Goal: Task Accomplishment & Management: Use online tool/utility

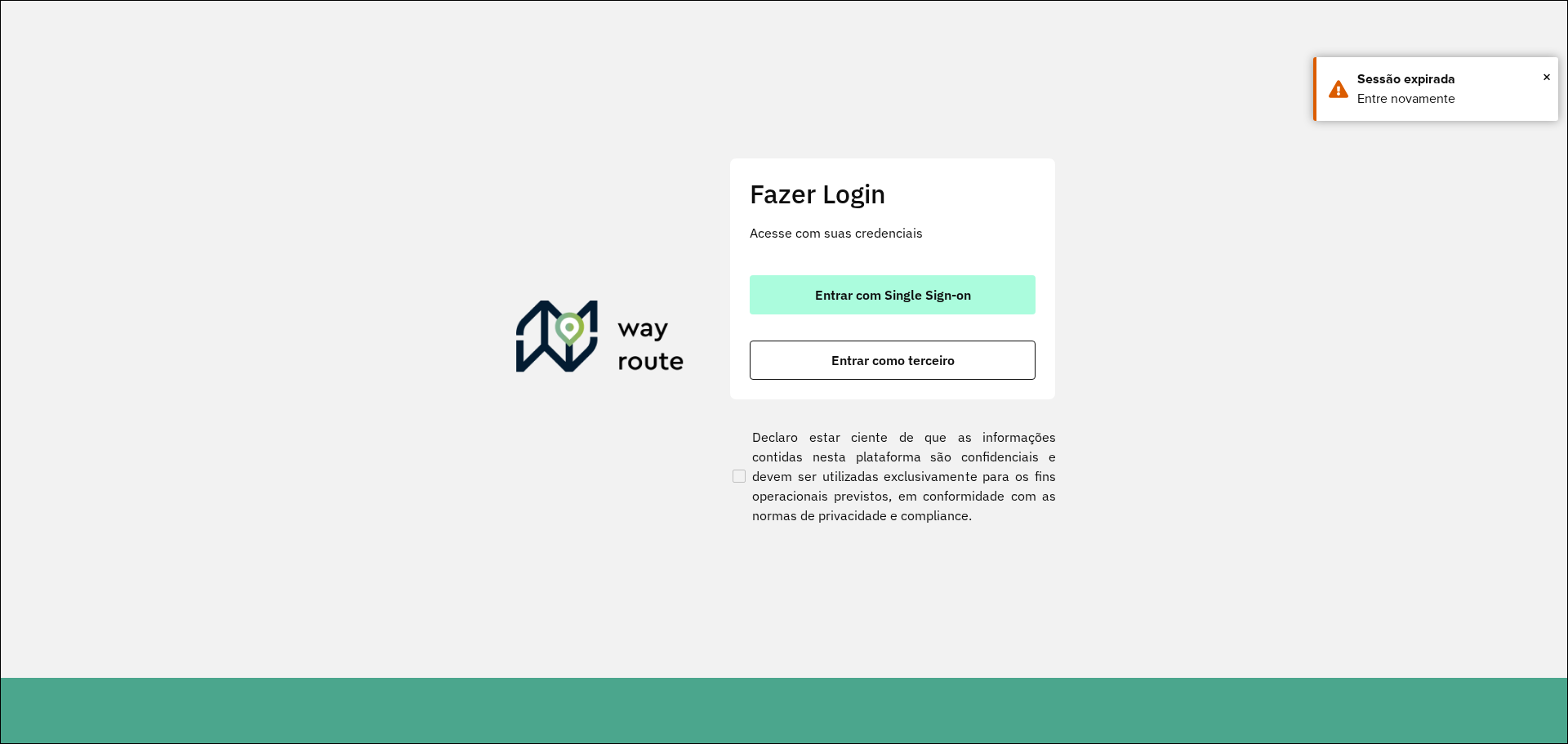
click at [911, 289] on span "Entrar com Single Sign-on" at bounding box center [892, 295] width 156 height 13
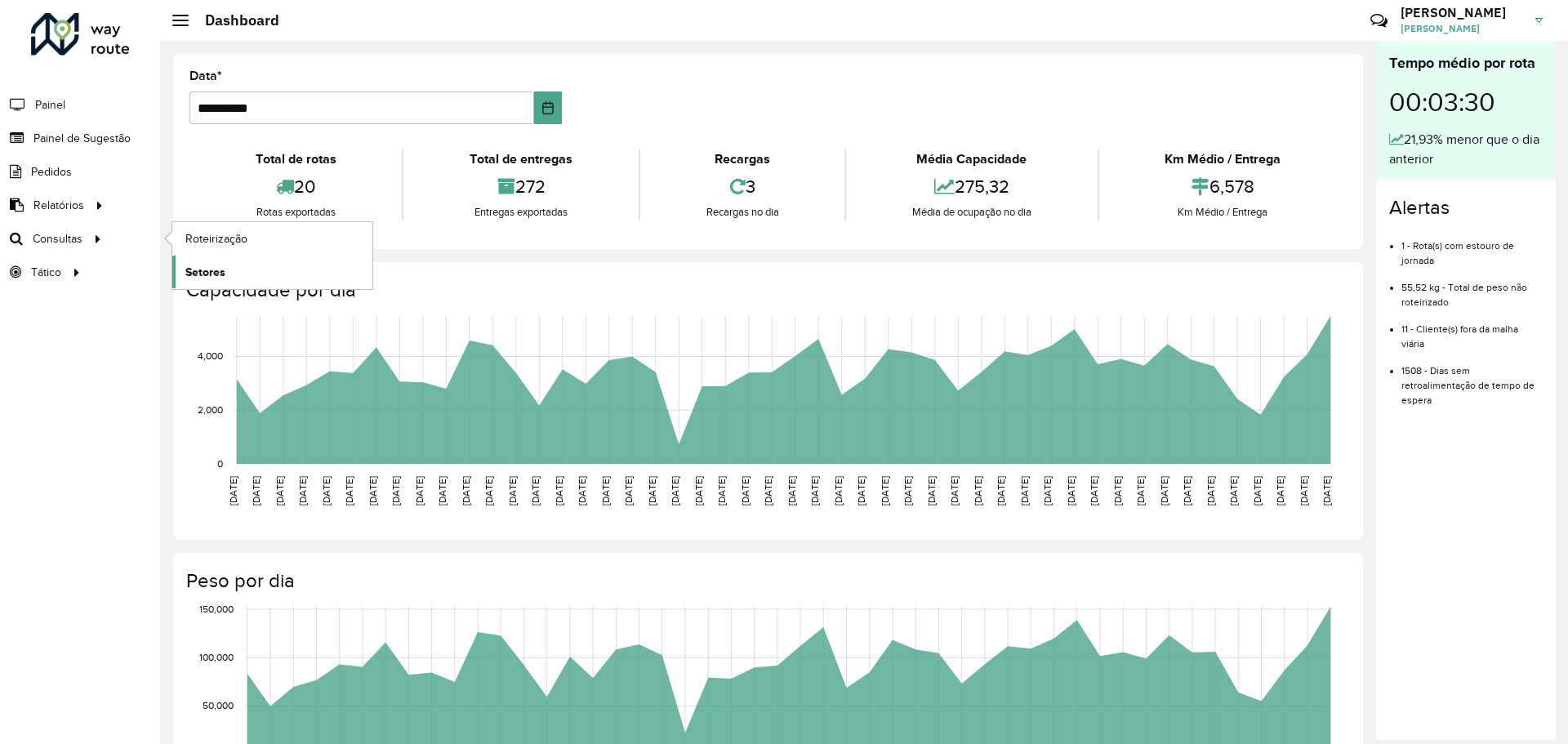
click at [208, 271] on span "Setores" at bounding box center [205, 272] width 40 height 17
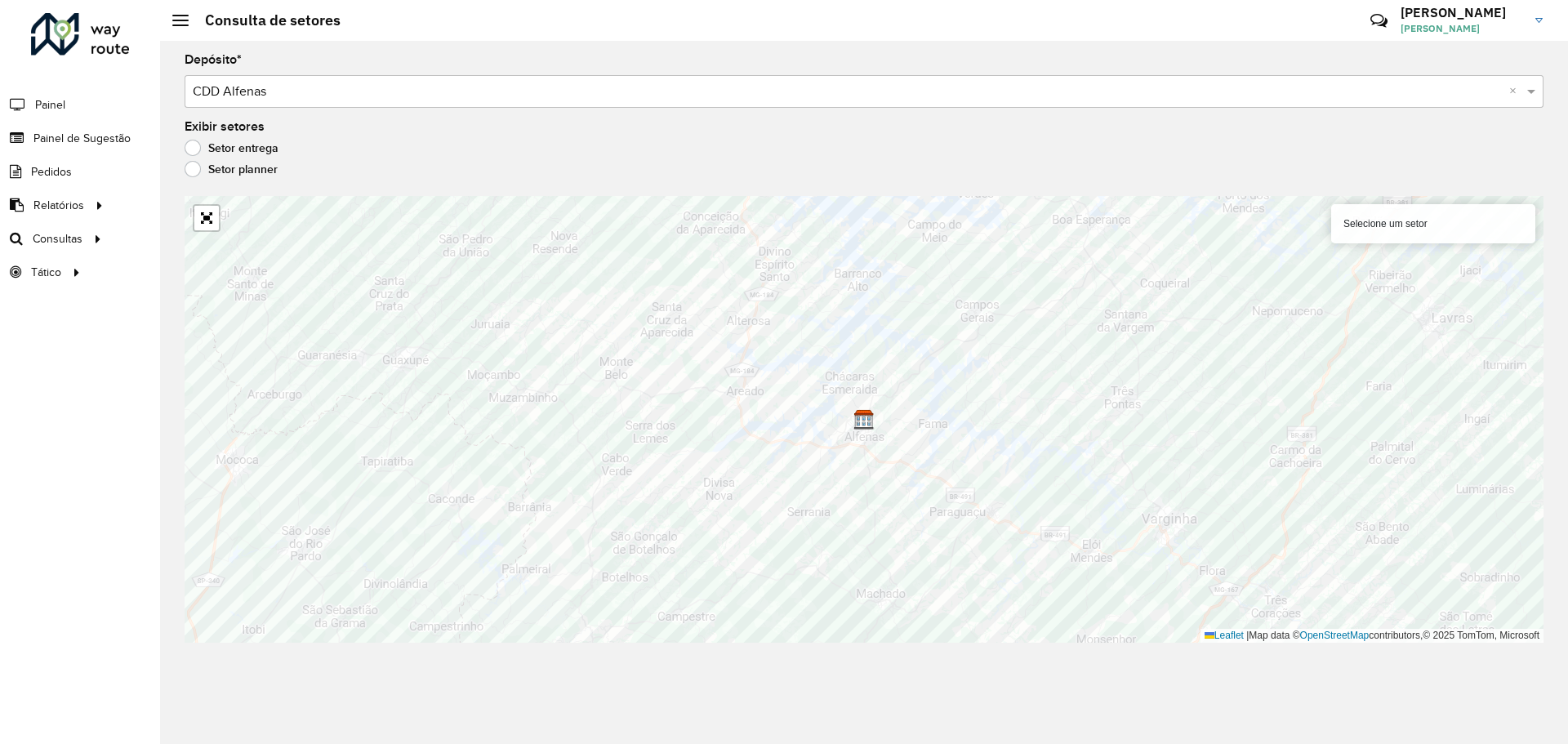
click at [374, 94] on input "text" at bounding box center [847, 93] width 1311 height 20
click at [373, 95] on input "text" at bounding box center [847, 93] width 1311 height 20
click at [1539, 90] on span at bounding box center [1534, 92] width 21 height 20
click at [1533, 91] on span at bounding box center [1534, 92] width 21 height 20
click at [175, 21] on span at bounding box center [181, 21] width 16 height 2
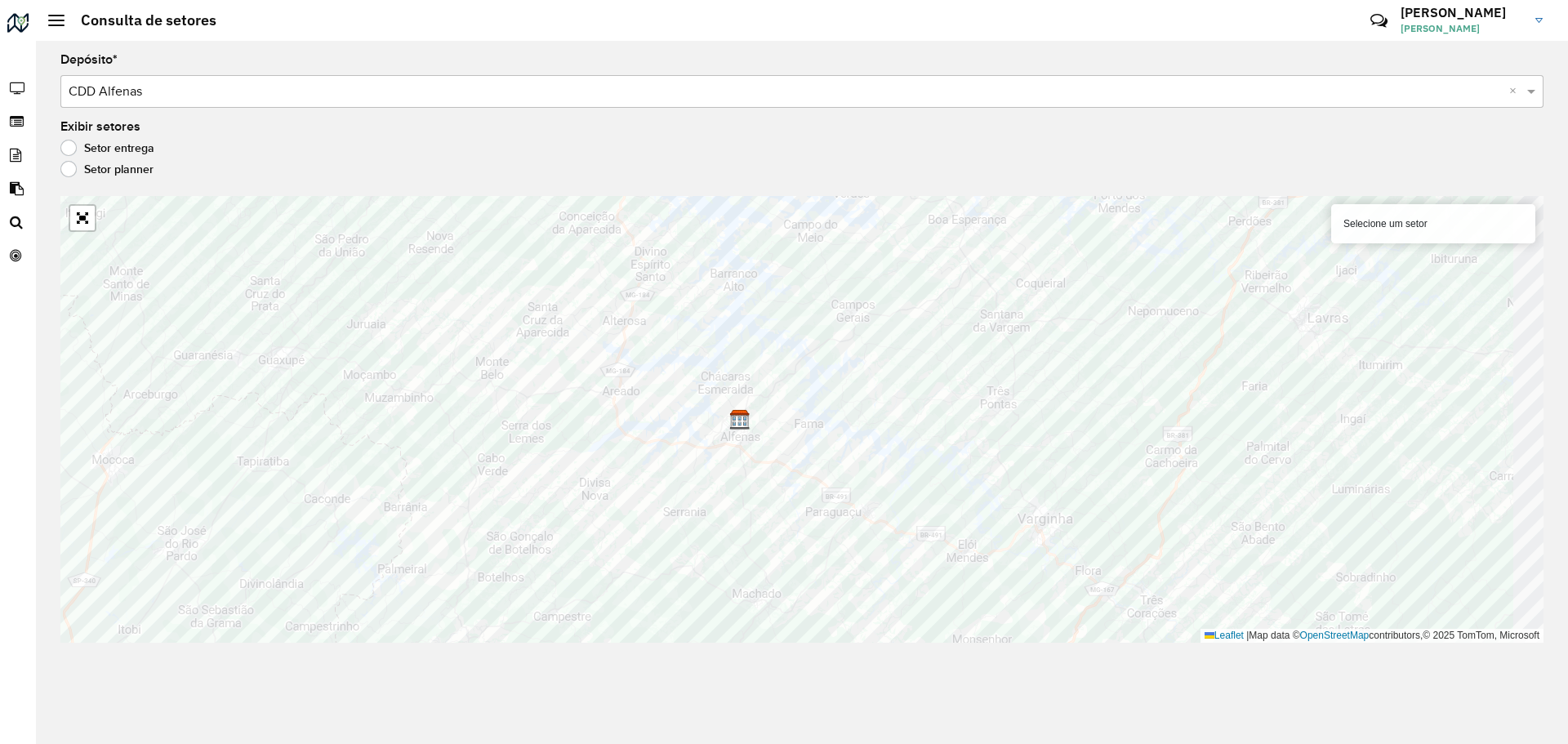
click at [67, 23] on h2 "Consulta de setores" at bounding box center [140, 21] width 152 height 18
click at [58, 23] on div at bounding box center [57, 20] width 16 height 12
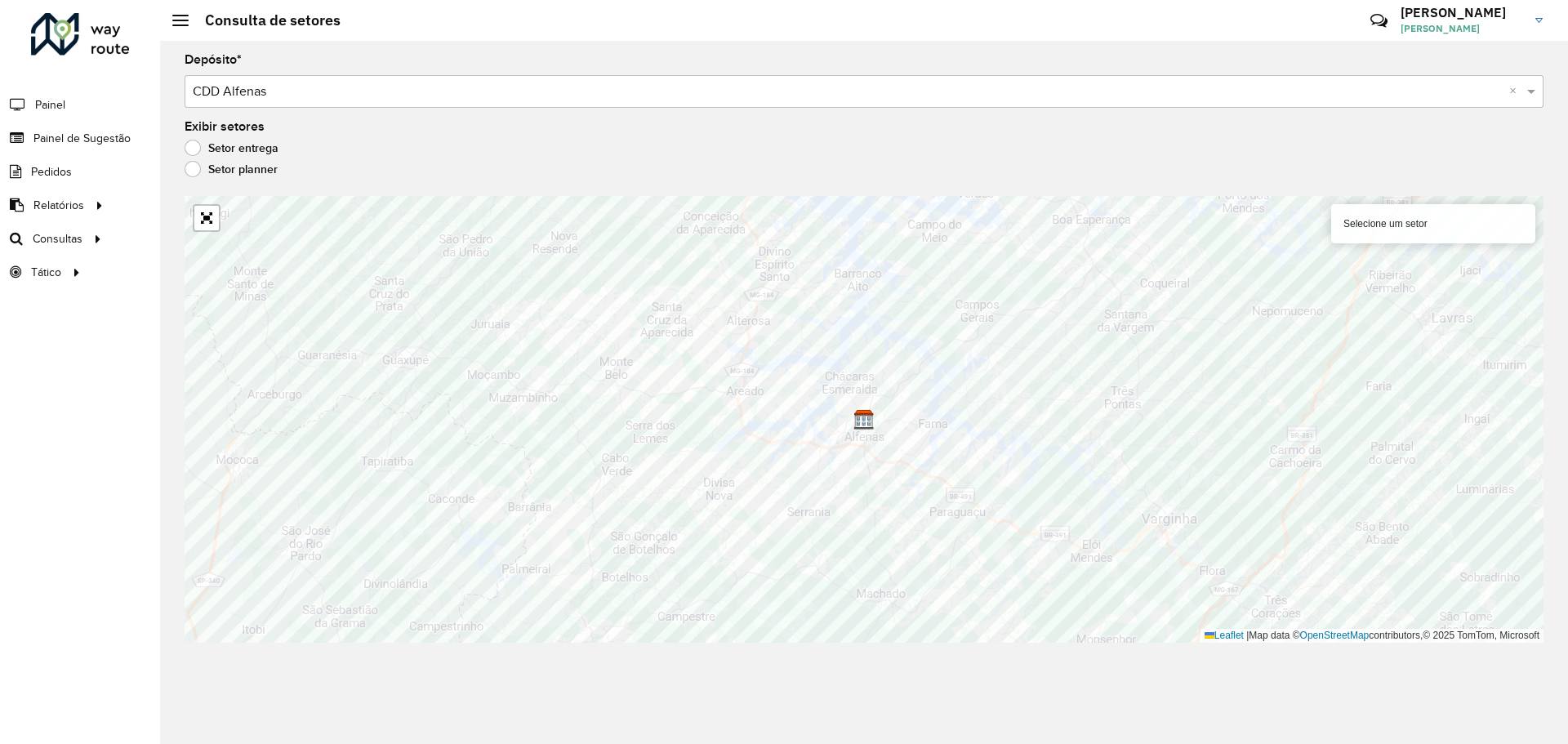
click at [1446, 32] on span "[PERSON_NAME]" at bounding box center [1462, 29] width 122 height 14
click at [1449, 77] on link "Meus dados" at bounding box center [1475, 81] width 144 height 49
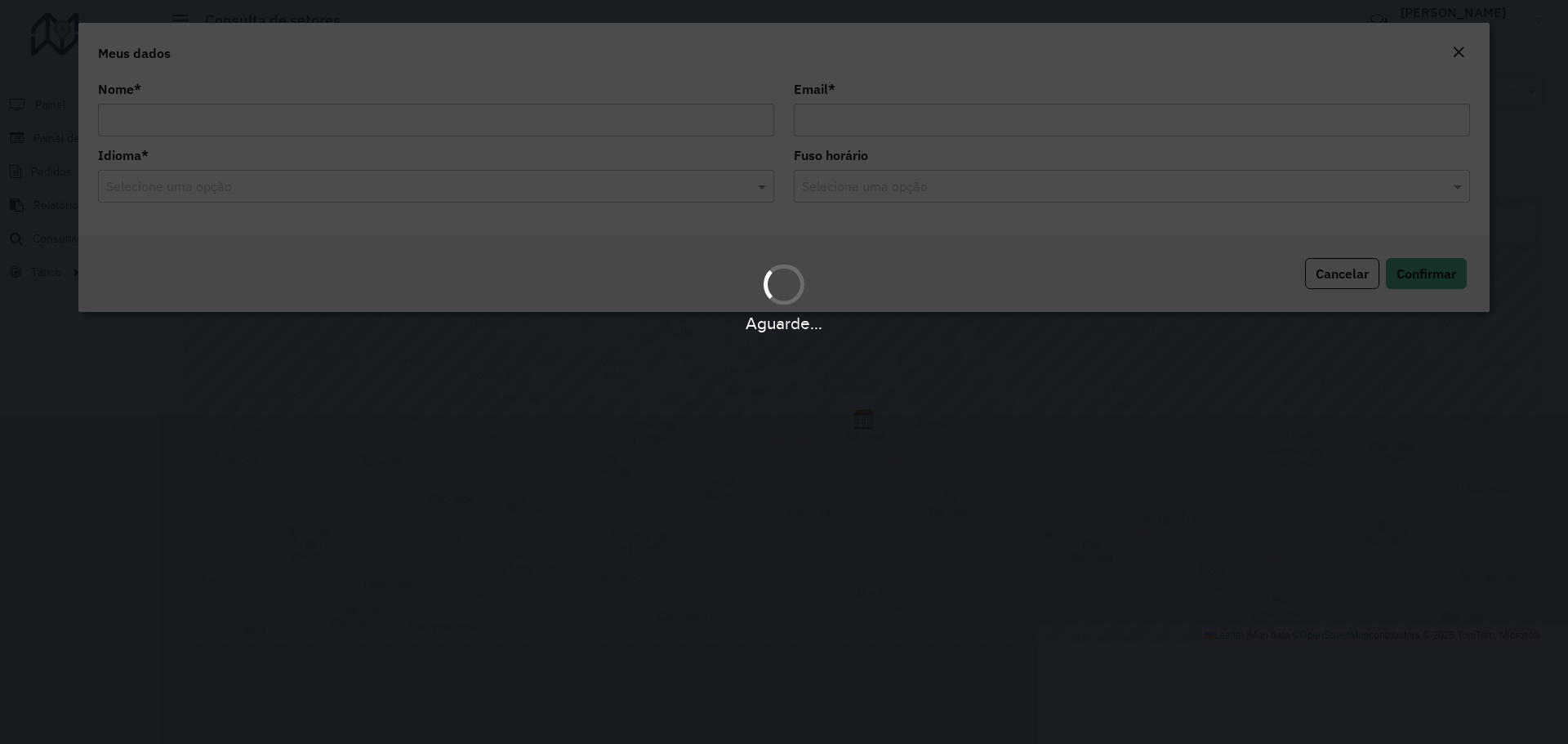
type input "**********"
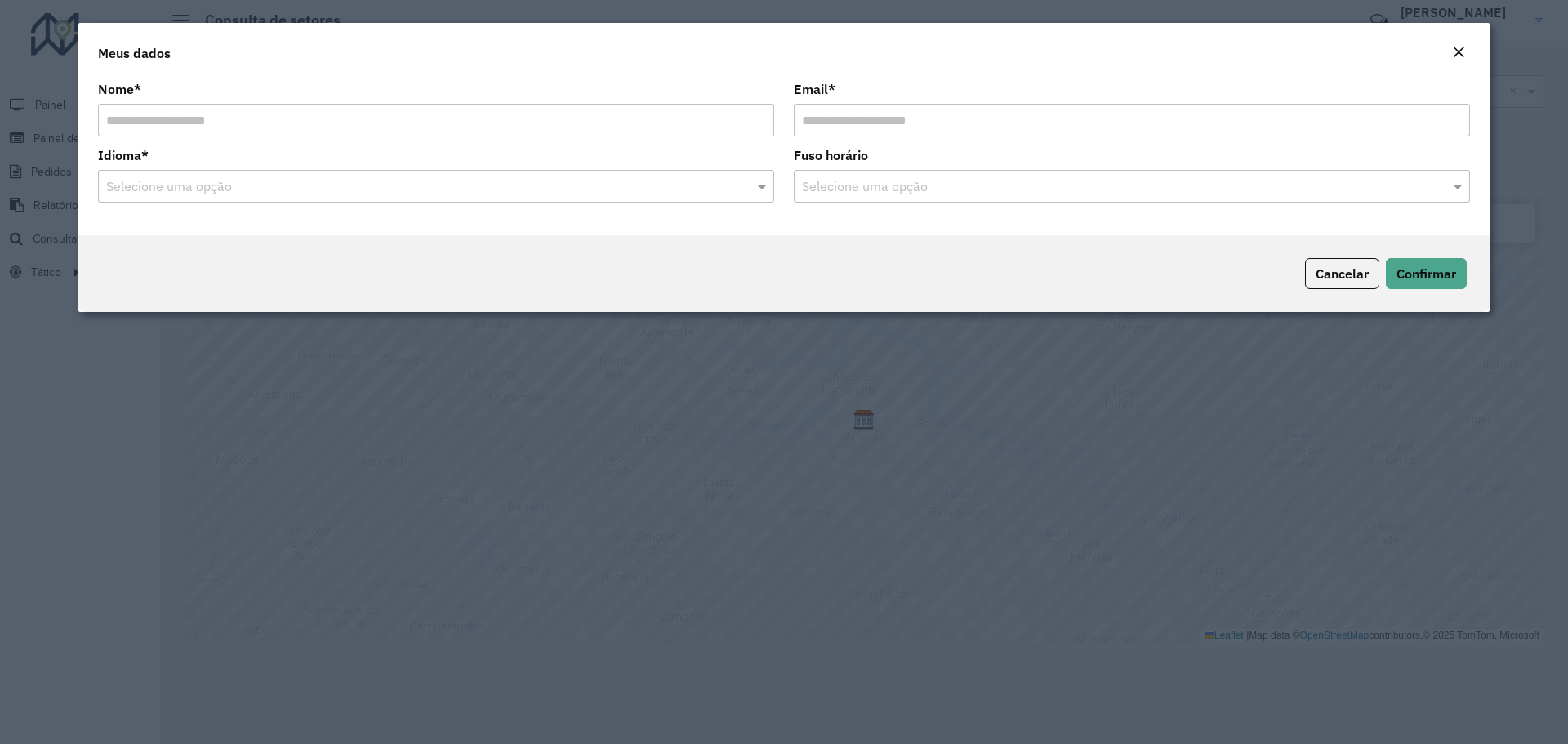
click at [1465, 53] on em "Close" at bounding box center [1459, 52] width 13 height 13
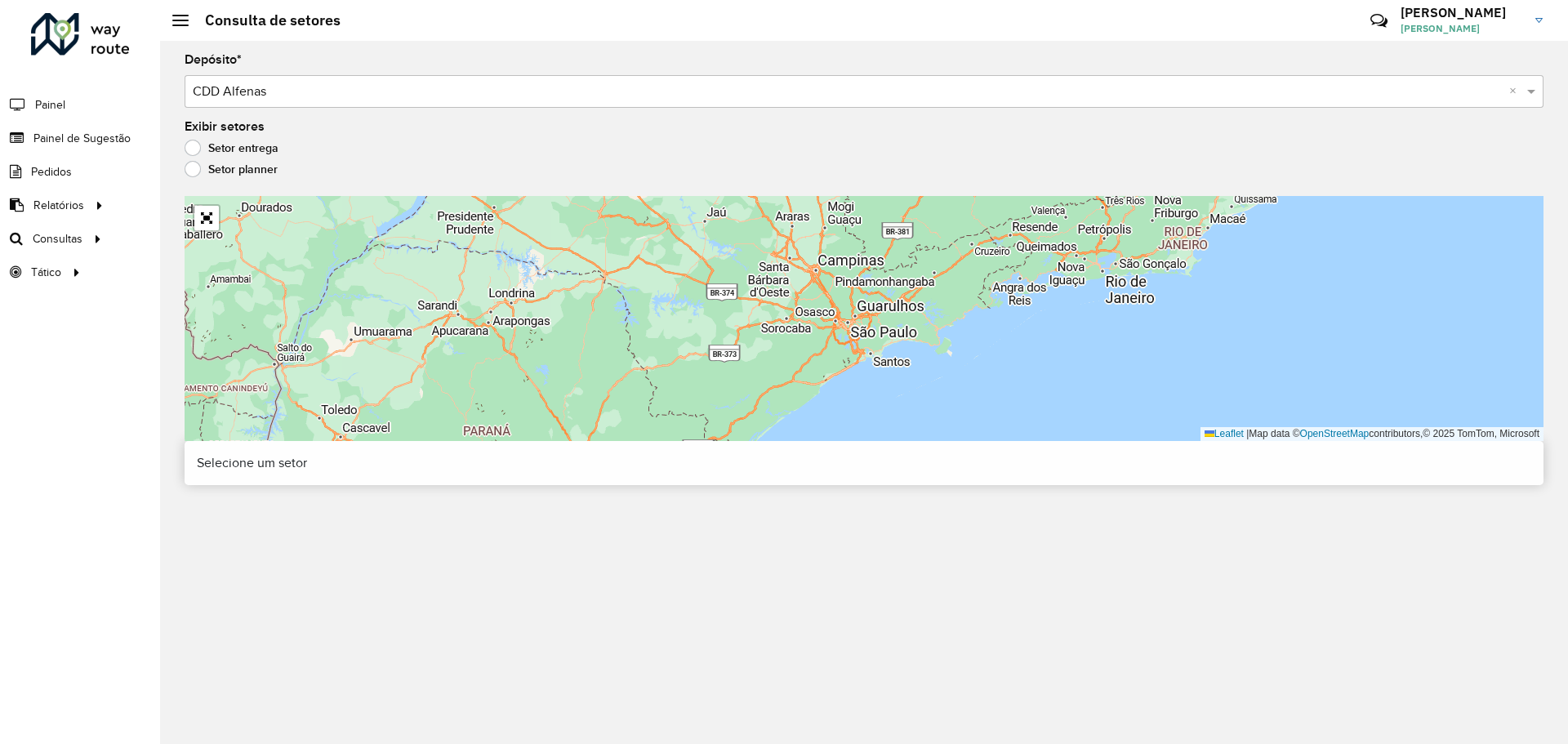
click at [339, 85] on input "text" at bounding box center [847, 93] width 1311 height 20
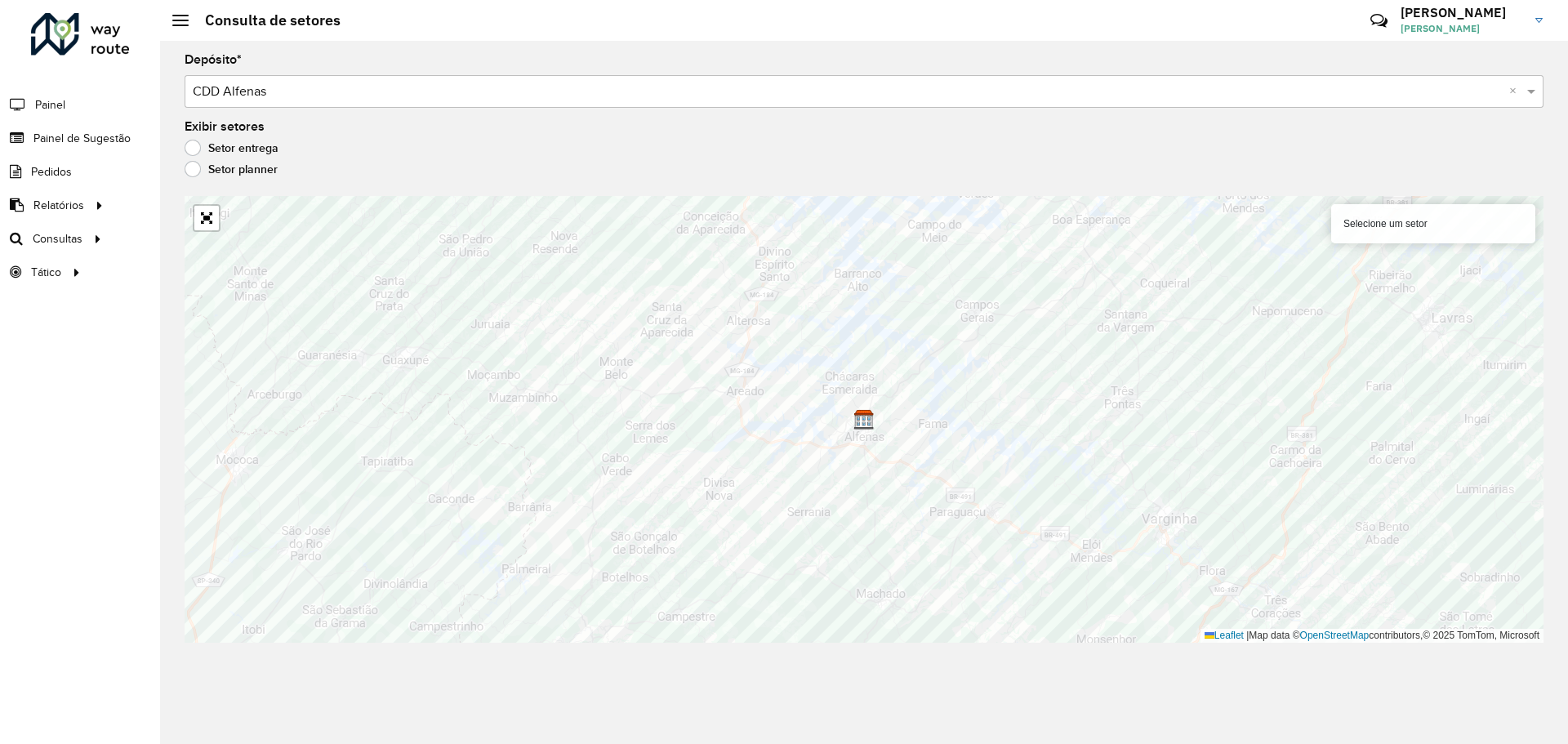
click at [338, 97] on input "text" at bounding box center [847, 93] width 1311 height 20
click at [1528, 86] on span at bounding box center [1534, 92] width 21 height 20
click at [1533, 92] on span at bounding box center [1534, 92] width 21 height 20
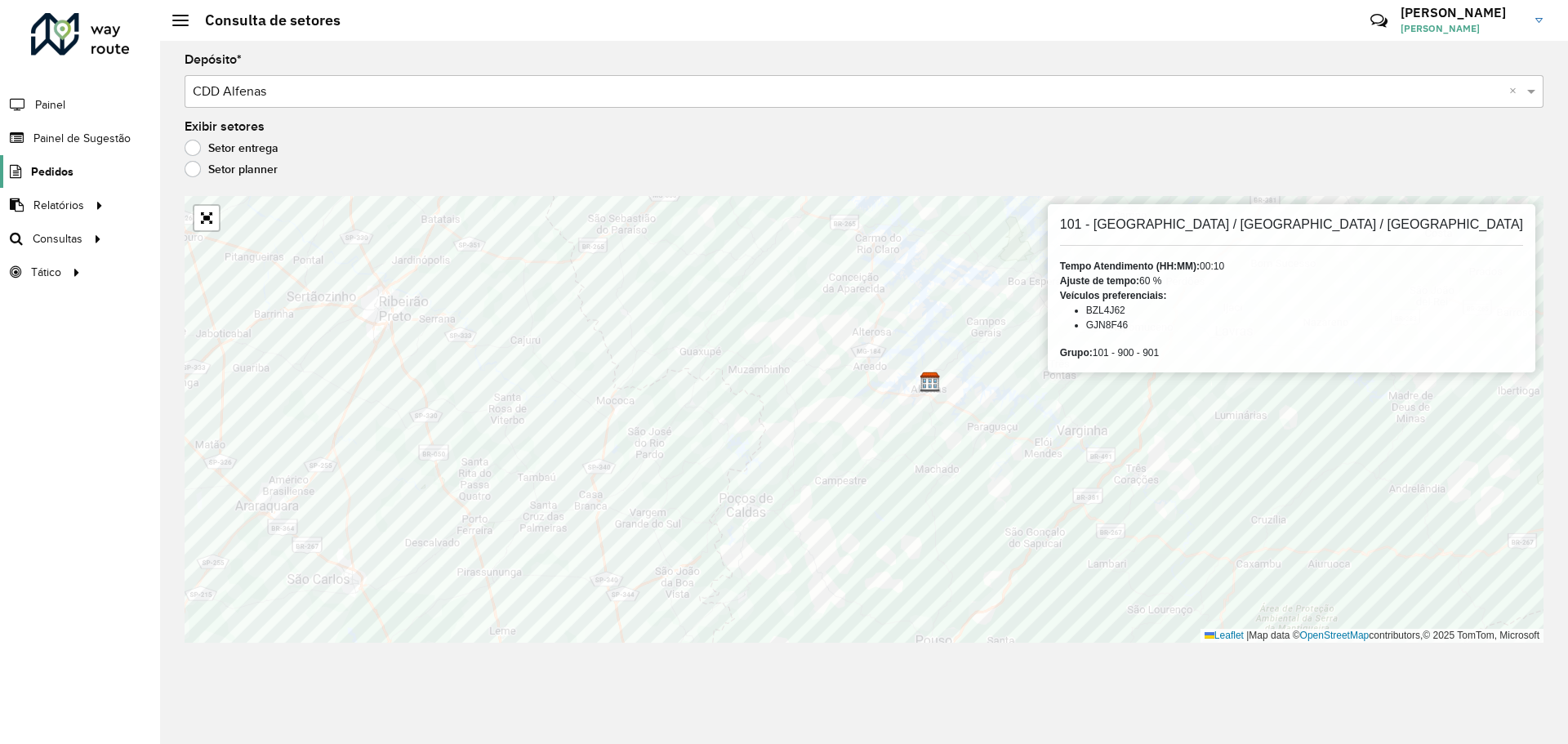
click at [46, 168] on span "Pedidos" at bounding box center [52, 172] width 42 height 17
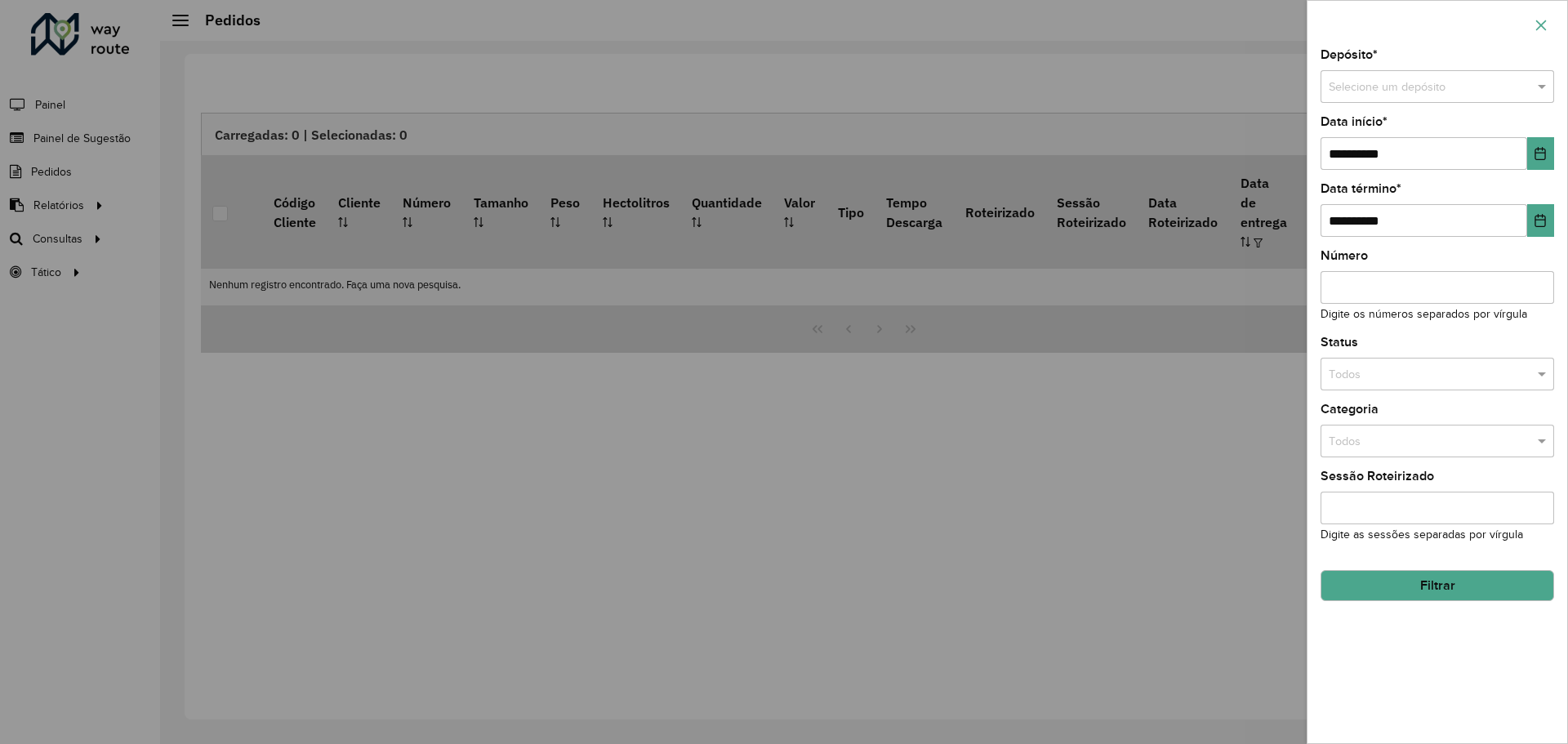
click at [1552, 26] on button "button" at bounding box center [1541, 25] width 26 height 26
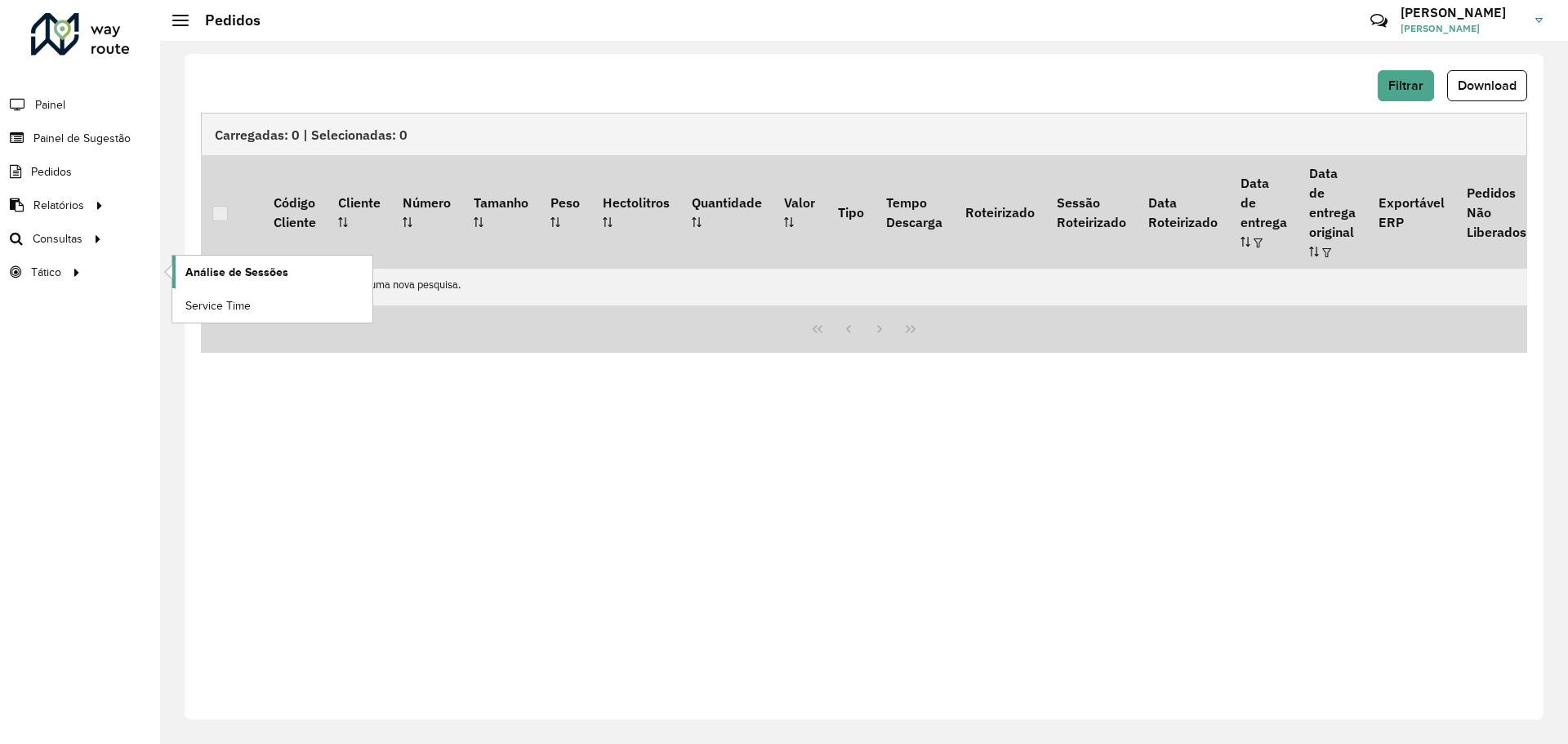
click at [252, 272] on span "Análise de Sessões" at bounding box center [237, 272] width 103 height 17
click at [58, 100] on span "Painel" at bounding box center [51, 104] width 33 height 17
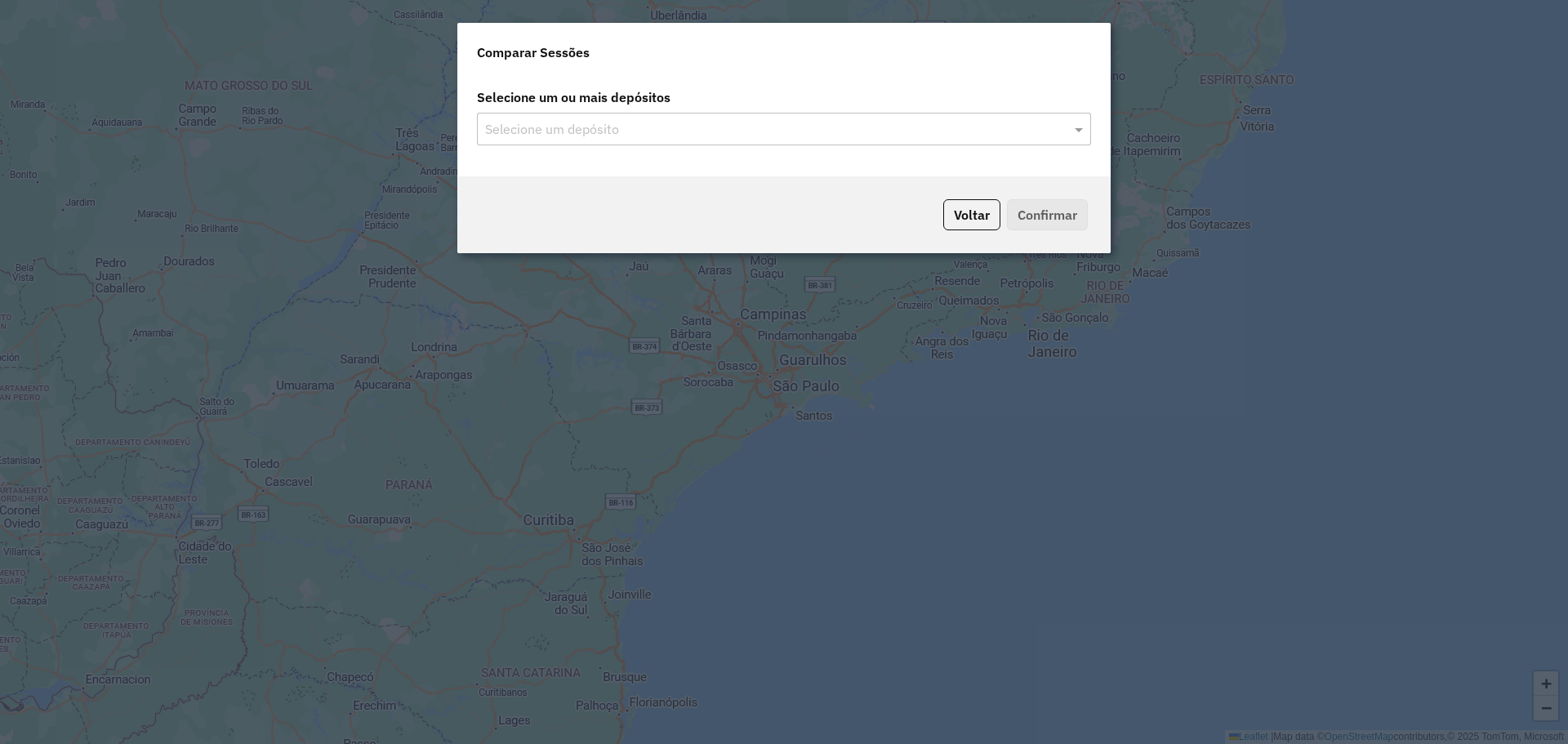
click at [600, 121] on input "text" at bounding box center [776, 130] width 590 height 20
click at [1066, 132] on input "text" at bounding box center [776, 130] width 590 height 20
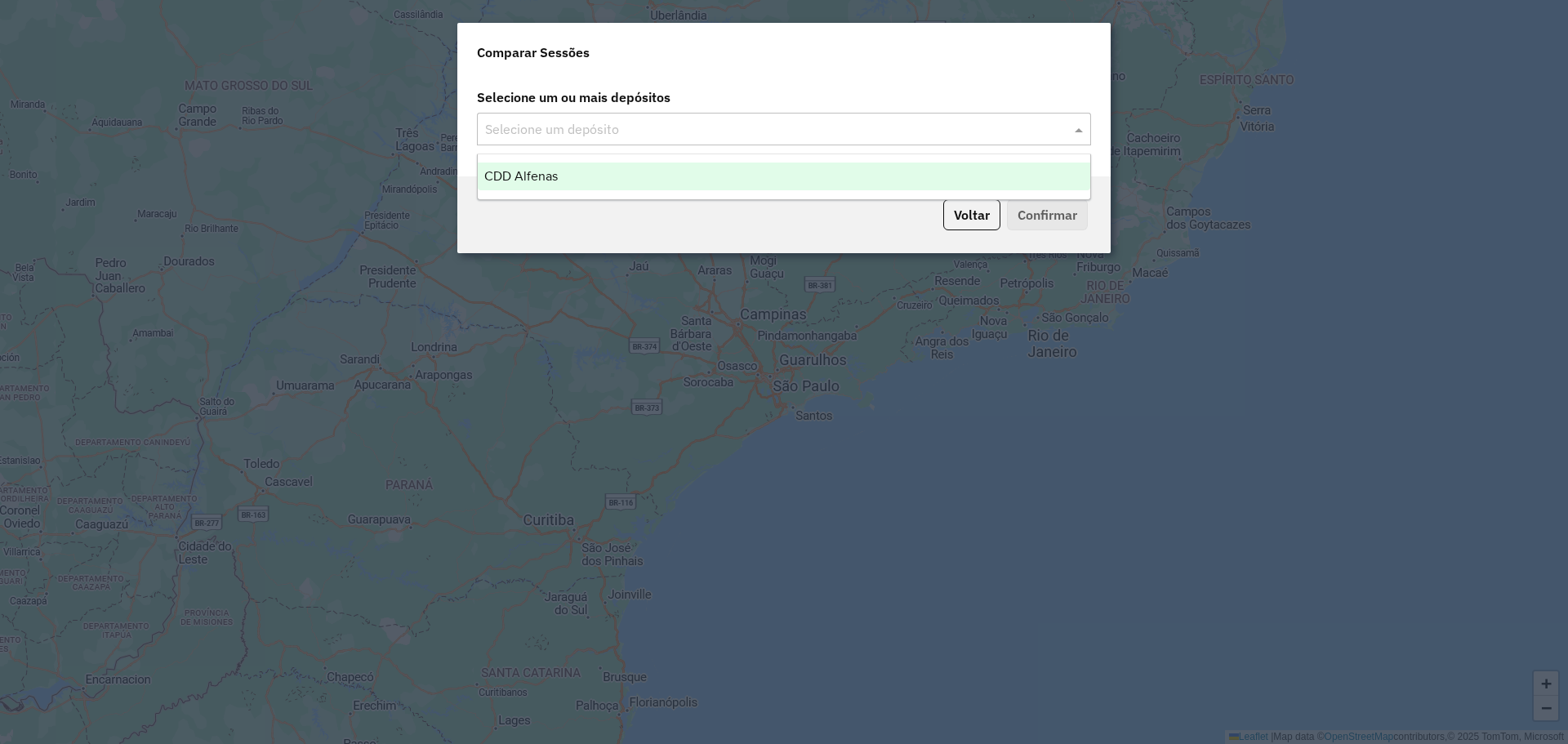
click at [555, 175] on span "CDD Alfenas" at bounding box center [521, 175] width 74 height 13
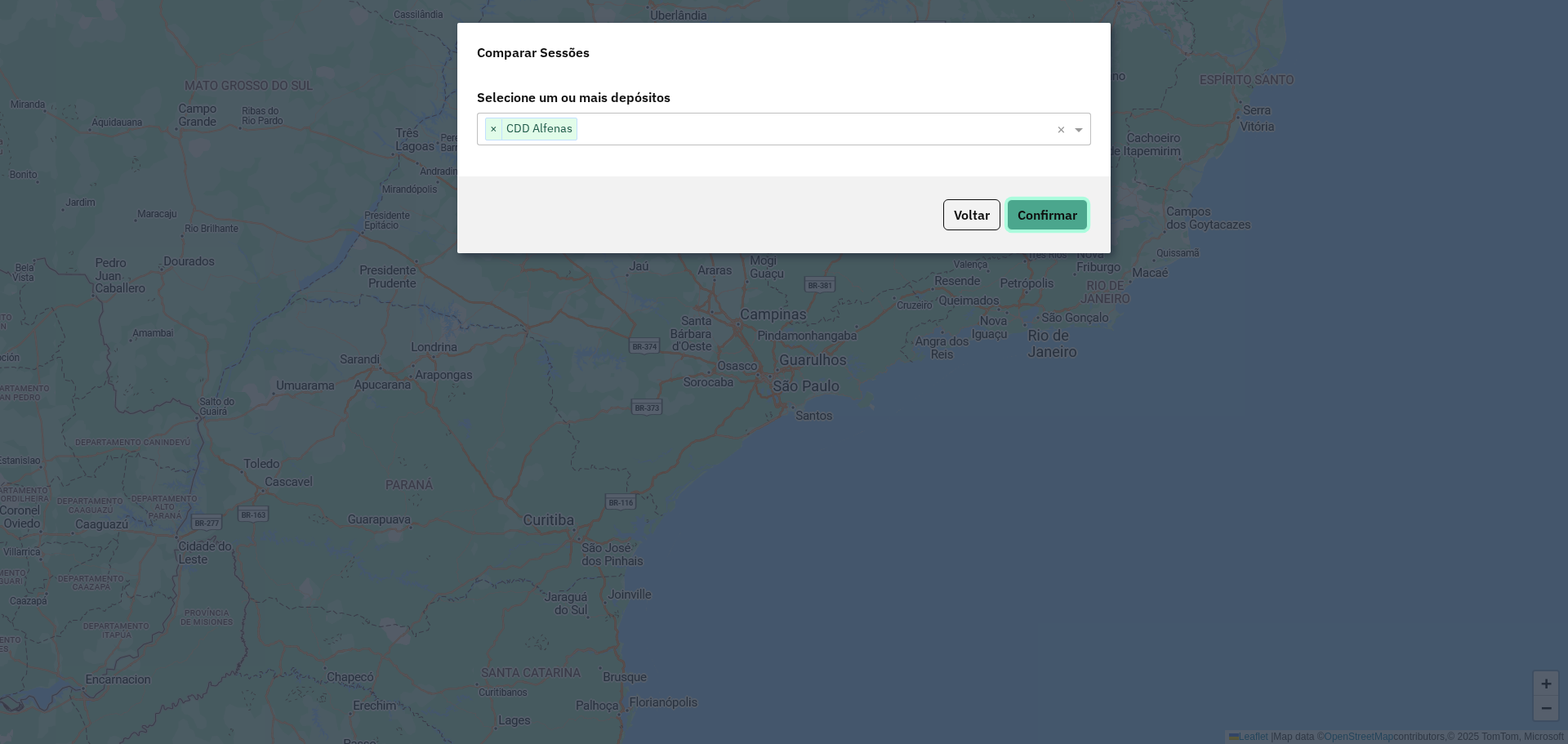
click at [1075, 220] on button "Confirmar" at bounding box center [1048, 215] width 81 height 31
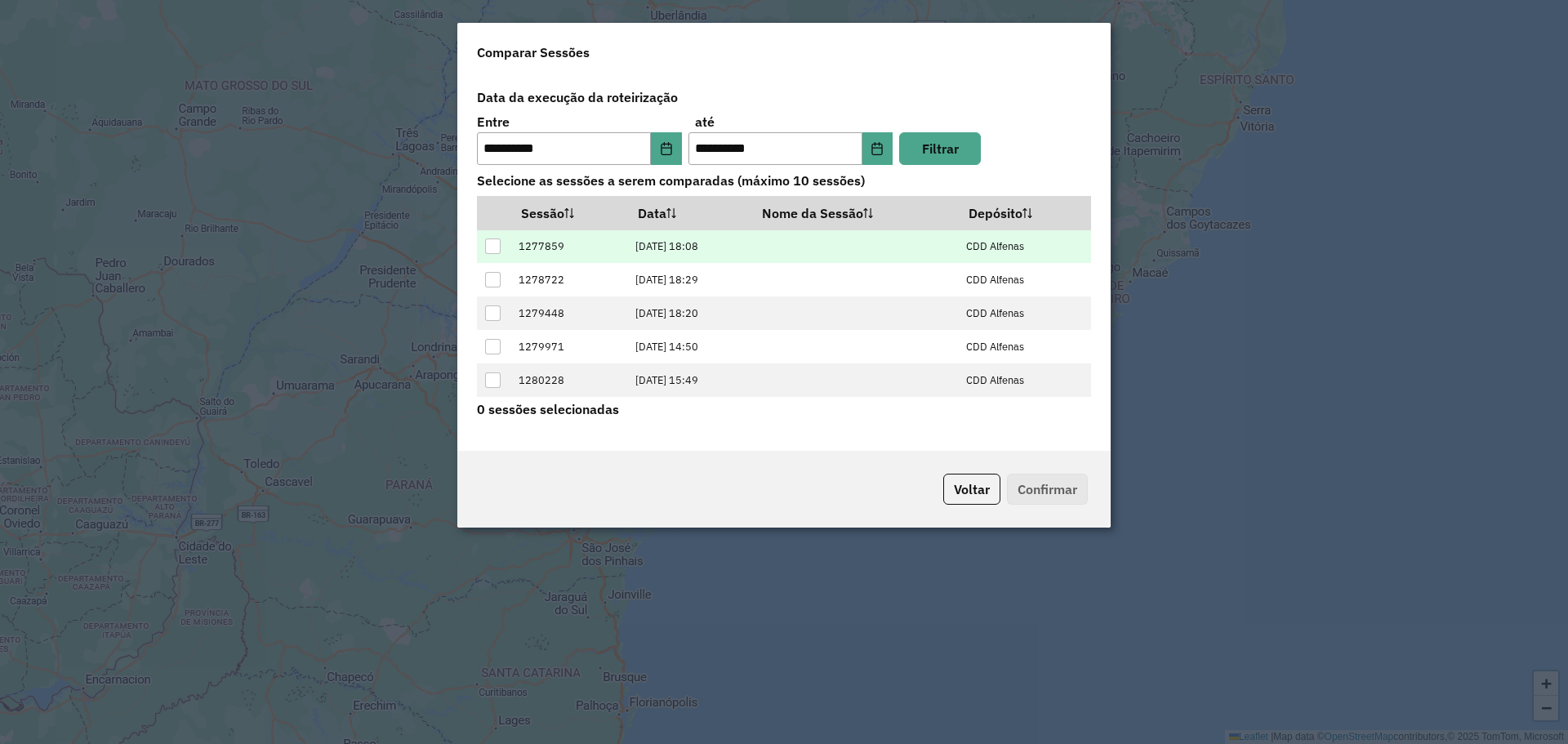
click at [485, 248] on div at bounding box center [492, 246] width 15 height 15
click at [1064, 497] on button "Confirmar" at bounding box center [1048, 489] width 81 height 31
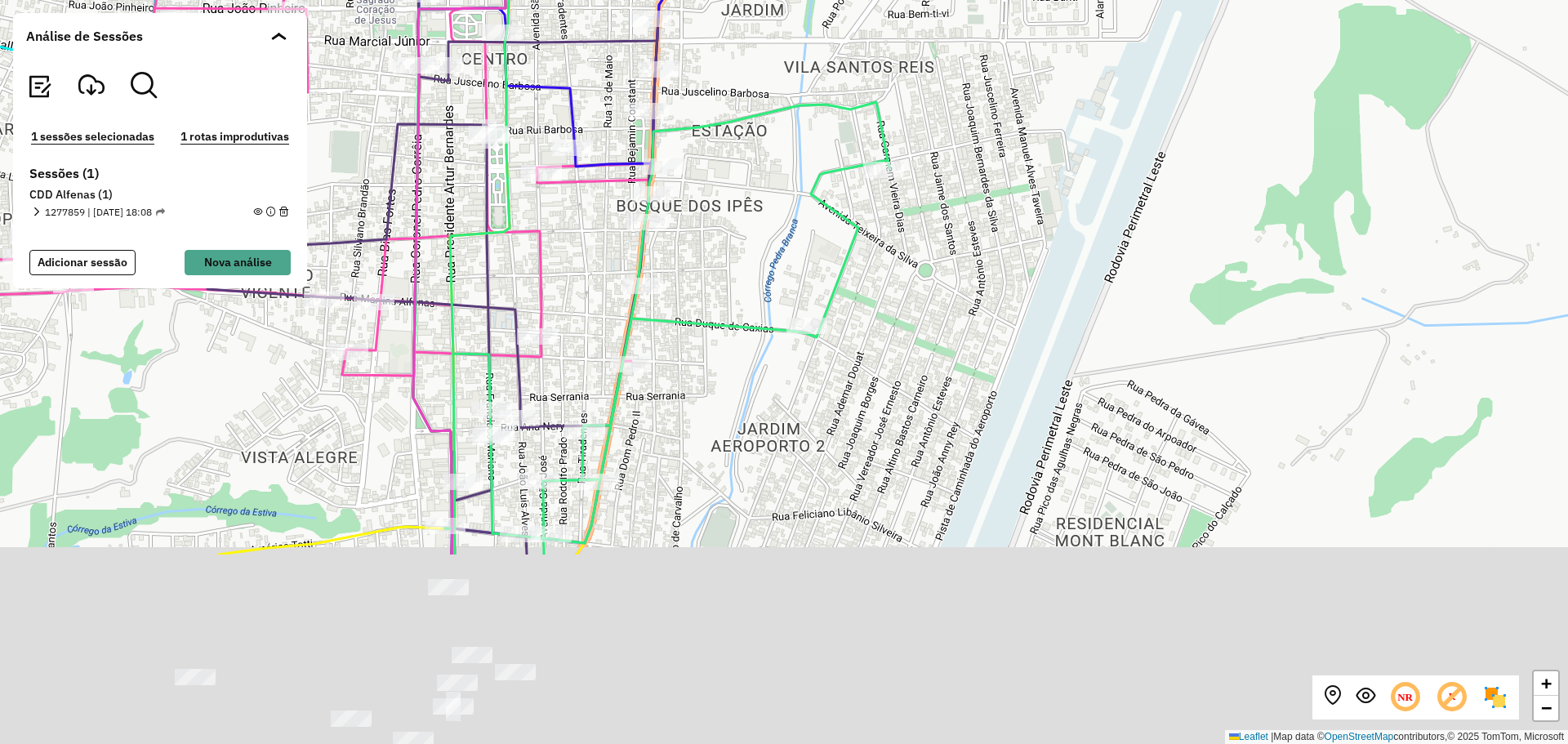
drag, startPoint x: 925, startPoint y: 366, endPoint x: 905, endPoint y: 191, distance: 176.1
click at [905, 191] on div "+ − Leaflet | Map data © OpenStreetMap contributors,© 2025 TomTom, Microsoft" at bounding box center [784, 372] width 1568 height 744
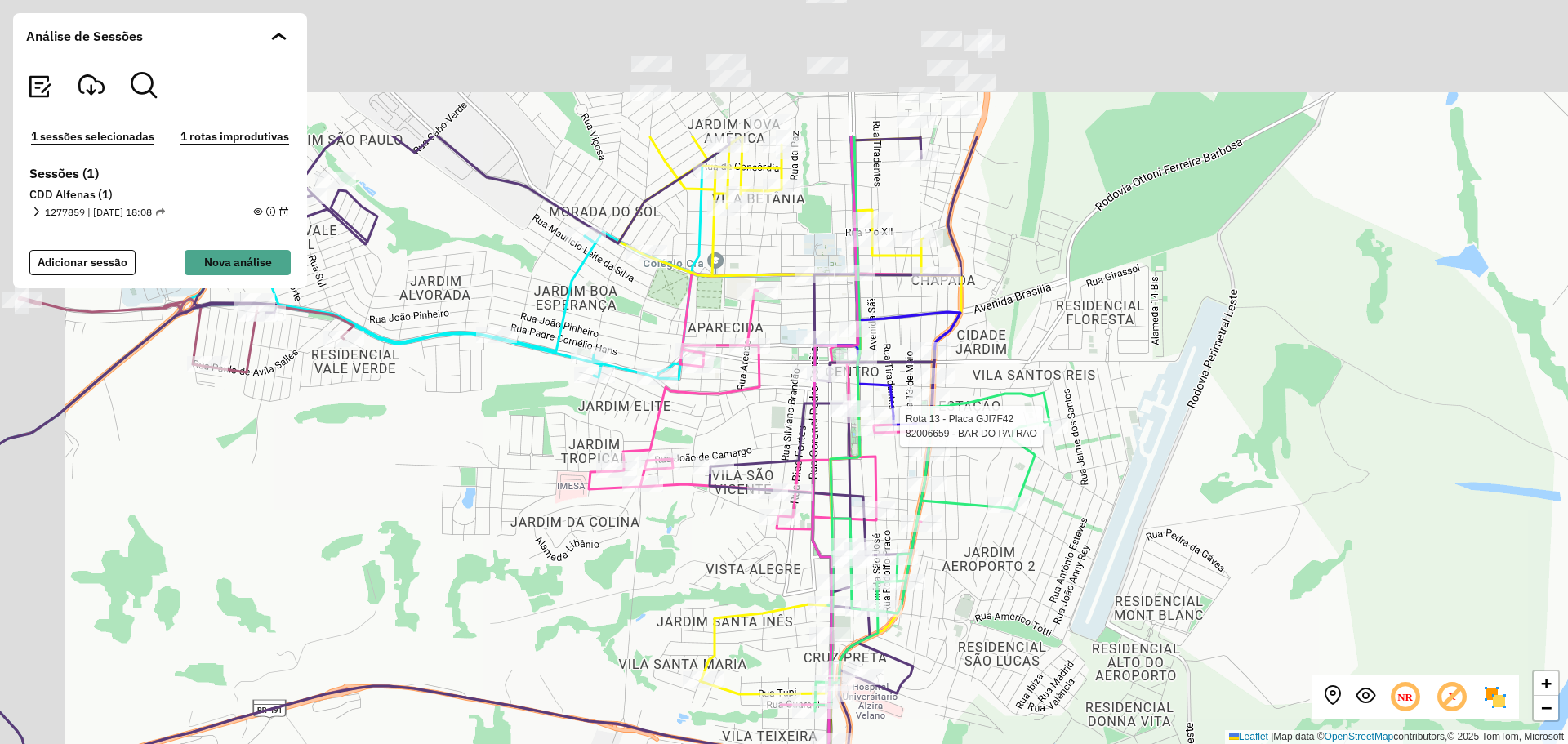
drag, startPoint x: 948, startPoint y: 377, endPoint x: 1067, endPoint y: 589, distance: 243.1
click at [1067, 589] on div "Rota 13 - Placa GJI7F42 82006659 - BAR DO PATRAO + − Leaflet | Map data © OpenS…" at bounding box center [784, 372] width 1568 height 744
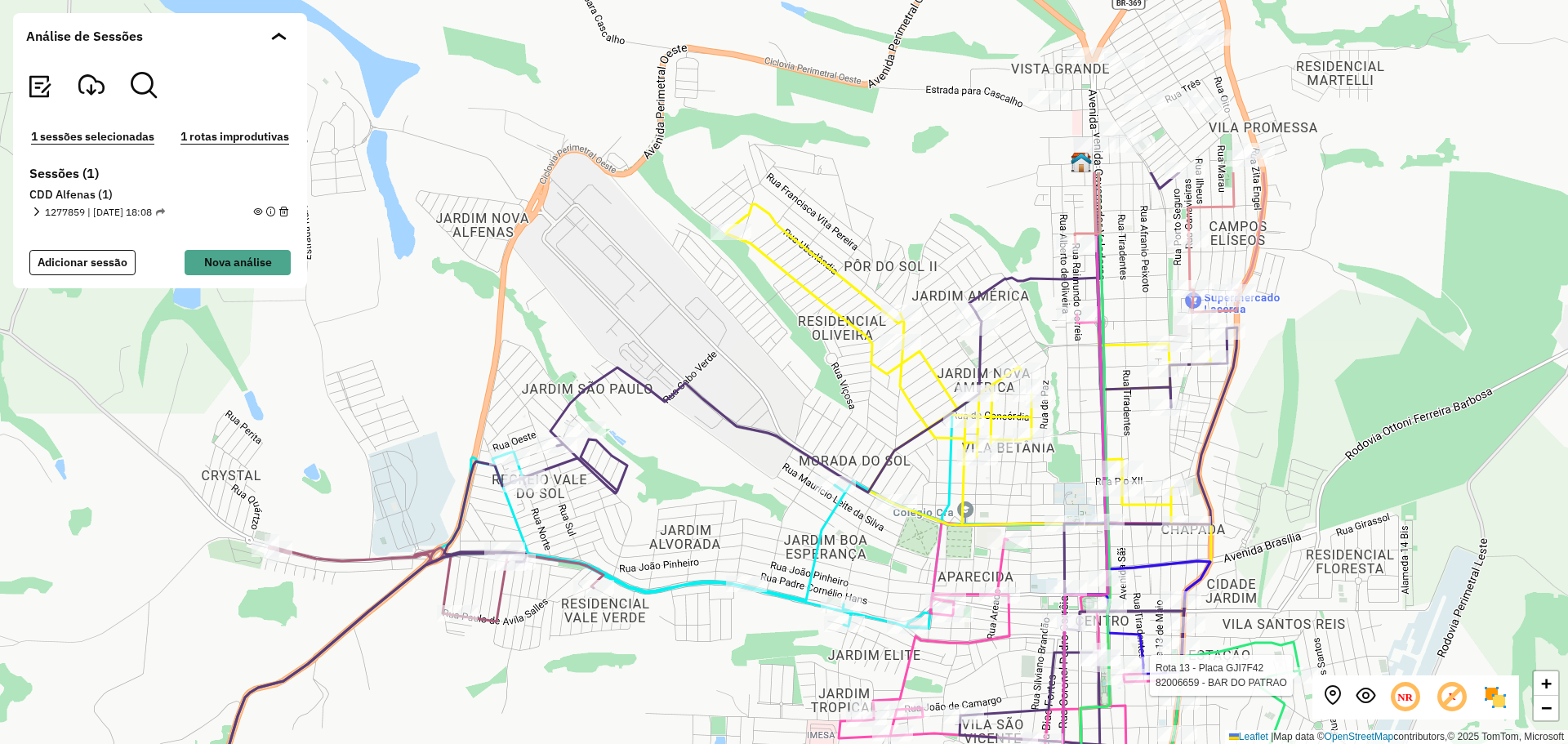
drag, startPoint x: 447, startPoint y: 227, endPoint x: 718, endPoint y: 489, distance: 376.9
click at [718, 489] on div "Rota 13 - Placa GJI7F42 82006659 - BAR DO PATRAO + − Leaflet | Map data © OpenS…" at bounding box center [784, 372] width 1568 height 744
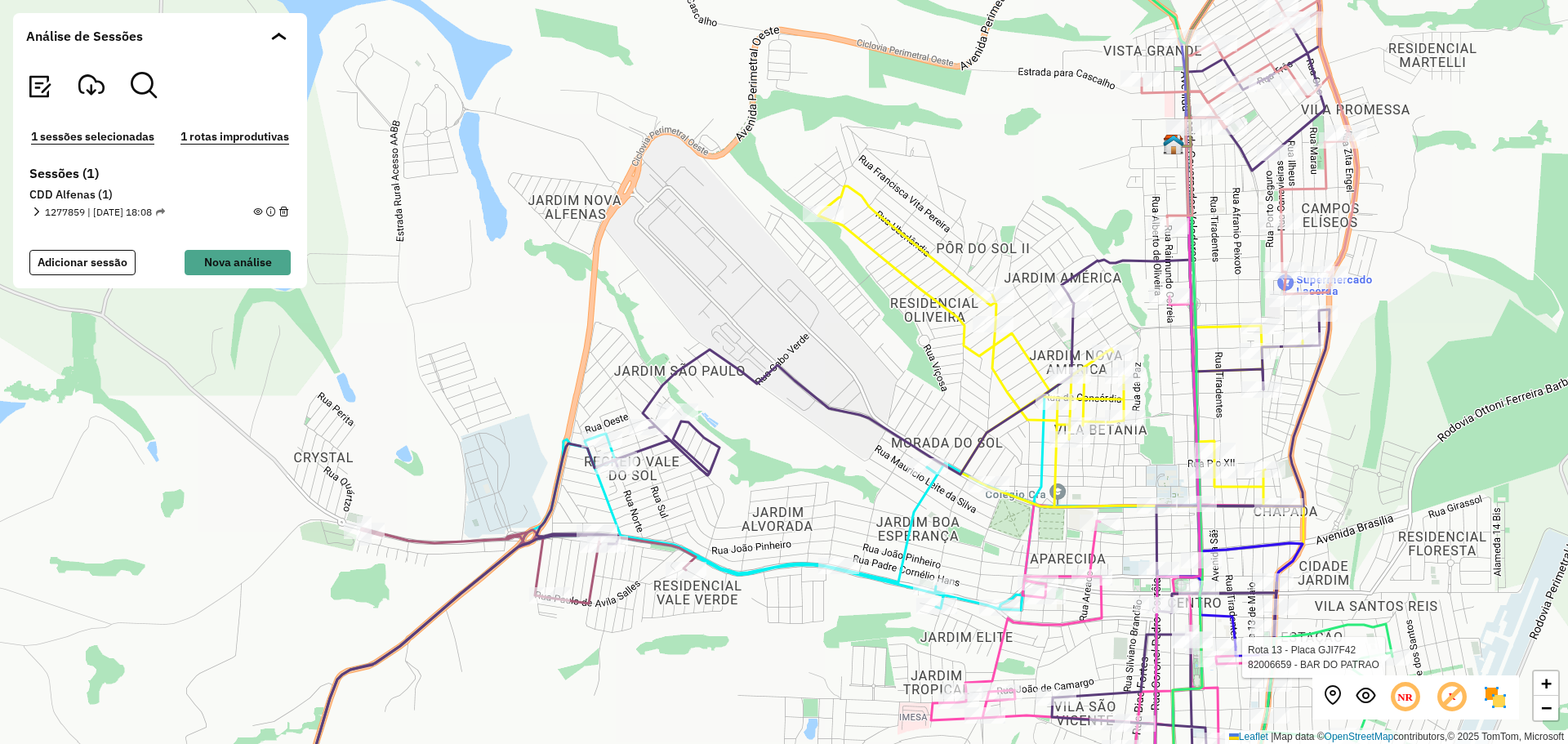
drag, startPoint x: 615, startPoint y: 271, endPoint x: 686, endPoint y: 247, distance: 74.9
click at [686, 247] on div "Rota 13 - Placa GJI7F42 82006659 - BAR DO PATRAO + − Leaflet | Map data © OpenS…" at bounding box center [784, 372] width 1568 height 744
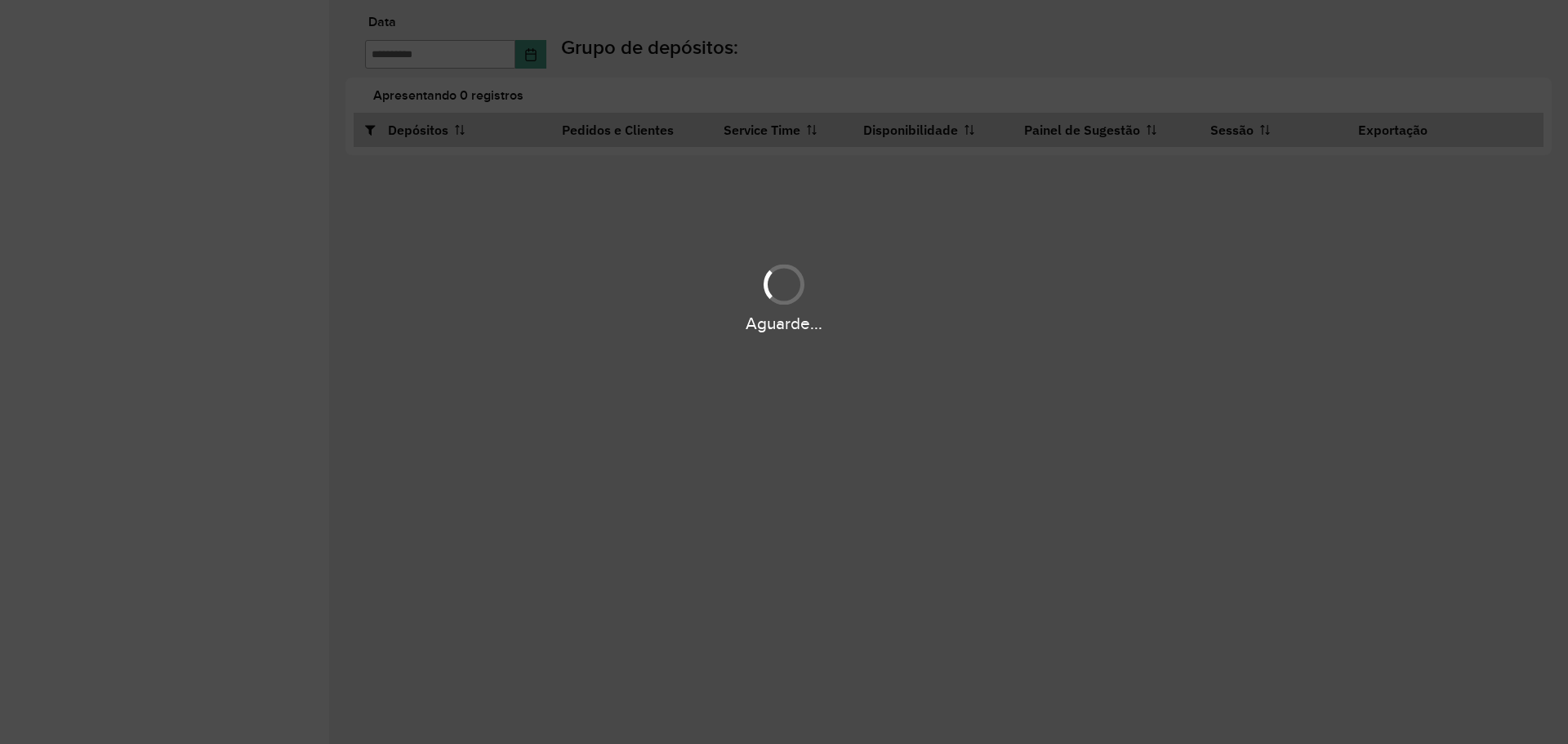
type input "**********"
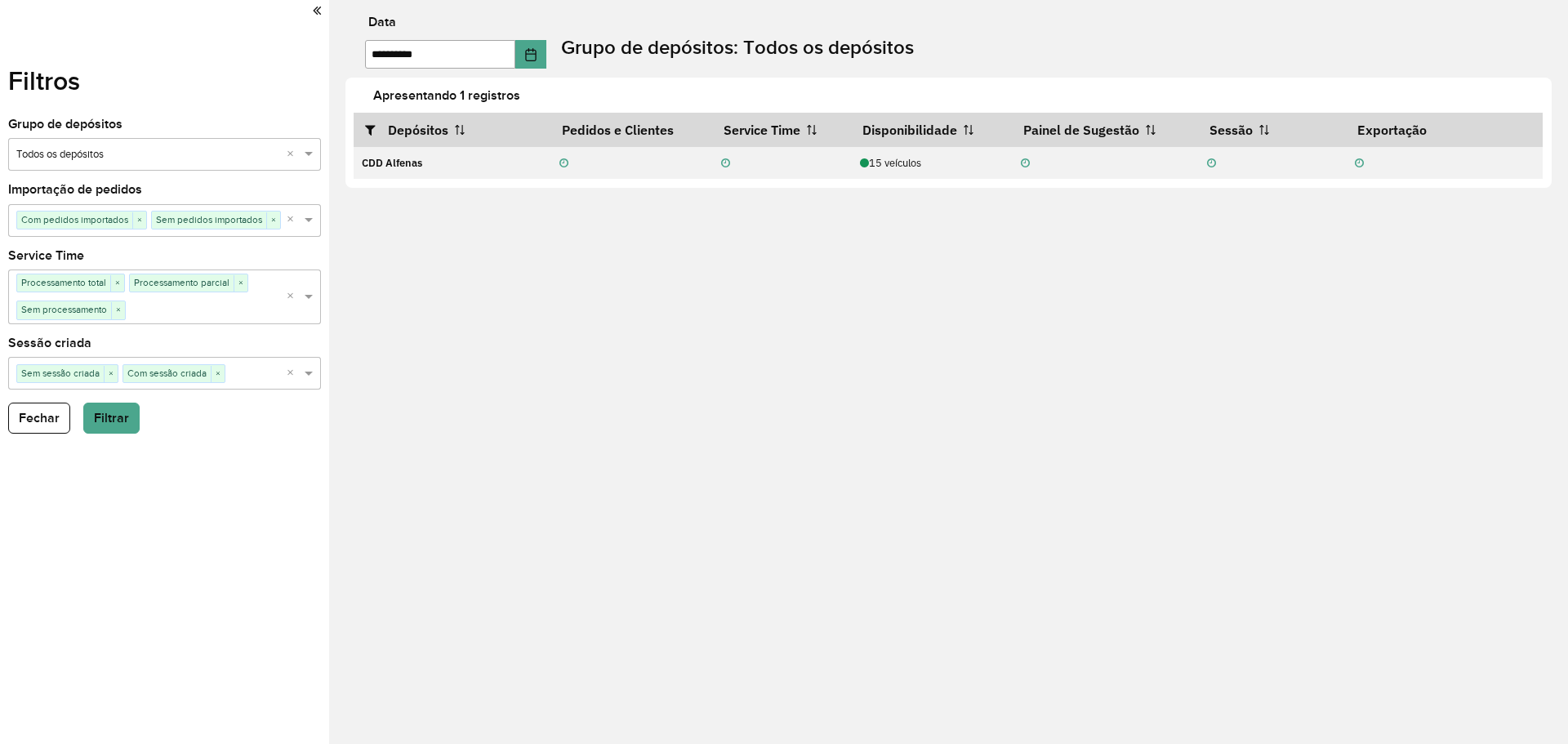
click at [164, 155] on input "text" at bounding box center [148, 155] width 264 height 16
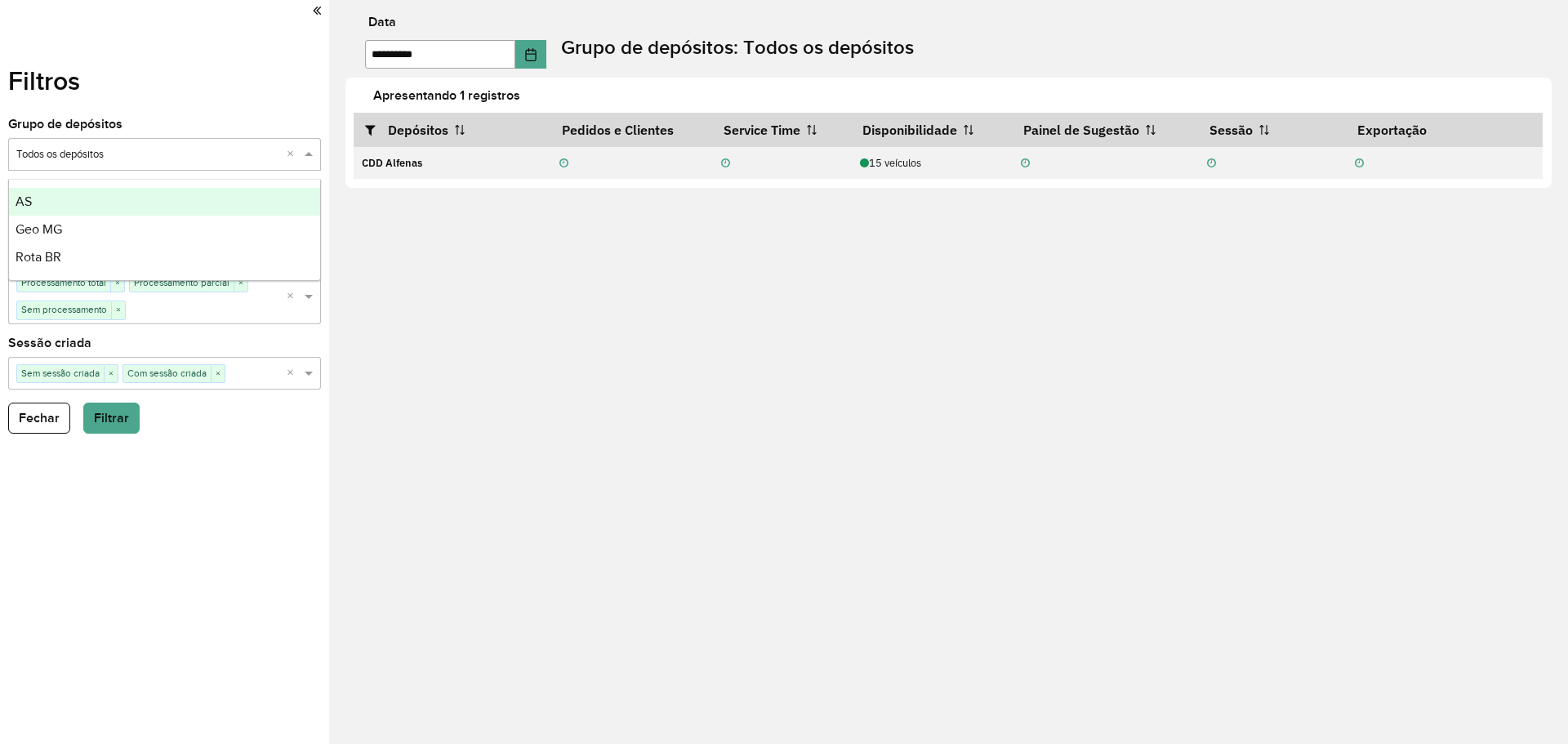
click at [164, 155] on input "text" at bounding box center [148, 155] width 264 height 16
click at [219, 78] on div "Filtros Grupo de depósitos Selecione um grupo × Todos os depósitos × Importação…" at bounding box center [165, 372] width 329 height 744
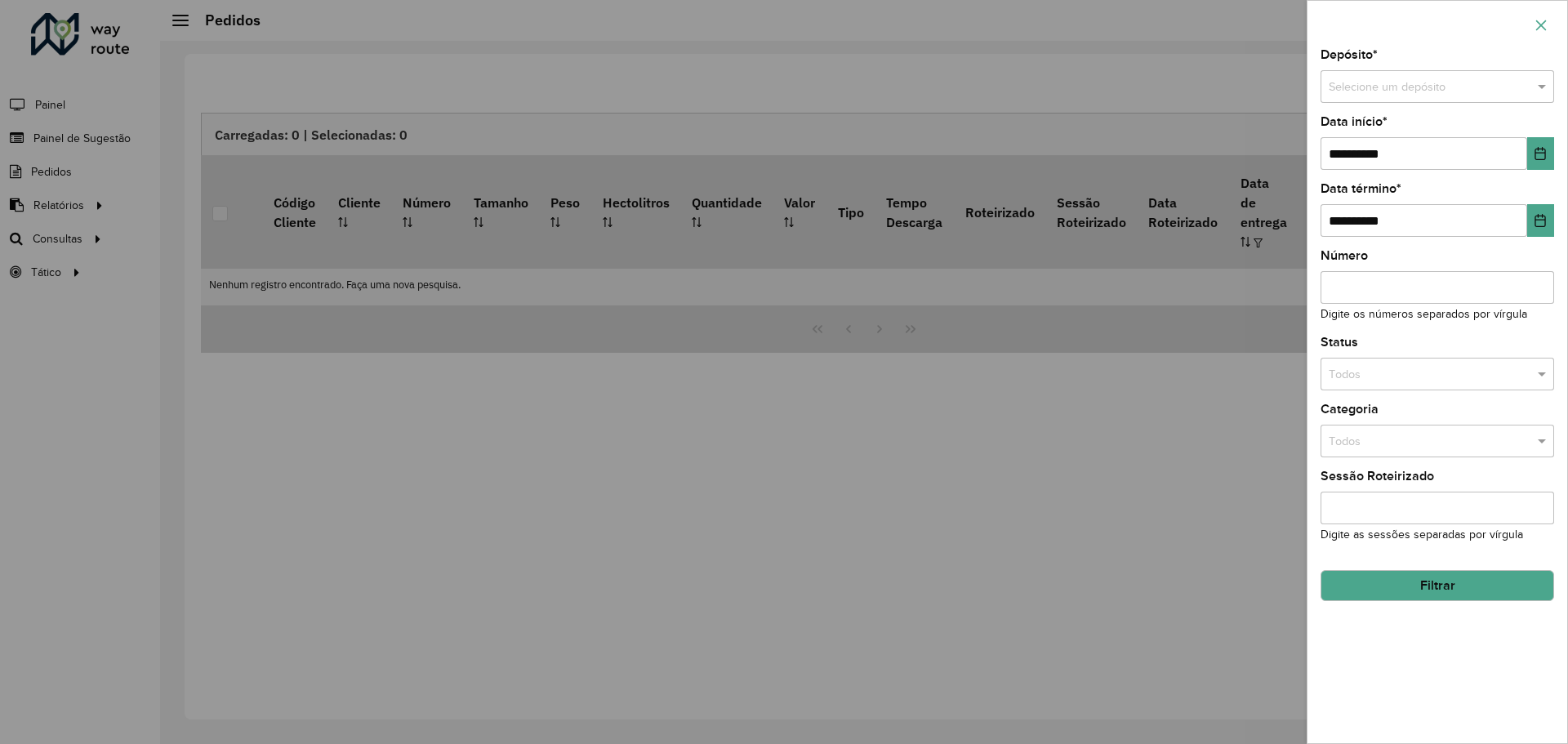
click at [1549, 26] on button "button" at bounding box center [1541, 25] width 26 height 26
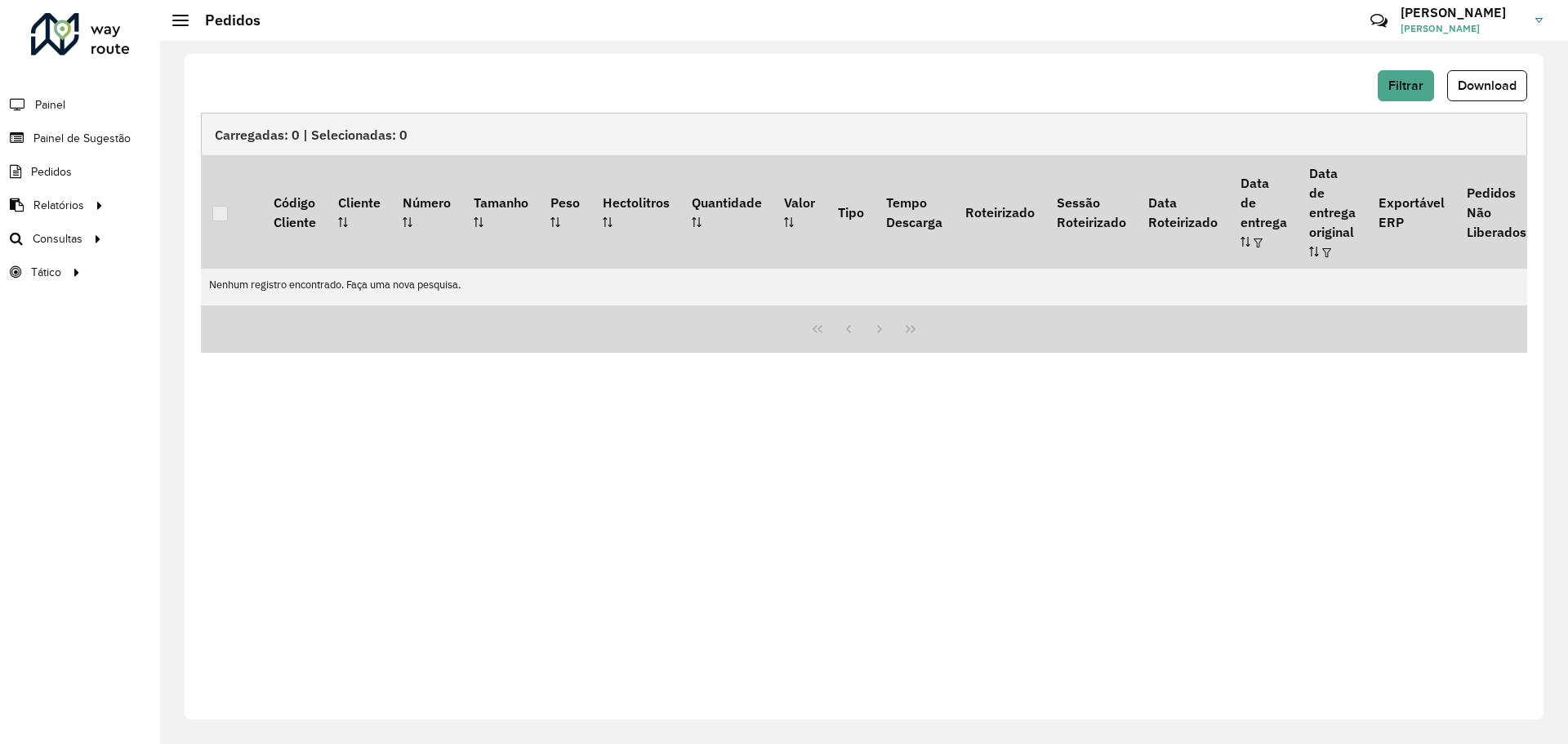
click at [81, 37] on div at bounding box center [81, 34] width 99 height 42
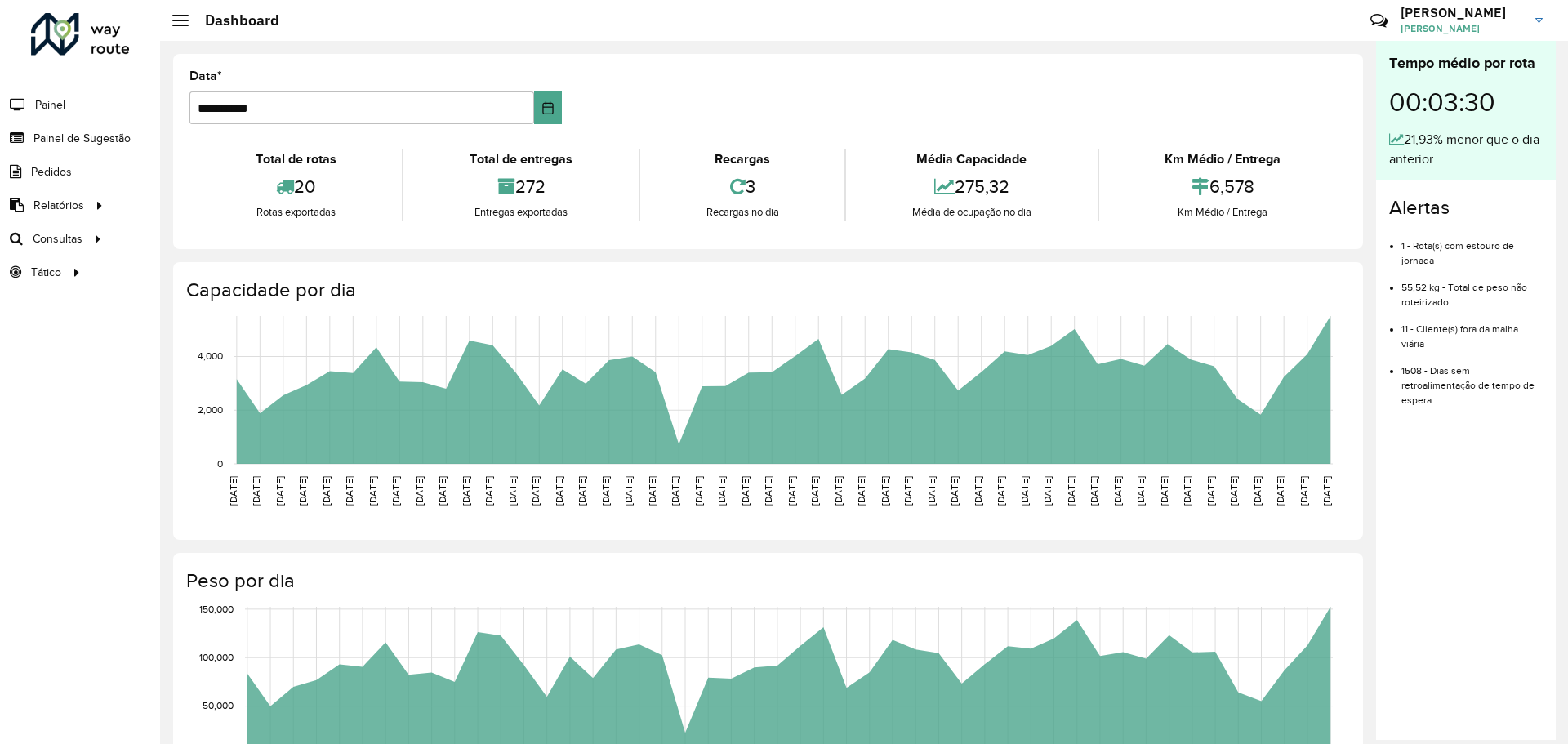
click at [1466, 22] on span "[PERSON_NAME]" at bounding box center [1462, 29] width 122 height 14
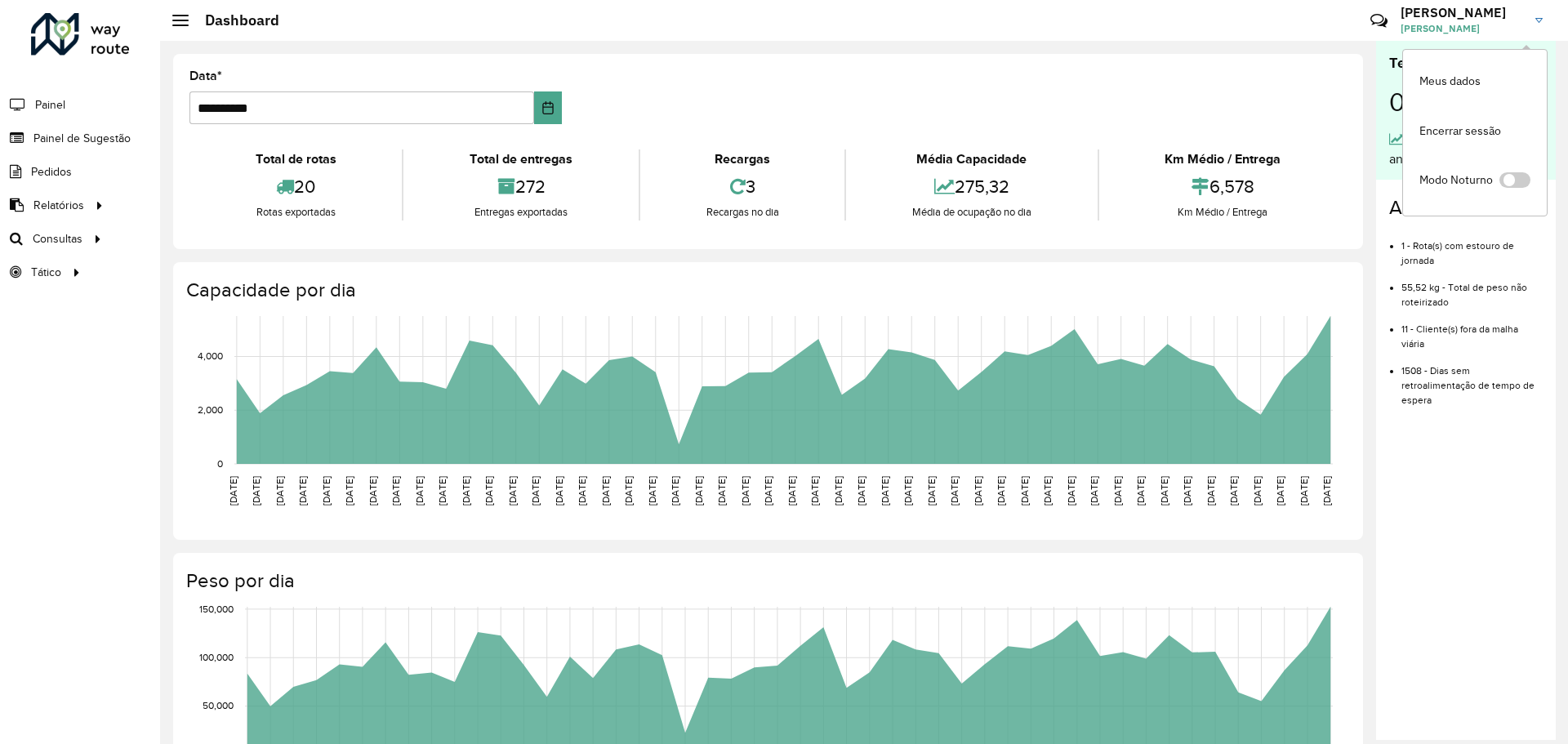
click at [1466, 22] on span "[PERSON_NAME]" at bounding box center [1462, 29] width 122 height 14
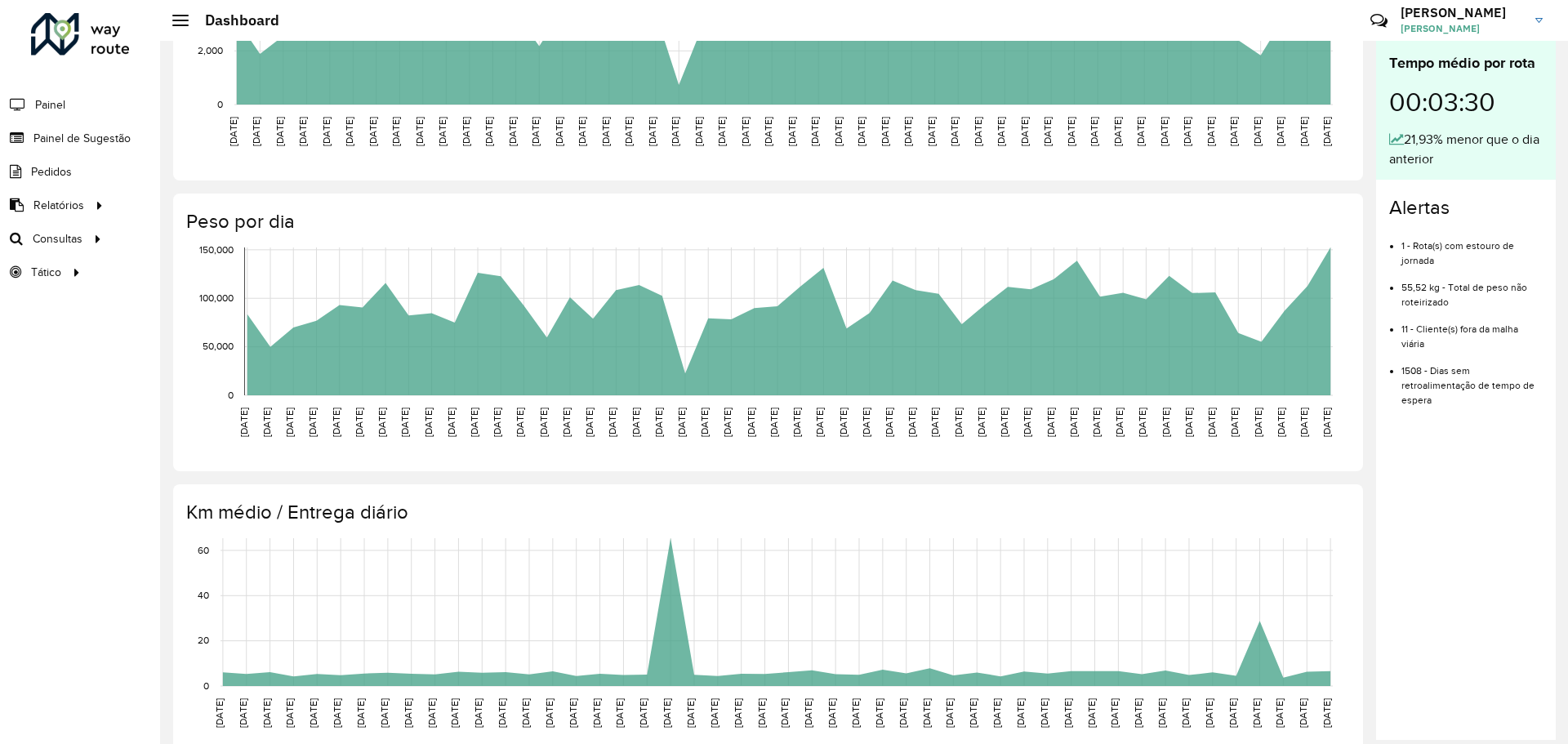
scroll to position [390, 0]
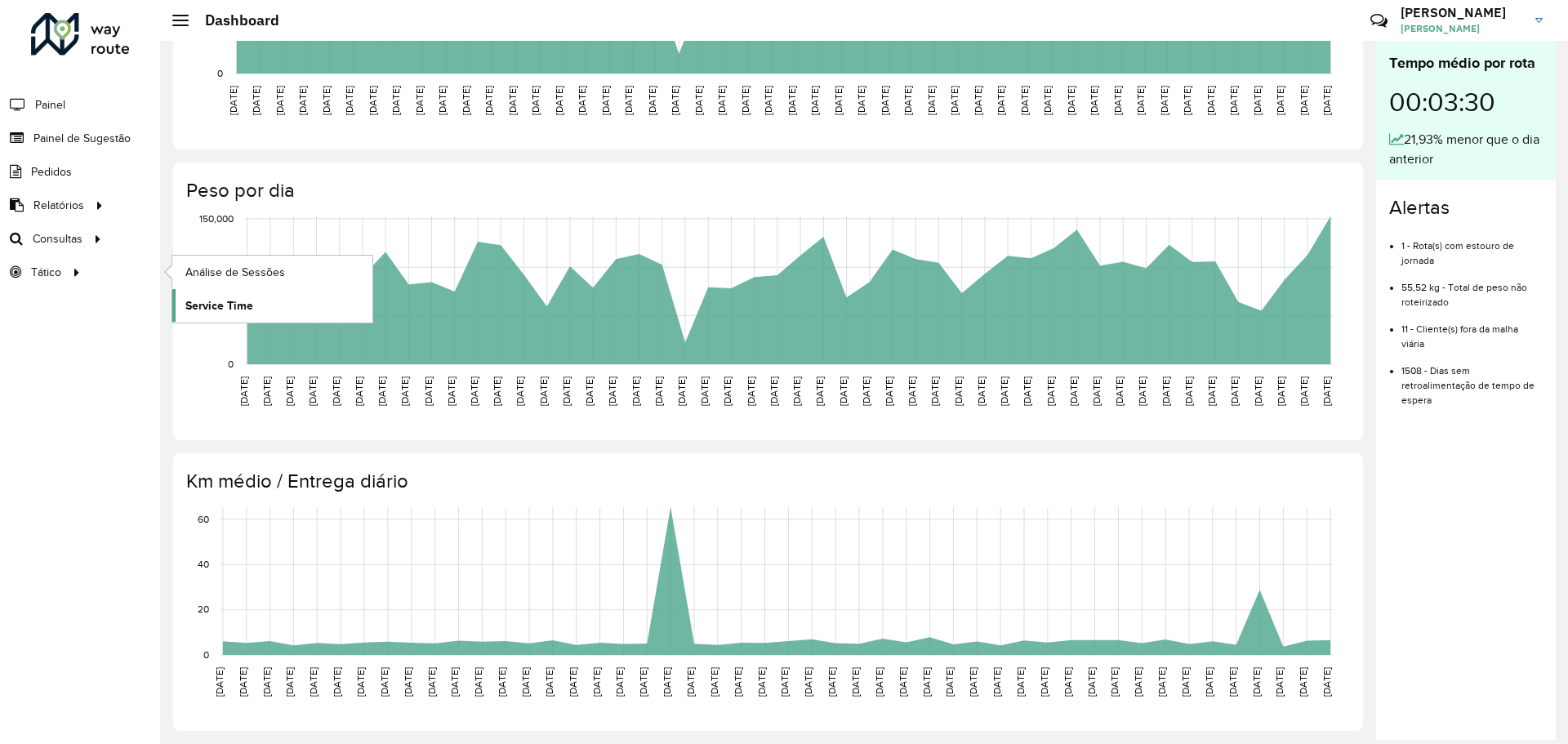
click at [228, 309] on span "Service Time" at bounding box center [219, 306] width 67 height 17
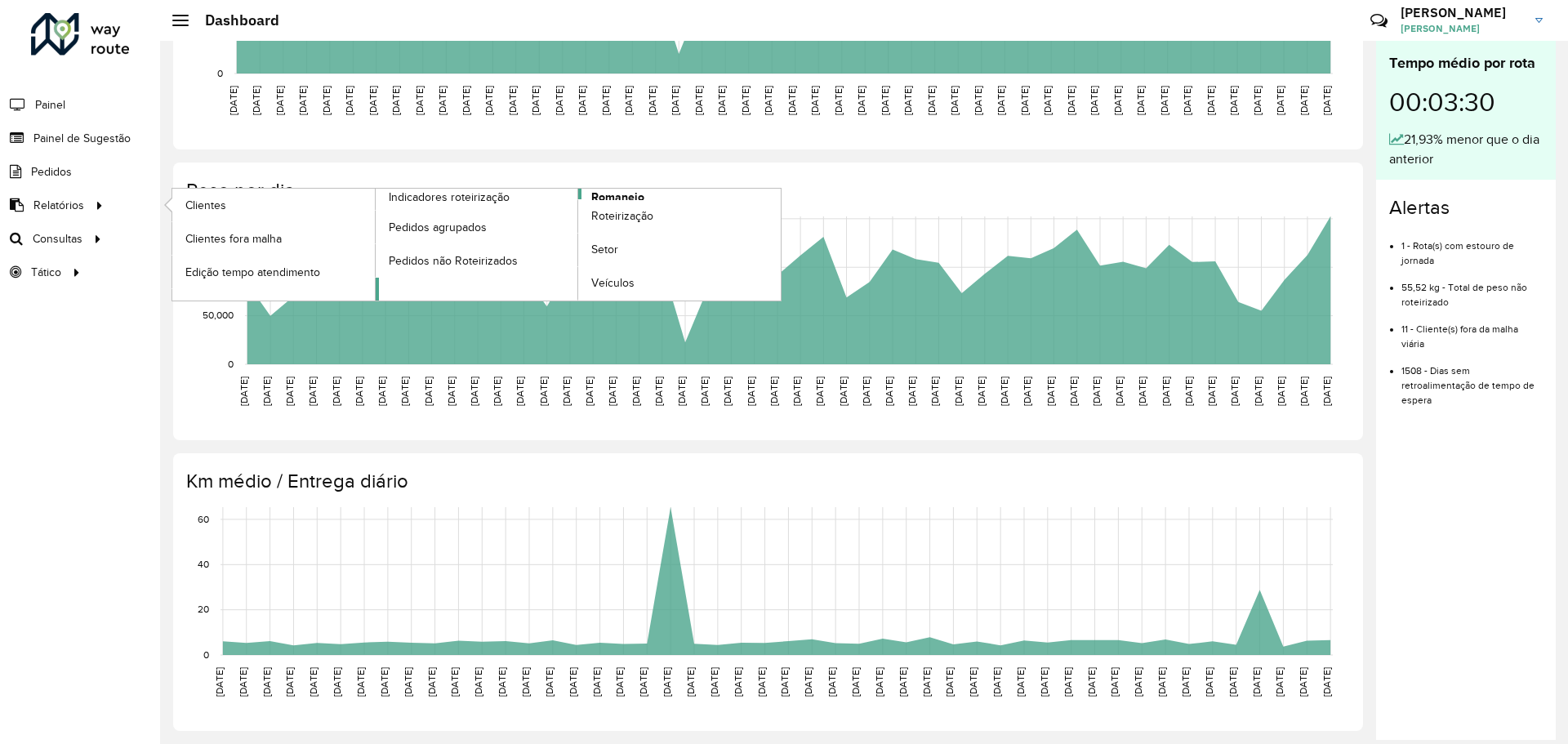
click at [624, 198] on span "Romaneio" at bounding box center [617, 197] width 53 height 17
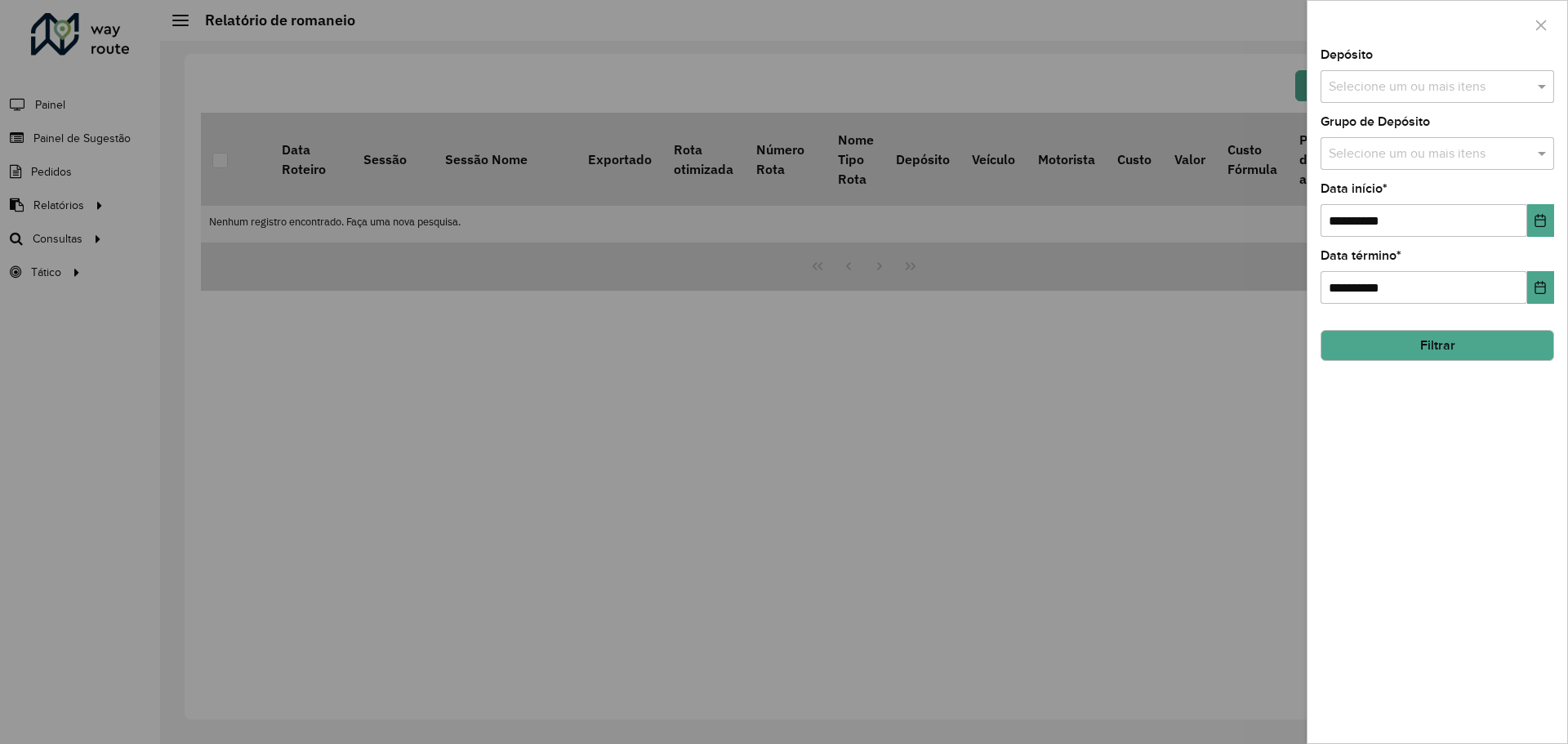
click at [1410, 97] on div "Selecione um ou mais itens" at bounding box center [1438, 86] width 234 height 32
click at [1411, 96] on input "text" at bounding box center [1429, 87] width 209 height 20
click at [1543, 31] on button "button" at bounding box center [1541, 25] width 26 height 26
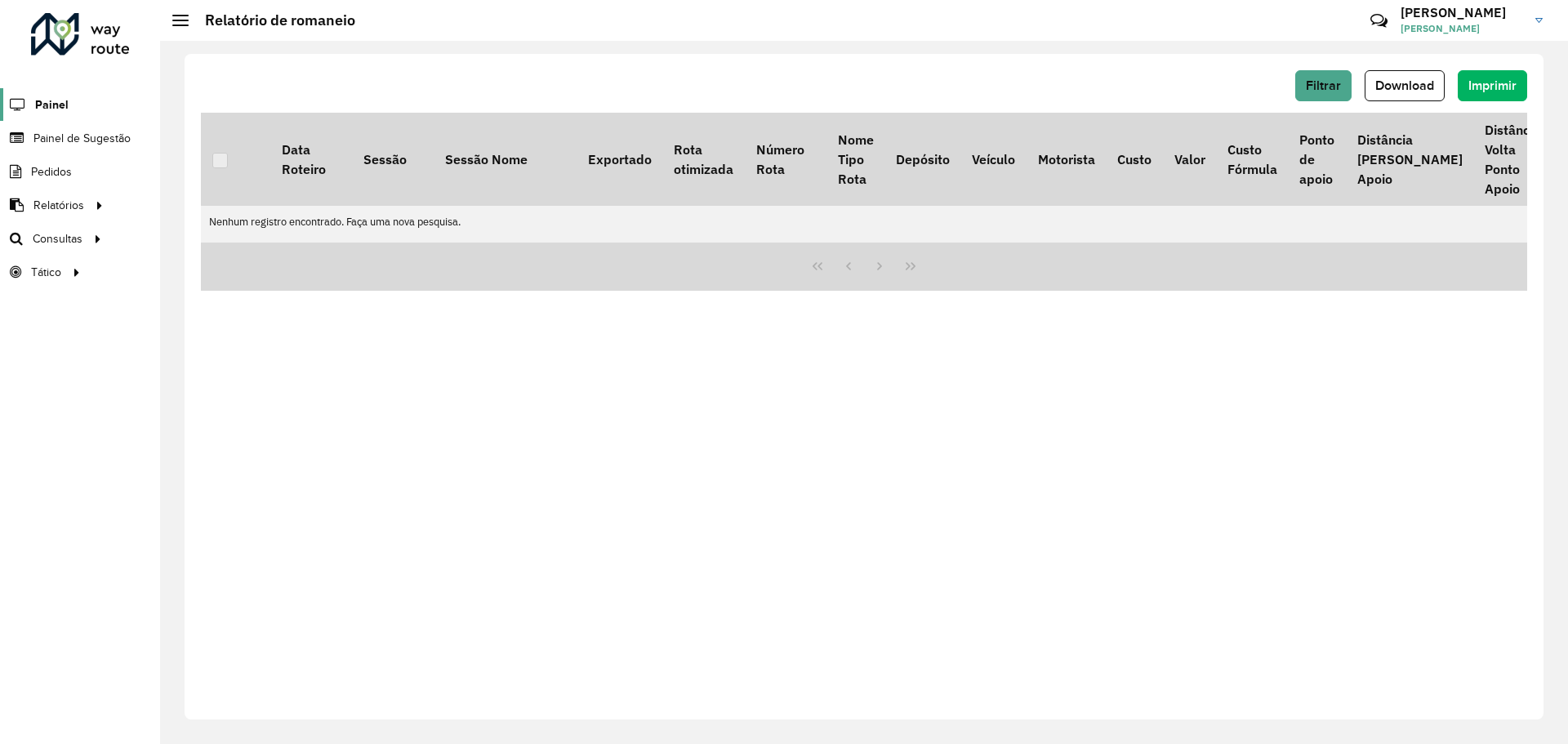
click at [64, 108] on span "Painel" at bounding box center [51, 104] width 33 height 17
click at [49, 102] on span "Painel" at bounding box center [51, 104] width 33 height 17
click at [71, 40] on div at bounding box center [81, 34] width 99 height 42
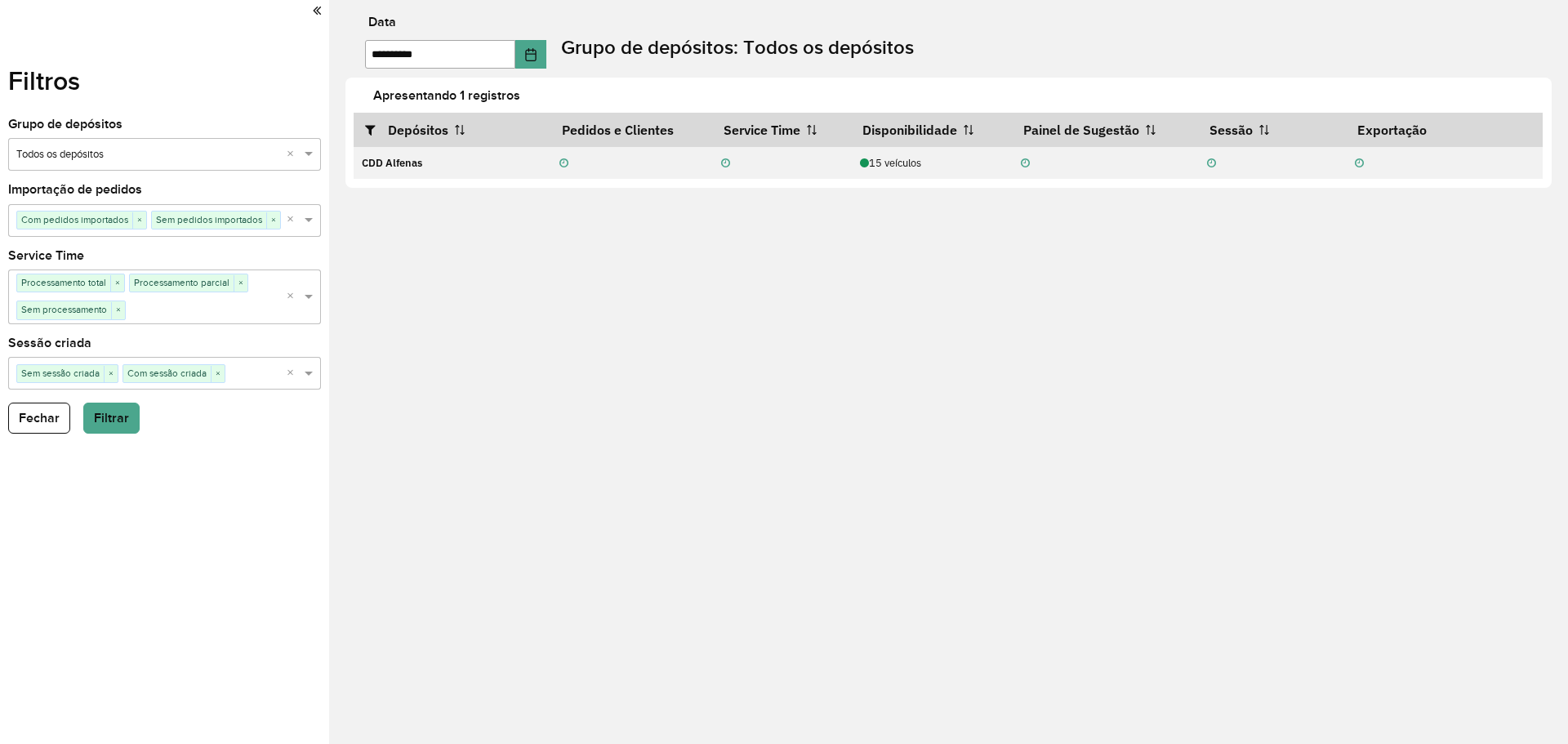
click at [649, 418] on div "**********" at bounding box center [949, 372] width 1240 height 744
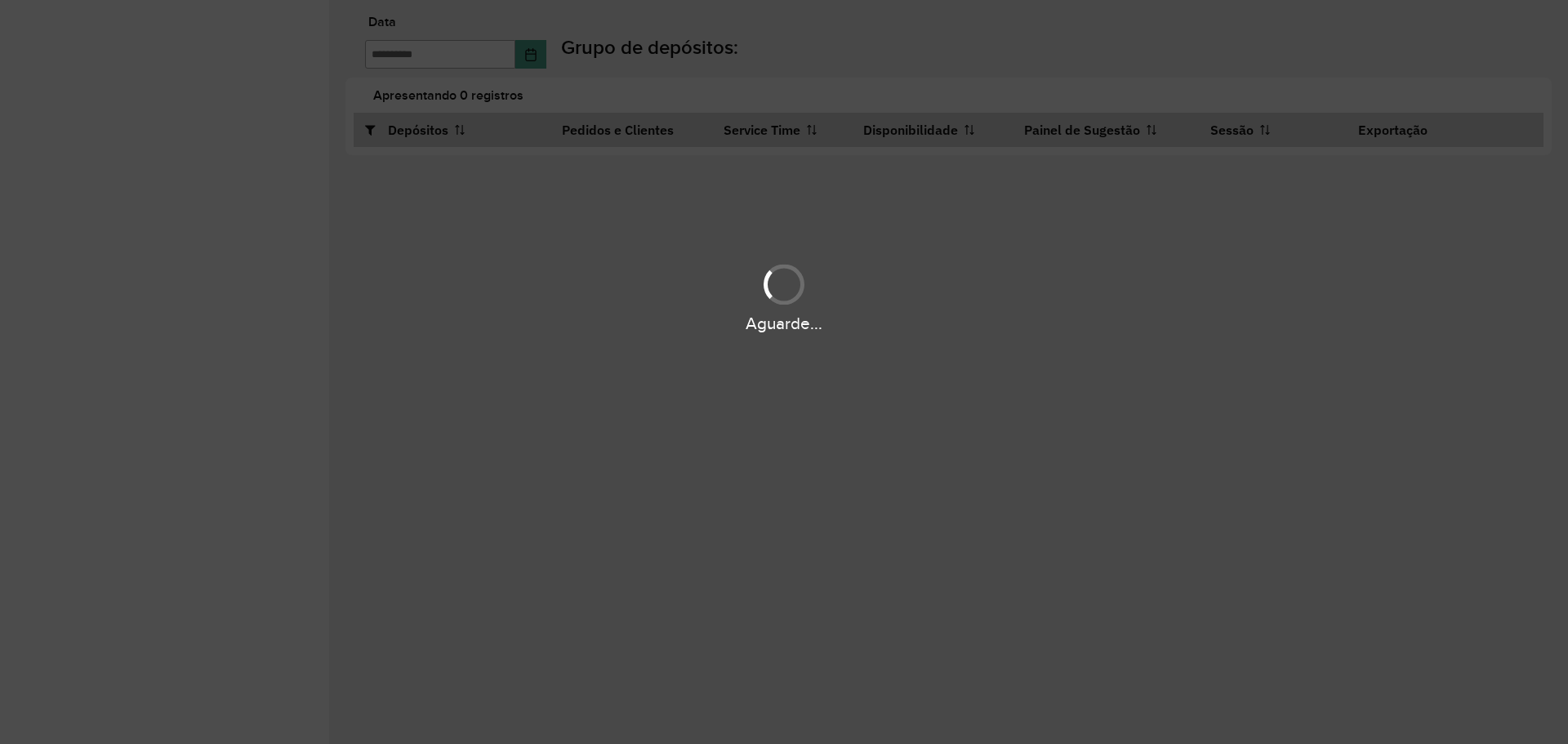
type input "**********"
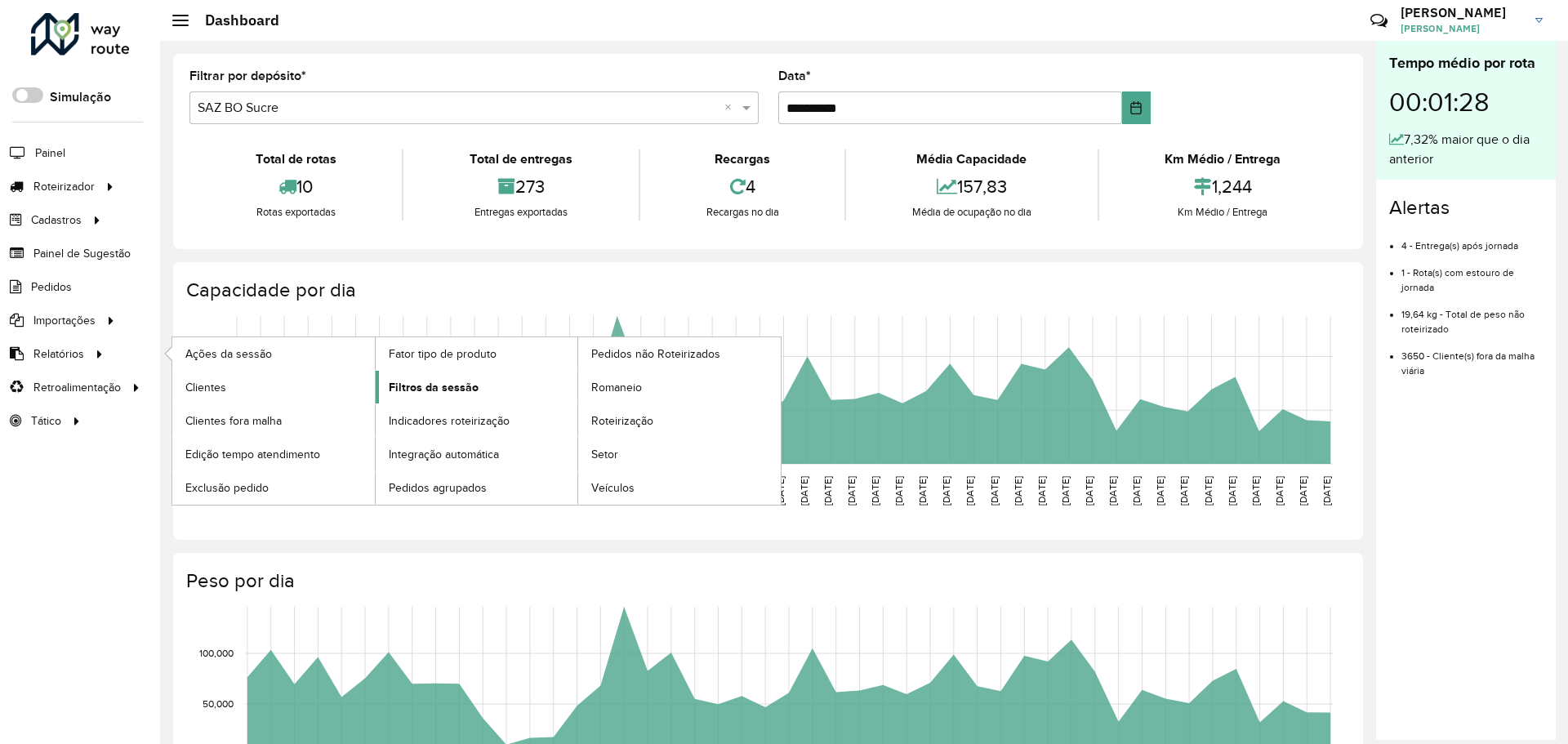
click at [451, 390] on span "Filtros da sessão" at bounding box center [434, 387] width 90 height 17
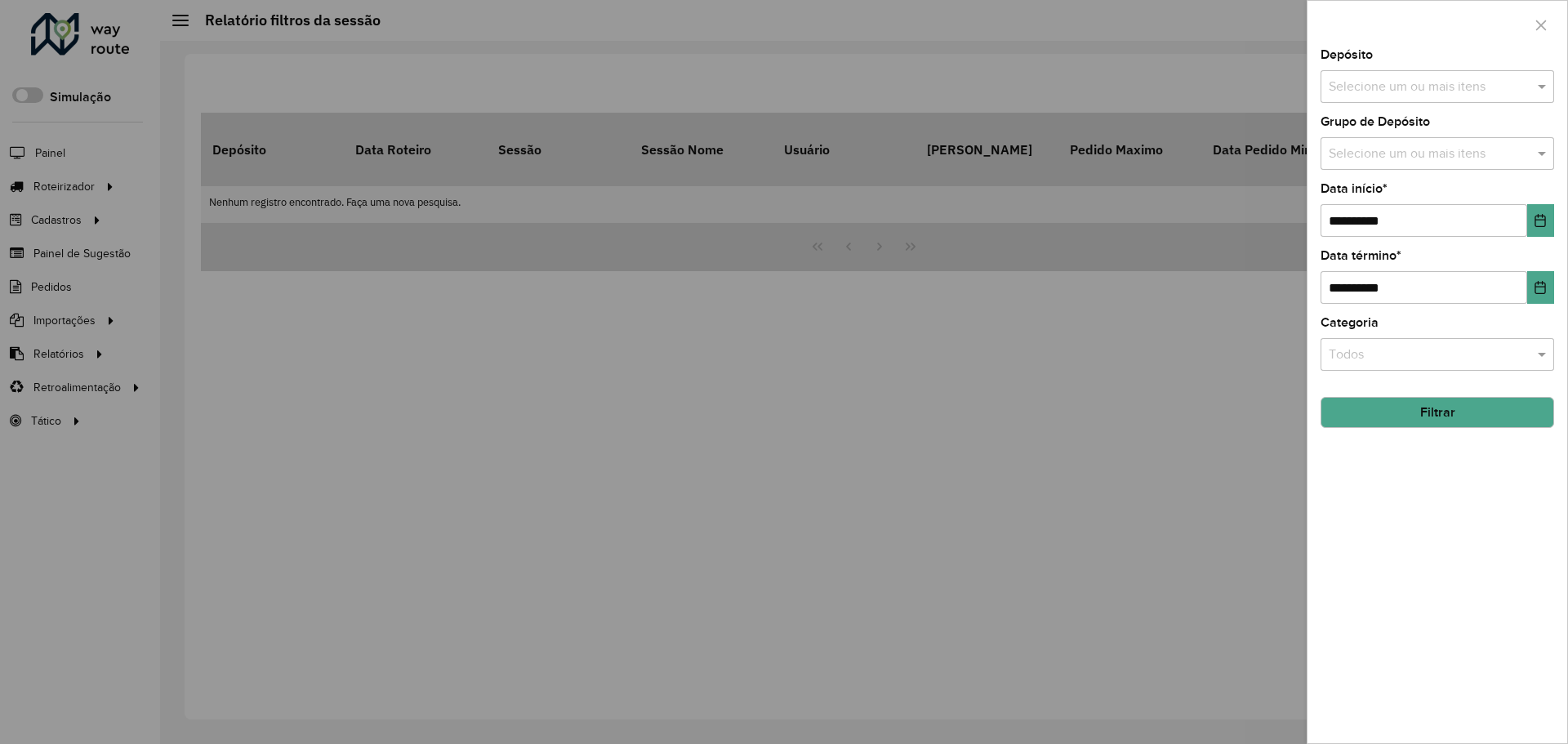
click at [1448, 86] on input "text" at bounding box center [1429, 87] width 209 height 20
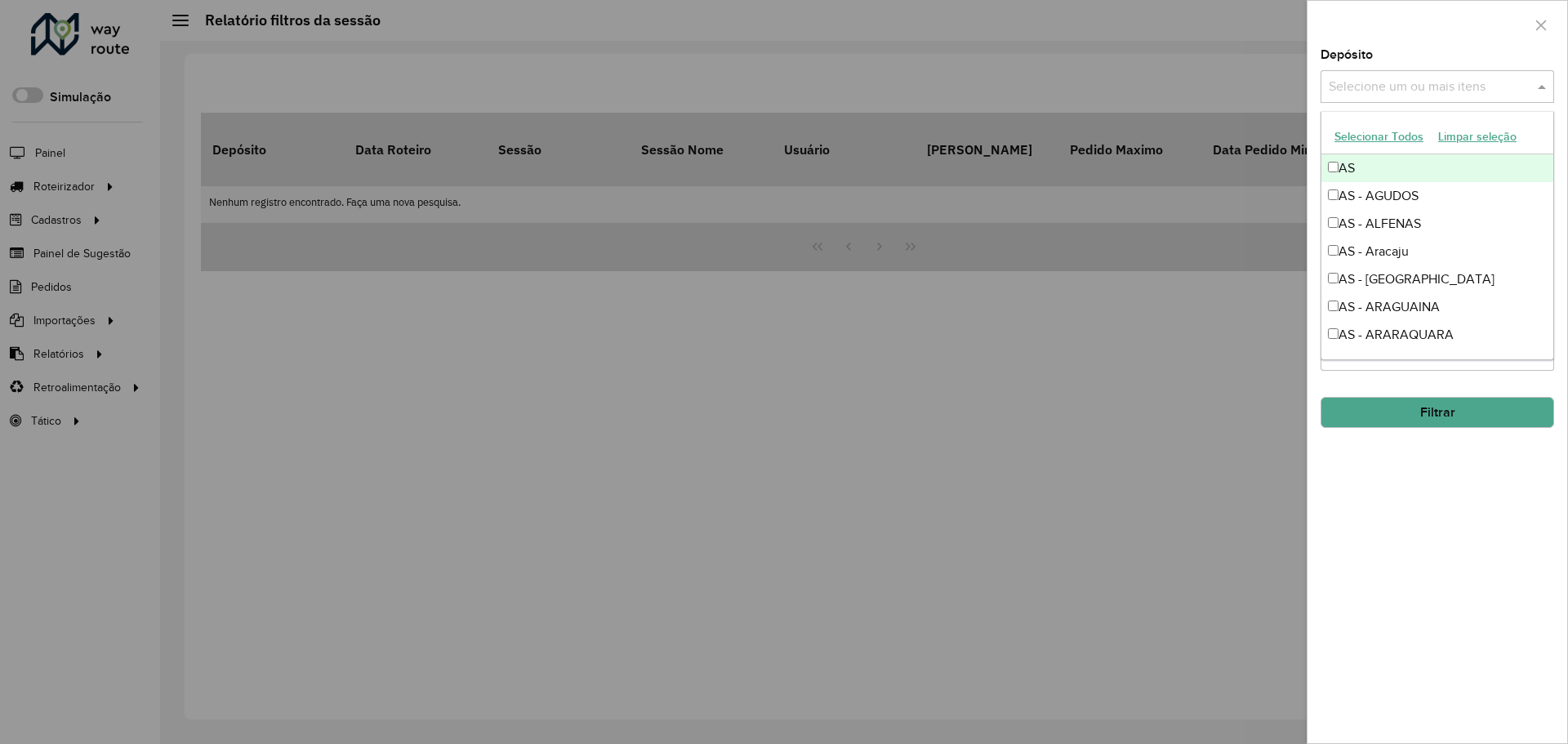
click at [1376, 141] on button "Selecionar Todos" at bounding box center [1379, 137] width 103 height 25
click at [1357, 38] on div at bounding box center [1438, 25] width 260 height 49
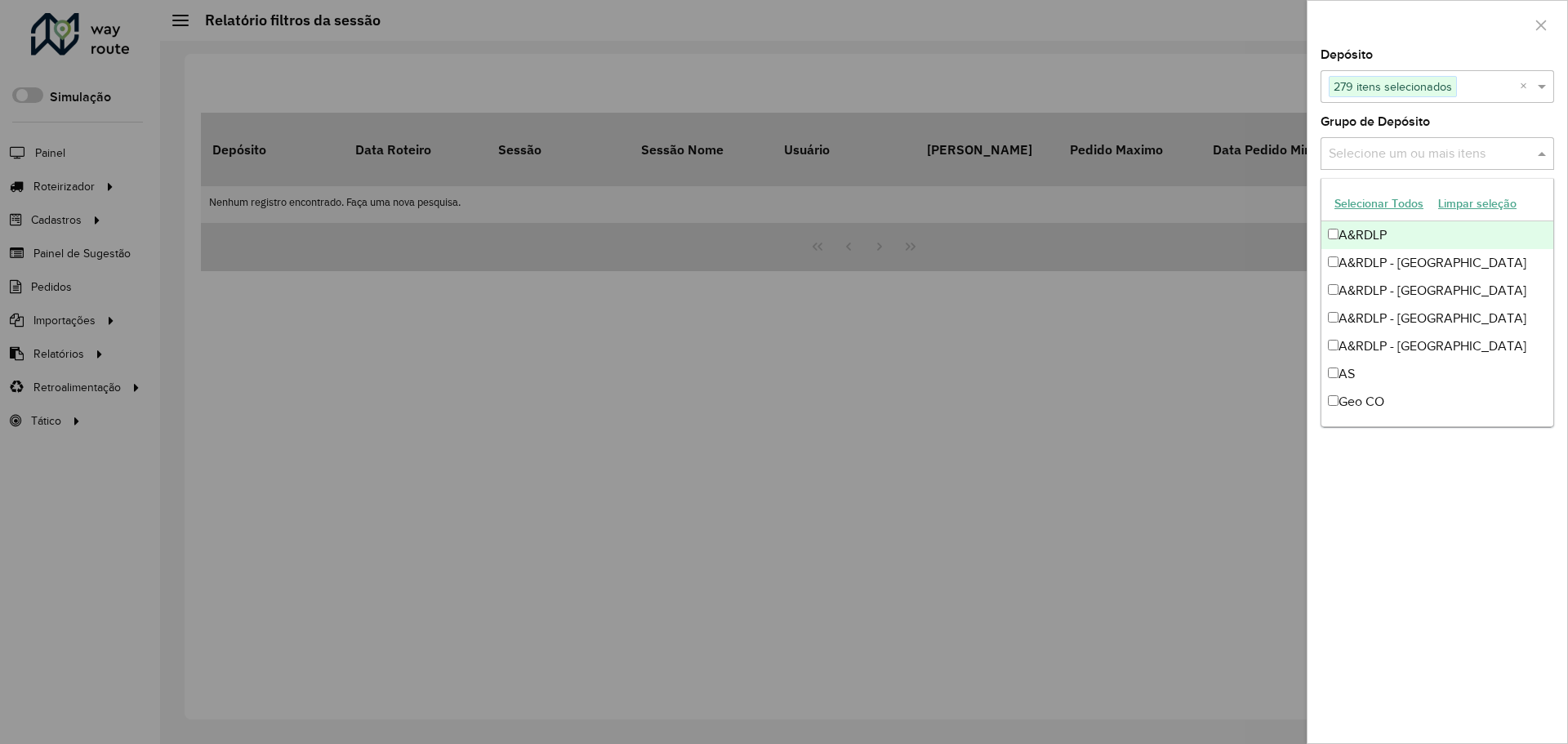
click at [1411, 158] on input "text" at bounding box center [1429, 155] width 209 height 20
click at [1384, 204] on button "Selecionar Todos" at bounding box center [1379, 203] width 103 height 25
click at [1489, 121] on div "Grupo de Depósito Selecione um ou mais itens 14 itens selecionados ×" at bounding box center [1438, 143] width 234 height 54
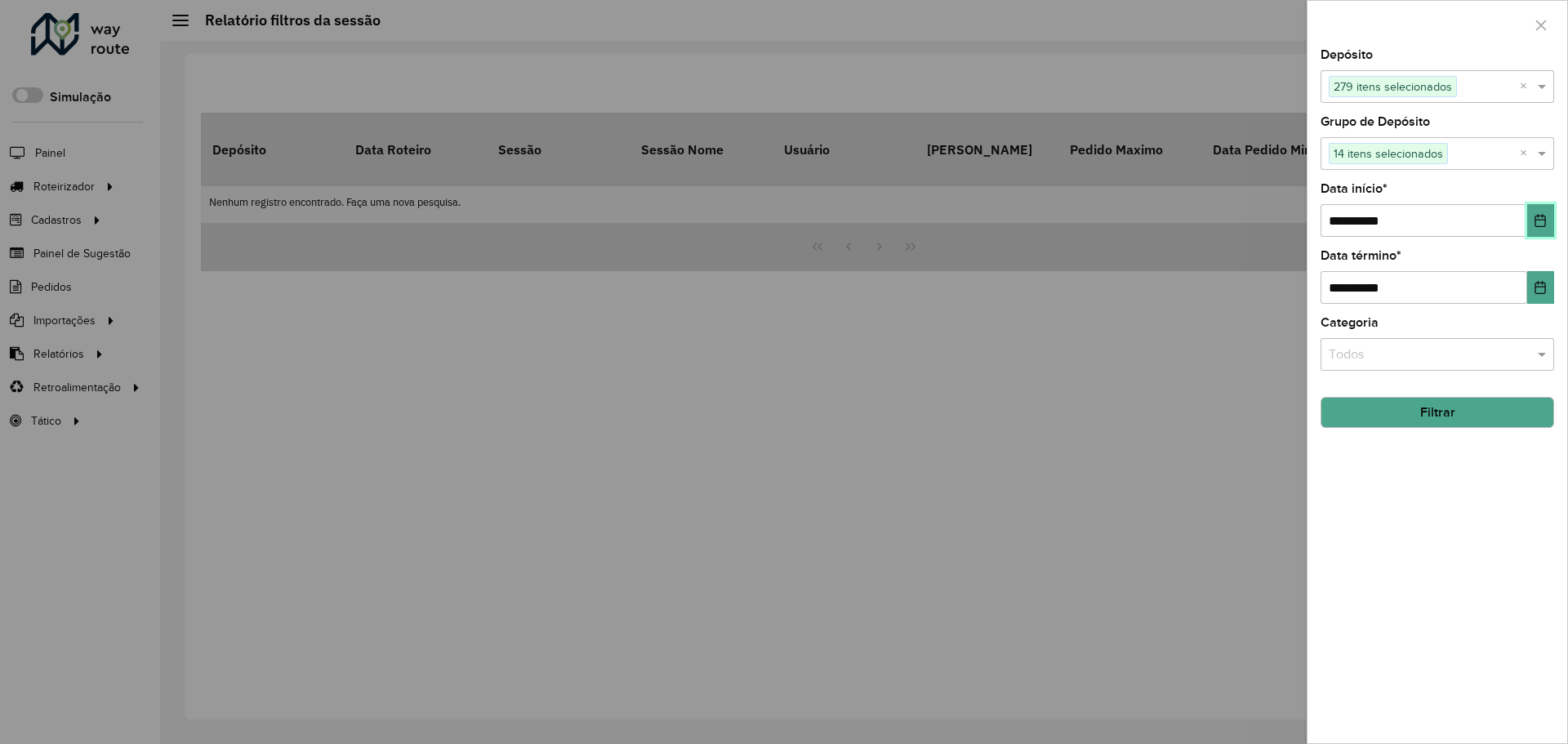
click at [1538, 218] on icon "Choose Date" at bounding box center [1540, 220] width 13 height 13
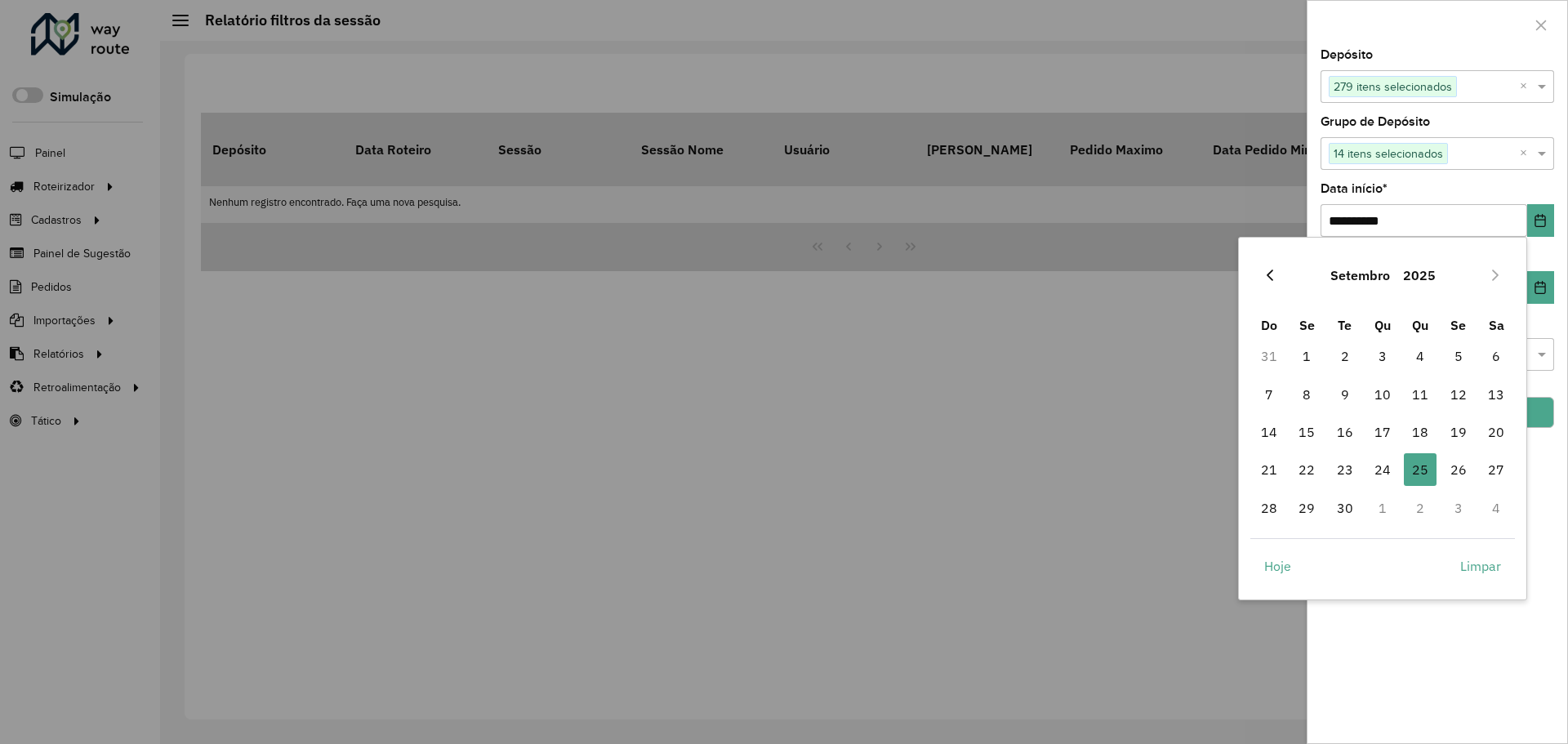
click at [1276, 275] on icon "Previous Month" at bounding box center [1270, 275] width 13 height 13
click at [1275, 274] on icon "Previous Month" at bounding box center [1270, 275] width 13 height 13
click at [1274, 277] on icon "Previous Month" at bounding box center [1270, 275] width 13 height 13
click at [1274, 278] on icon "Previous Month" at bounding box center [1270, 275] width 13 height 13
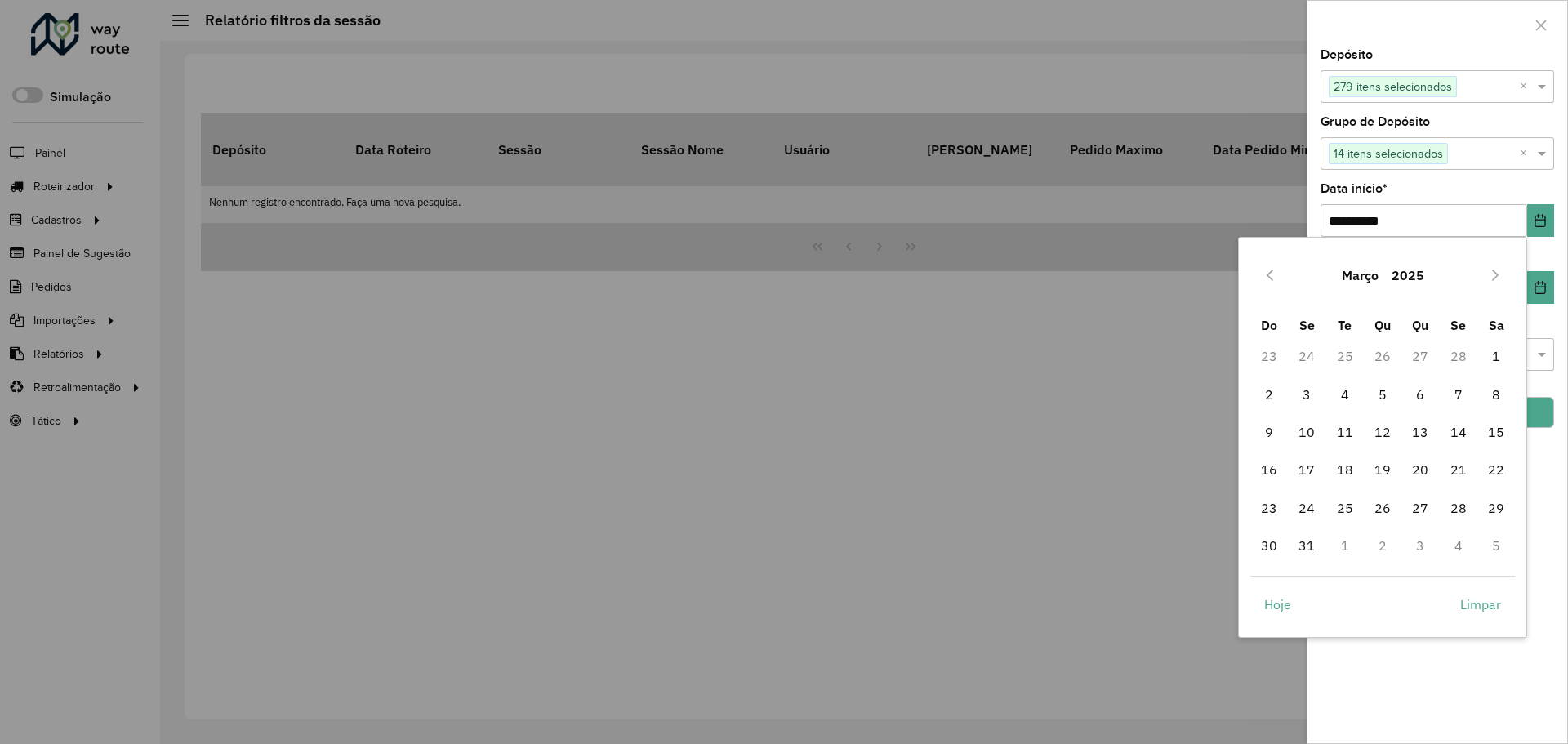
click at [1274, 278] on icon "Previous Month" at bounding box center [1270, 275] width 13 height 13
click at [1498, 278] on icon "Next Month" at bounding box center [1495, 275] width 13 height 13
click at [1373, 362] on span "1" at bounding box center [1383, 356] width 32 height 32
type input "**********"
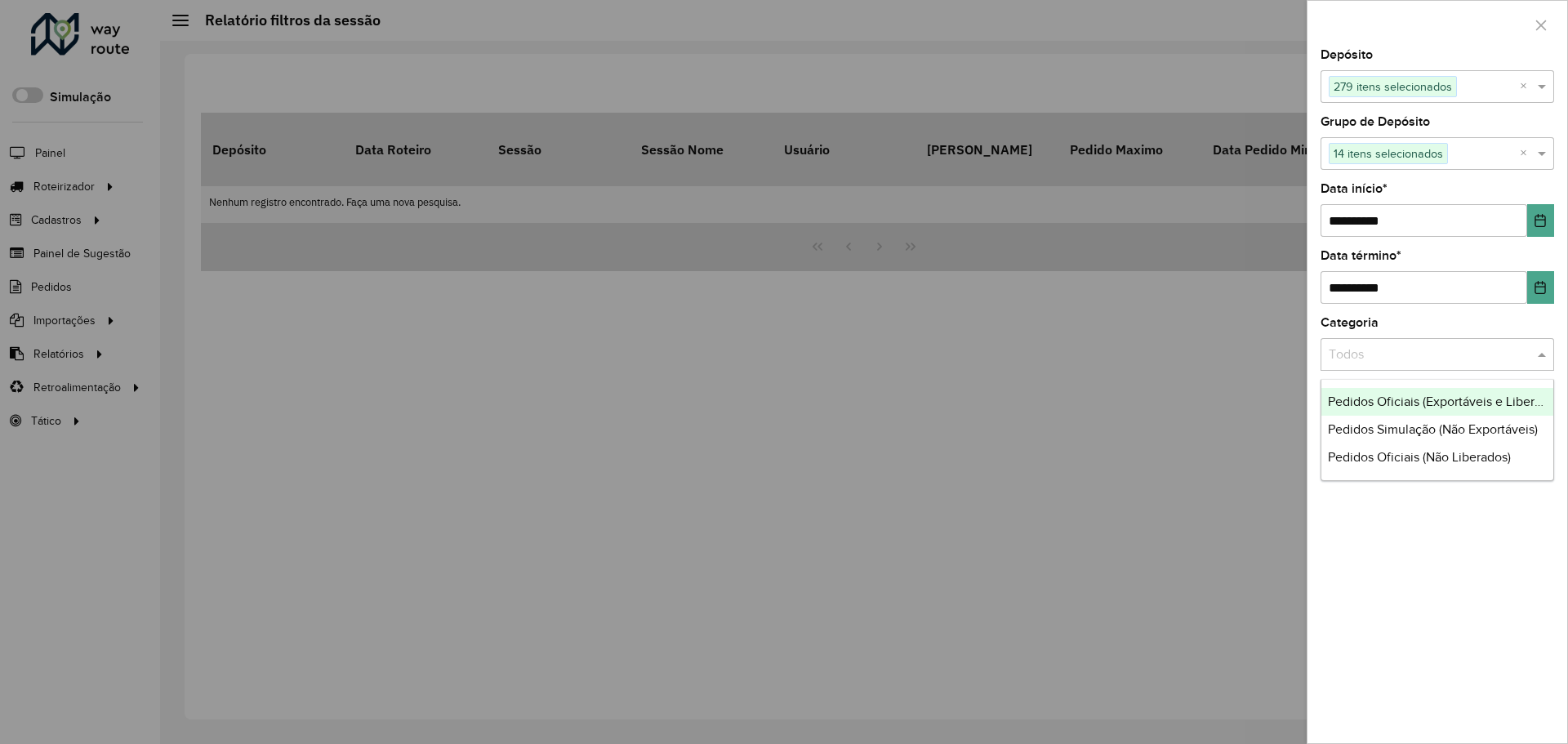
click at [1383, 354] on input "text" at bounding box center [1420, 355] width 184 height 20
click at [1451, 407] on span "Pedidos Oficiais (Exportáveis e Liberados)" at bounding box center [1447, 401] width 237 height 13
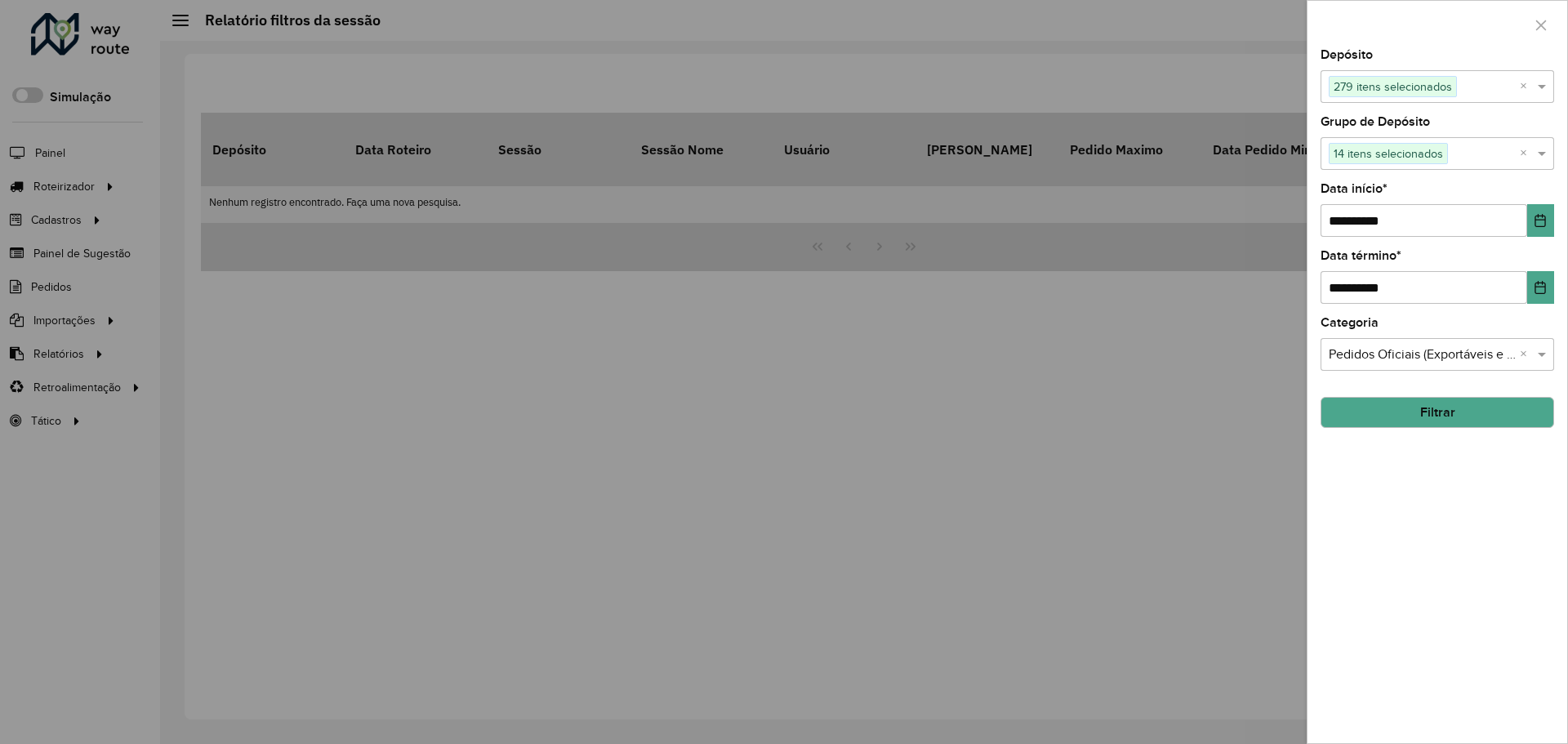
click at [1452, 420] on button "Filtrar" at bounding box center [1438, 412] width 234 height 31
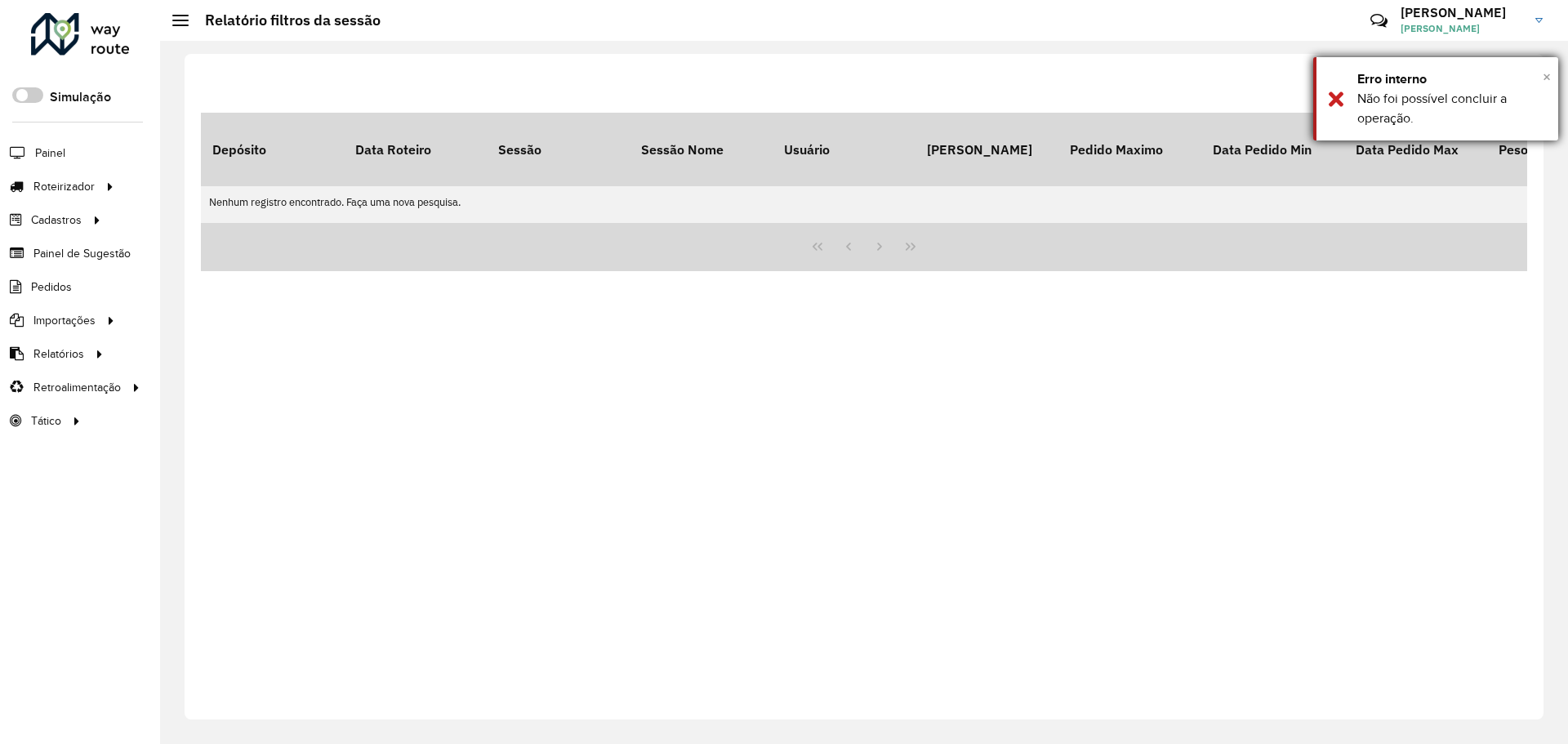
click at [1544, 79] on span "×" at bounding box center [1546, 76] width 8 height 18
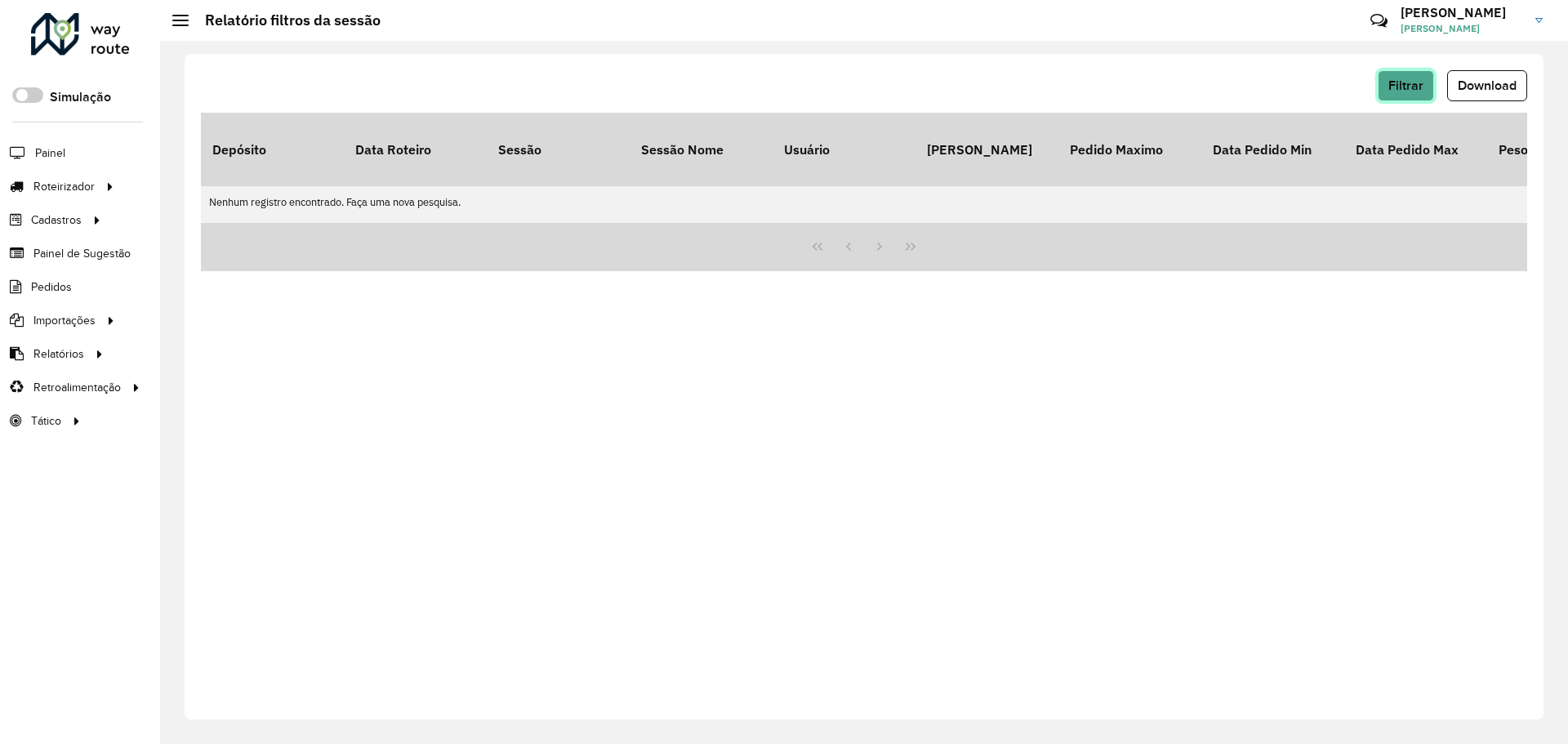
click at [1409, 85] on span "Filtrar" at bounding box center [1406, 85] width 35 height 13
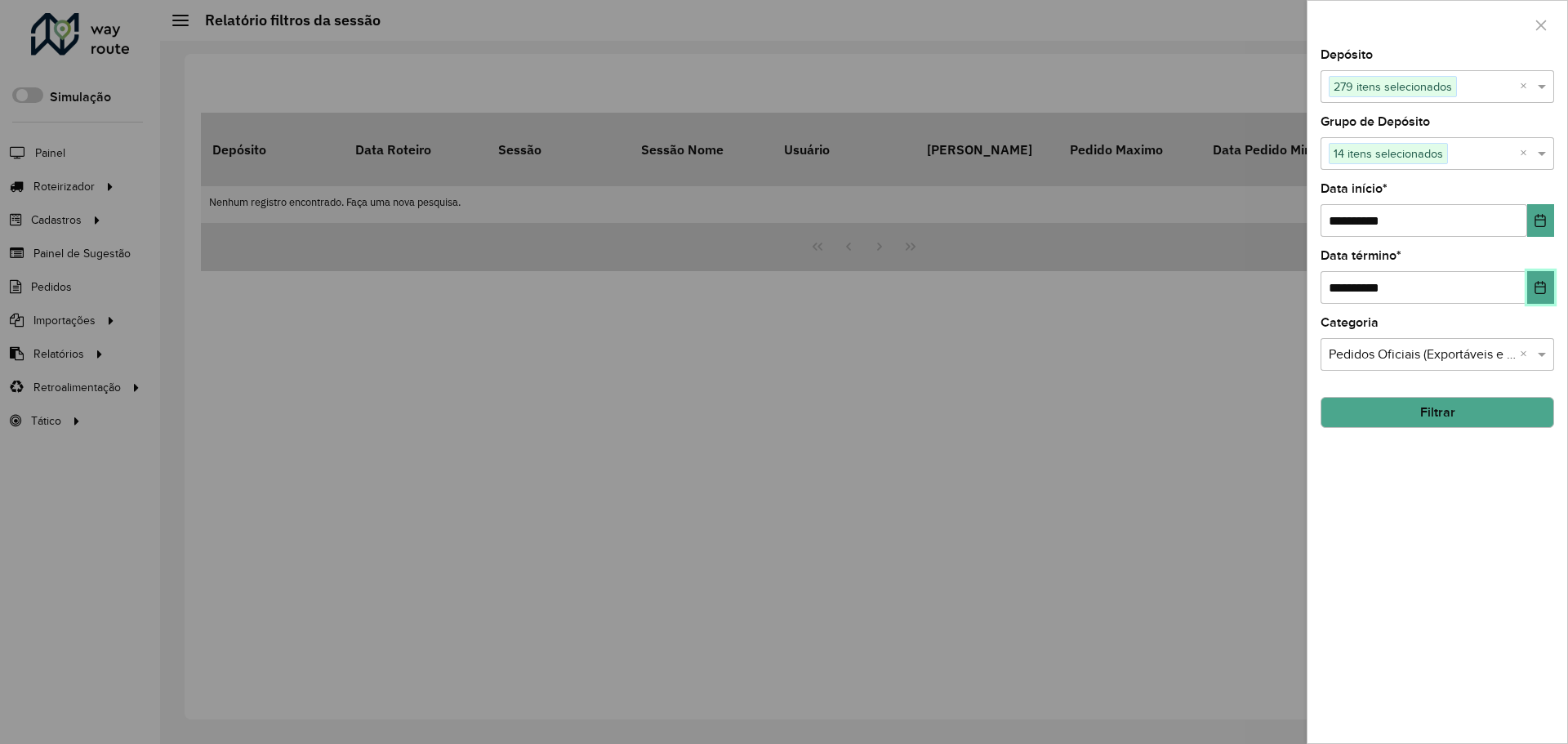
click at [1541, 277] on button "Choose Date" at bounding box center [1541, 287] width 27 height 32
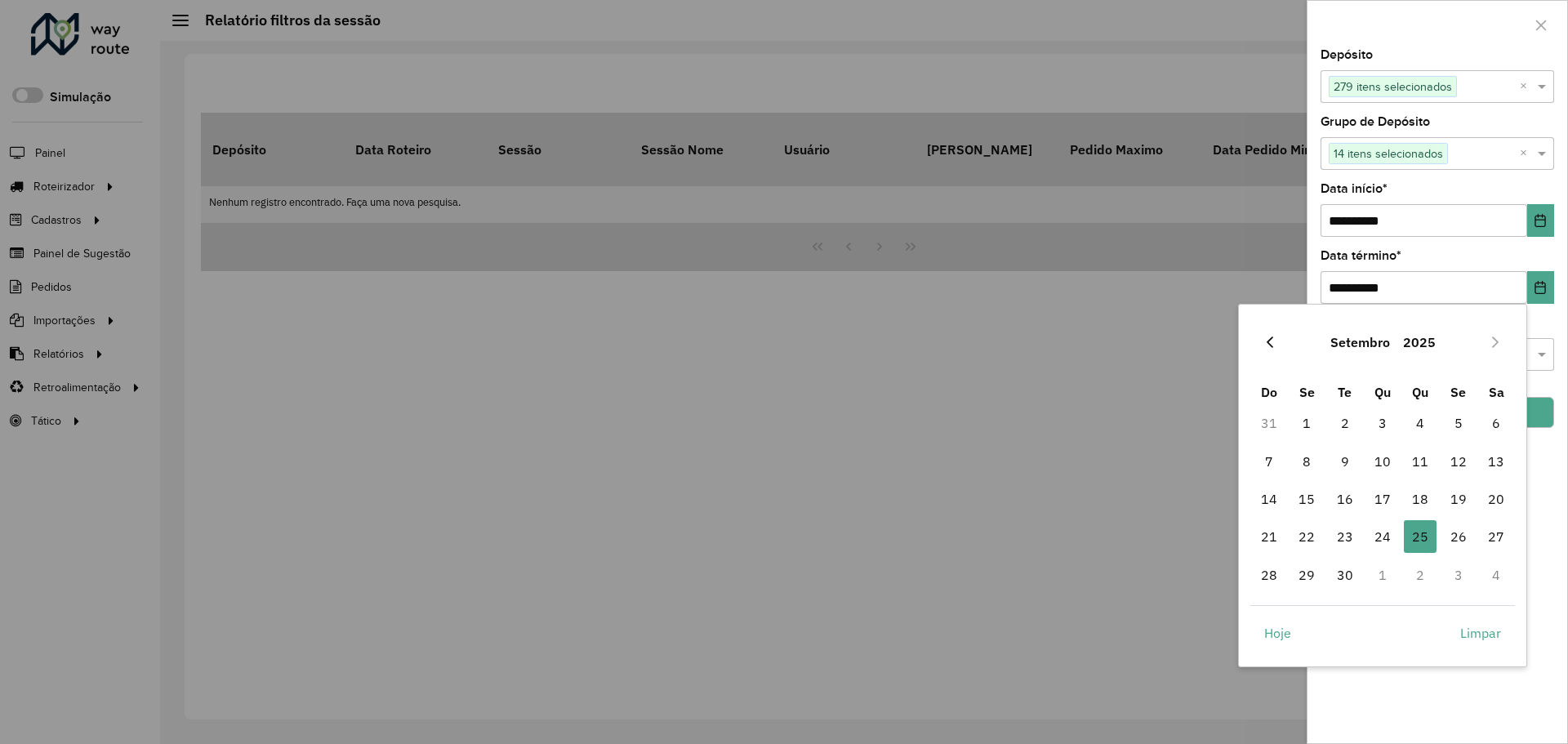
click at [1273, 341] on icon "Previous Month" at bounding box center [1270, 342] width 13 height 13
click at [1273, 343] on icon "Previous Month" at bounding box center [1270, 342] width 13 height 13
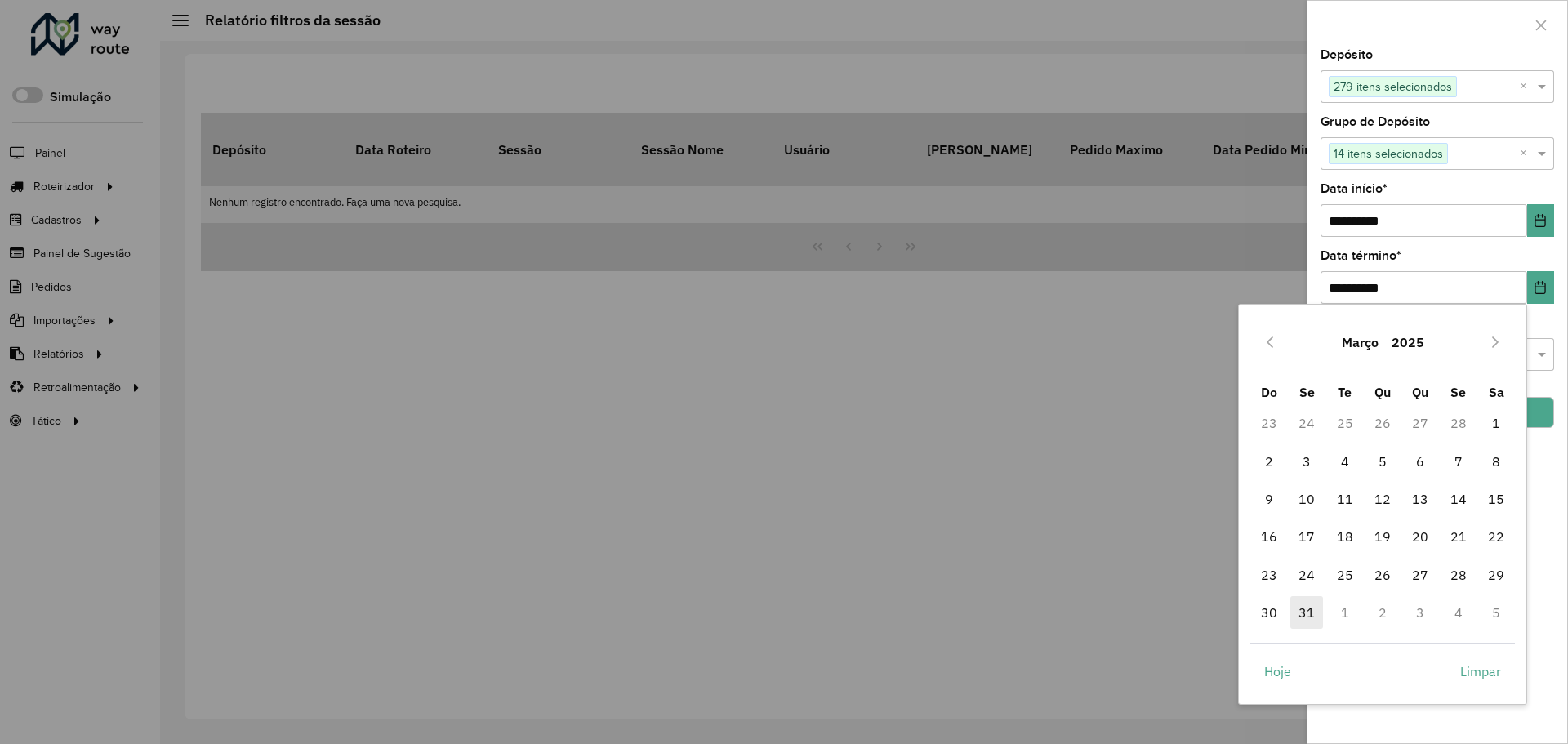
click at [1310, 612] on span "31" at bounding box center [1307, 613] width 32 height 32
type input "**********"
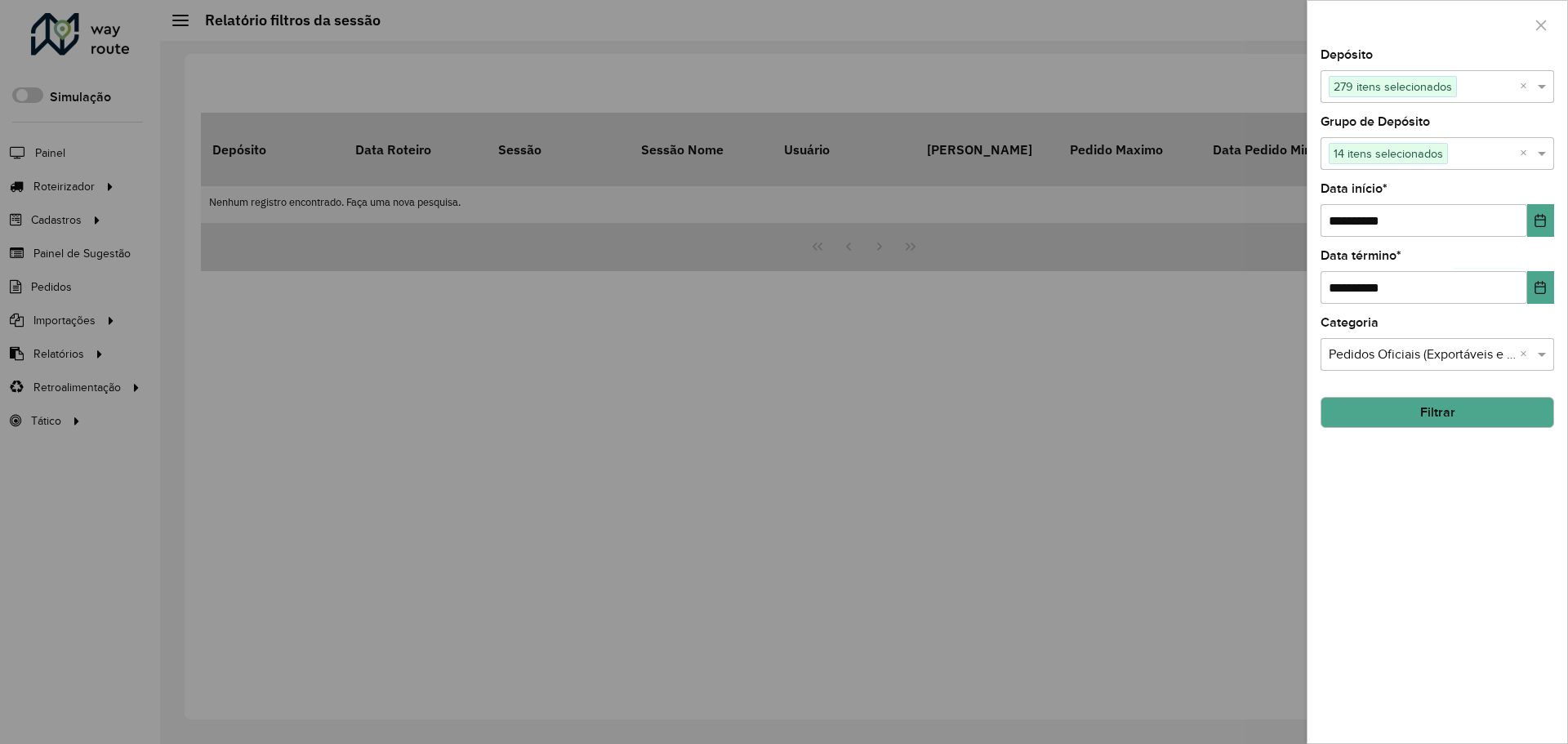
click at [1440, 419] on button "Filtrar" at bounding box center [1438, 412] width 234 height 31
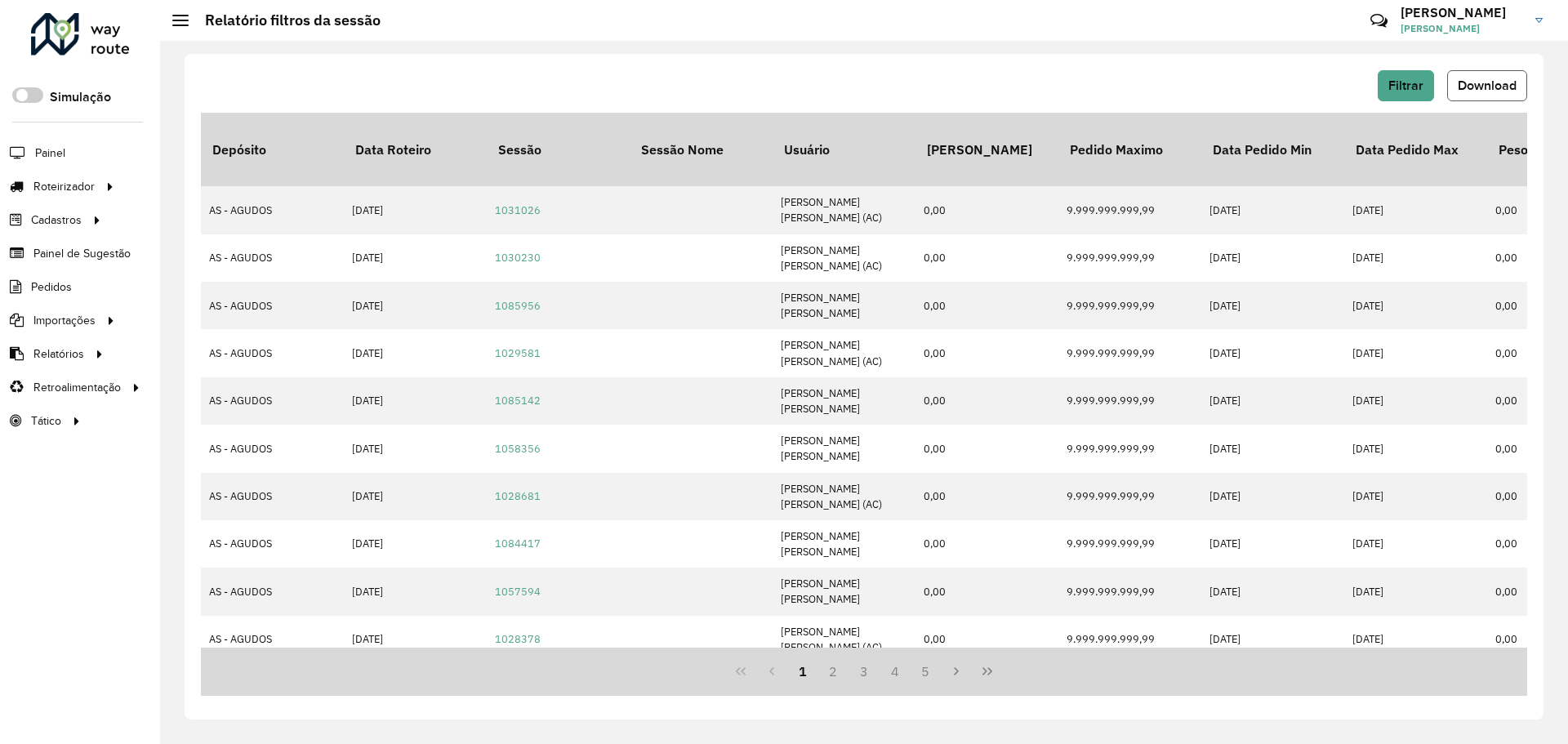
click at [1502, 94] on button "Download" at bounding box center [1487, 85] width 80 height 31
click at [1399, 99] on button "Filtrar" at bounding box center [1406, 85] width 57 height 31
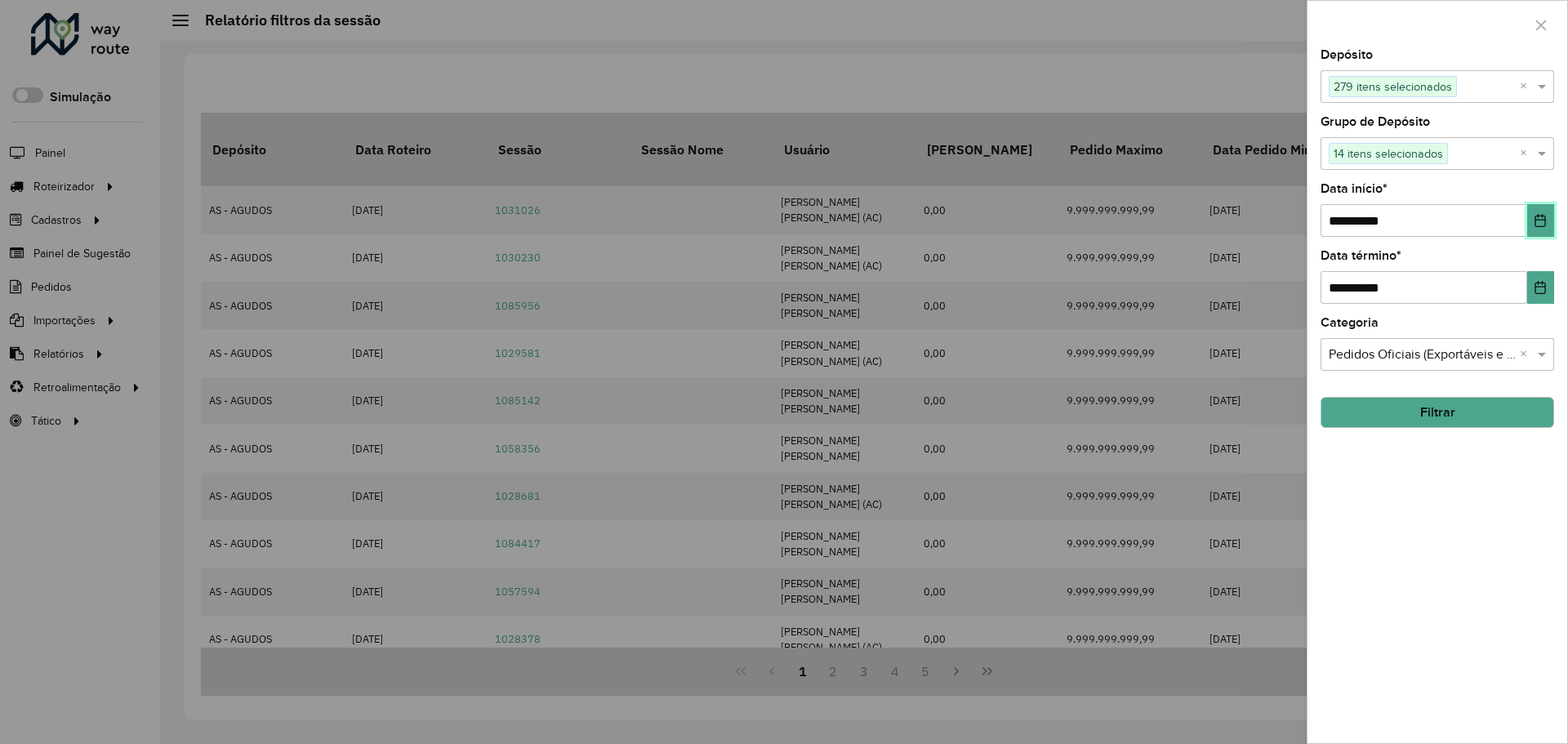
click at [1540, 224] on icon "Choose Date" at bounding box center [1540, 220] width 13 height 13
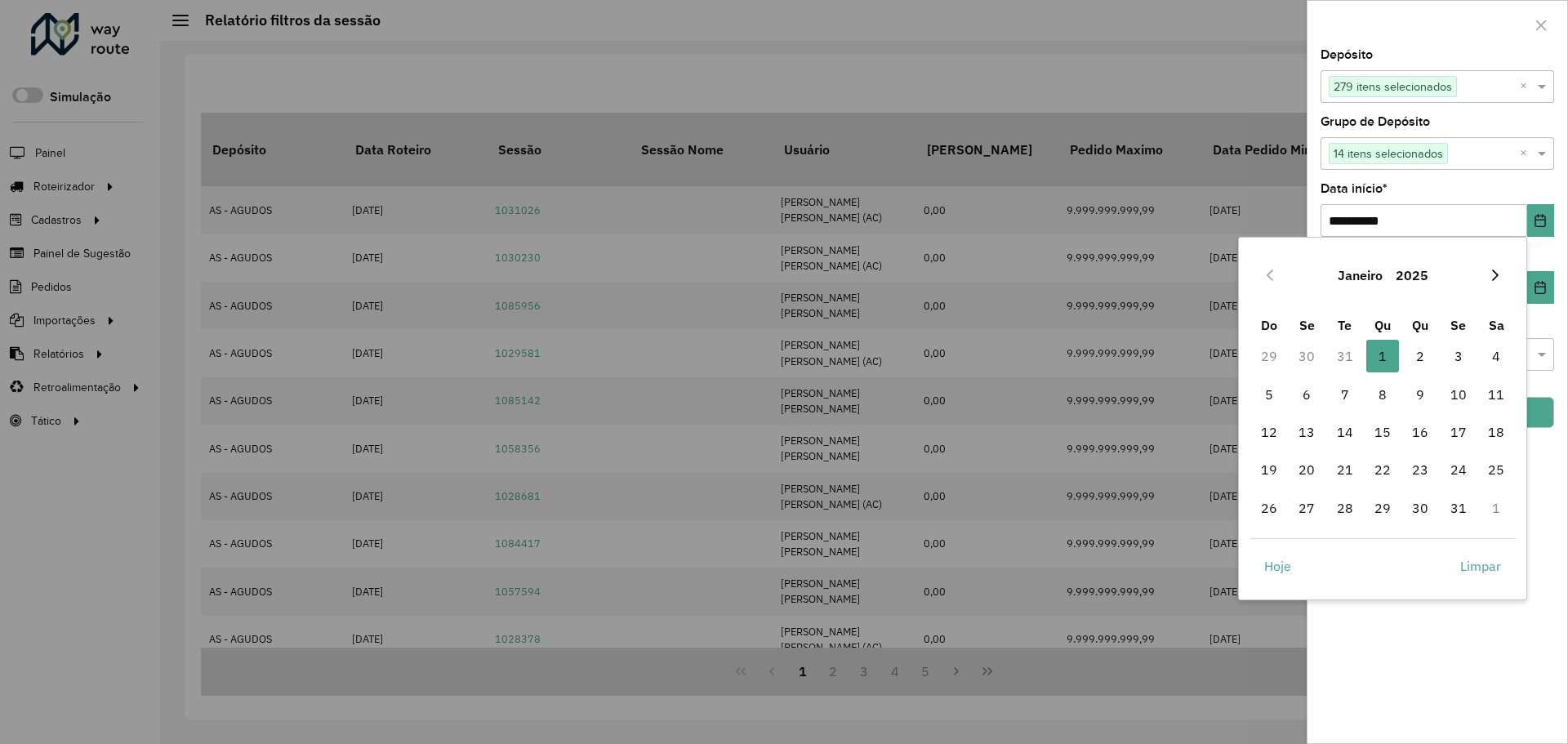
click at [1497, 277] on icon "Next Month" at bounding box center [1495, 275] width 6 height 12
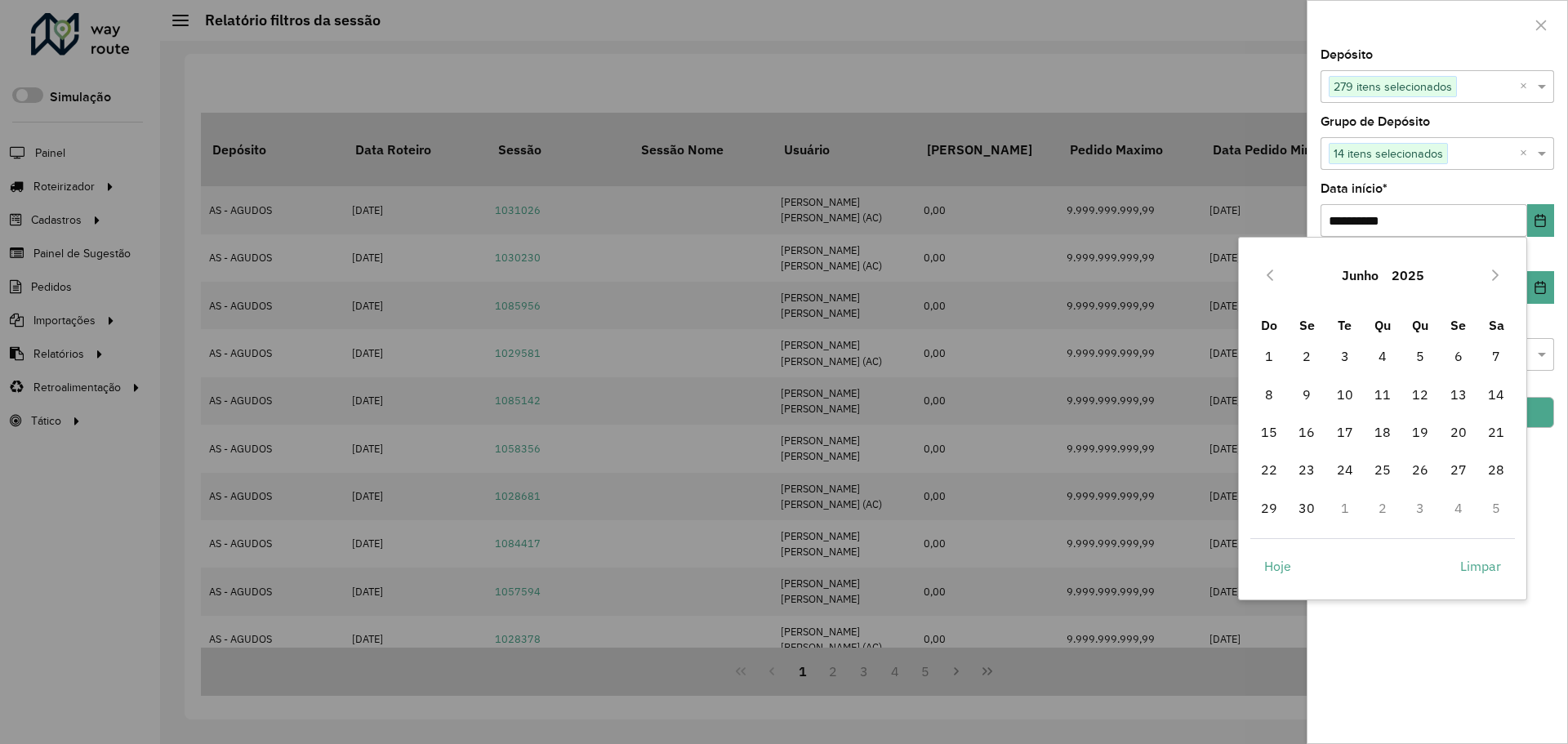
click at [1497, 277] on icon "Next Month" at bounding box center [1495, 275] width 6 height 12
click at [1344, 357] on span "1" at bounding box center [1345, 356] width 32 height 32
type input "**********"
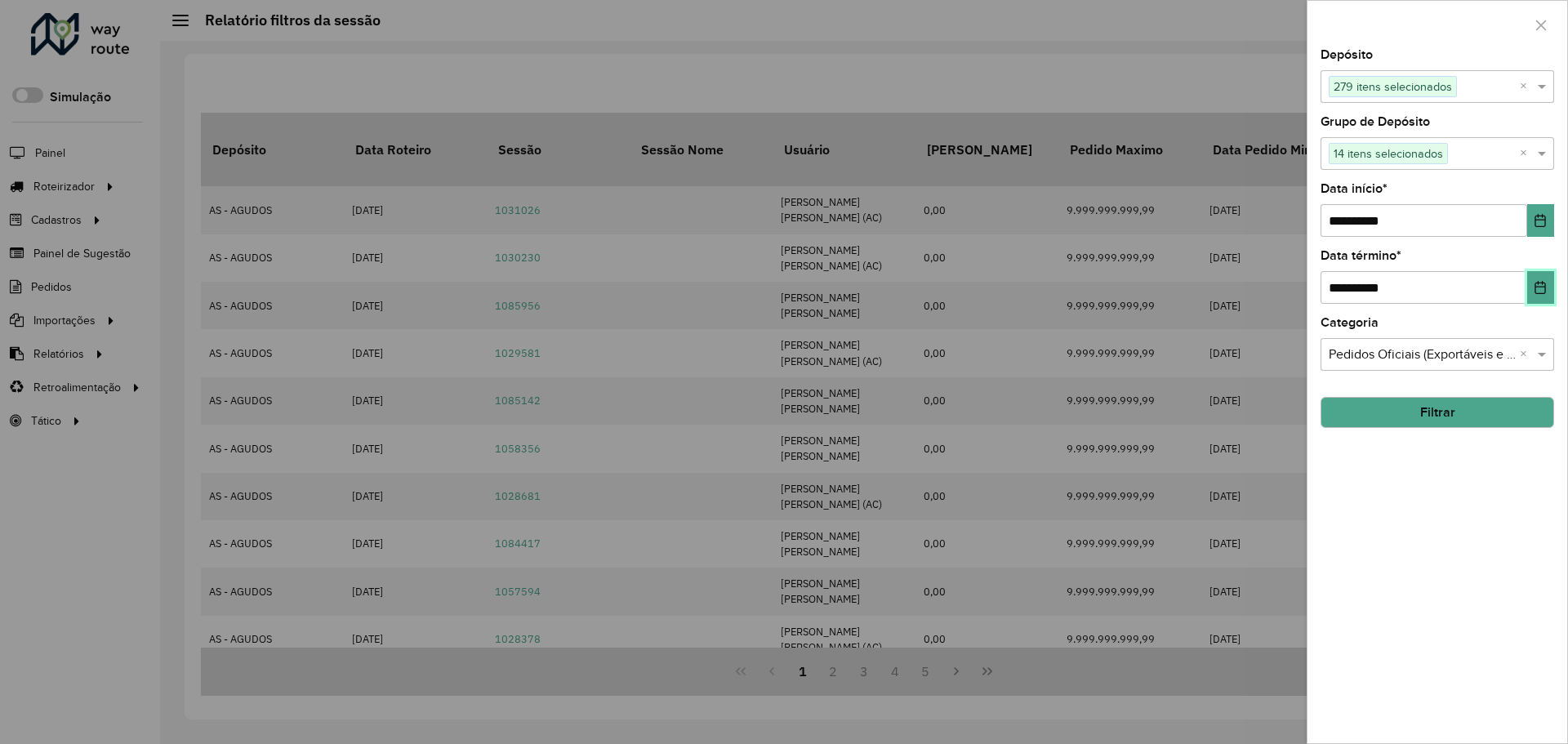
click at [1539, 285] on icon "Choose Date" at bounding box center [1541, 287] width 11 height 13
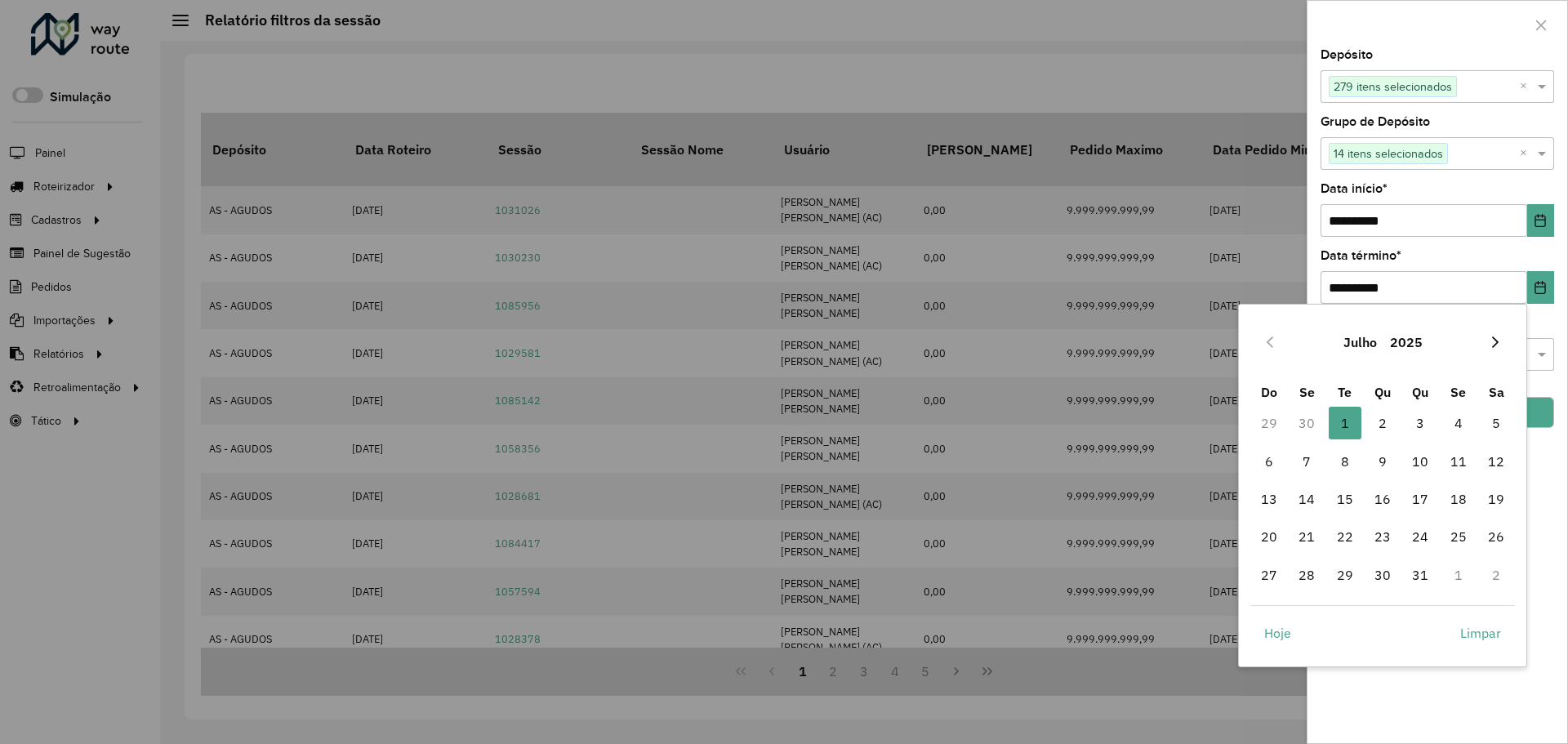
click at [1492, 343] on icon "Next Month" at bounding box center [1495, 342] width 13 height 13
click at [1265, 340] on icon "Previous Month" at bounding box center [1270, 342] width 13 height 13
click at [1269, 342] on icon "Previous Month" at bounding box center [1270, 342] width 13 height 13
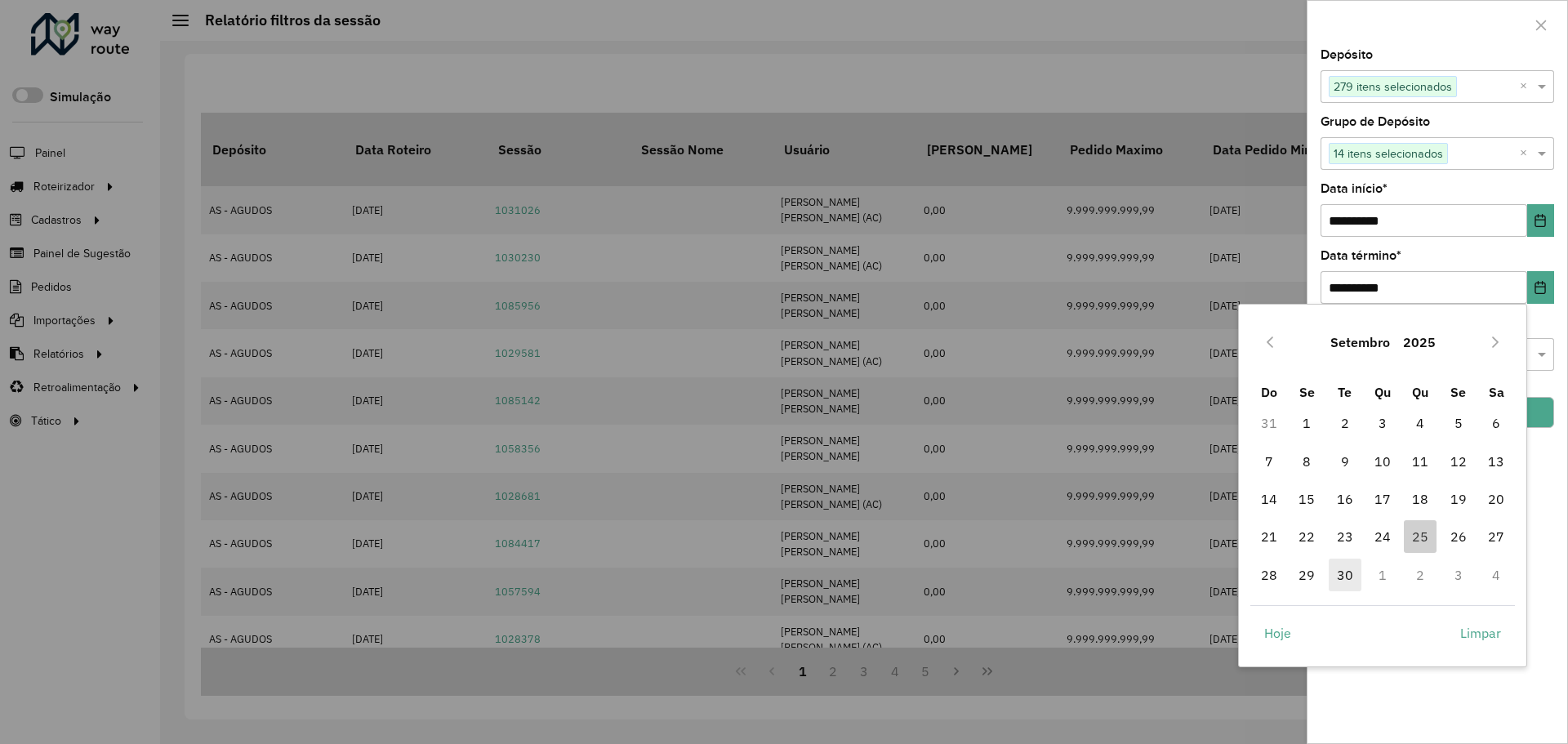
click at [1345, 580] on span "30" at bounding box center [1345, 575] width 32 height 32
type input "**********"
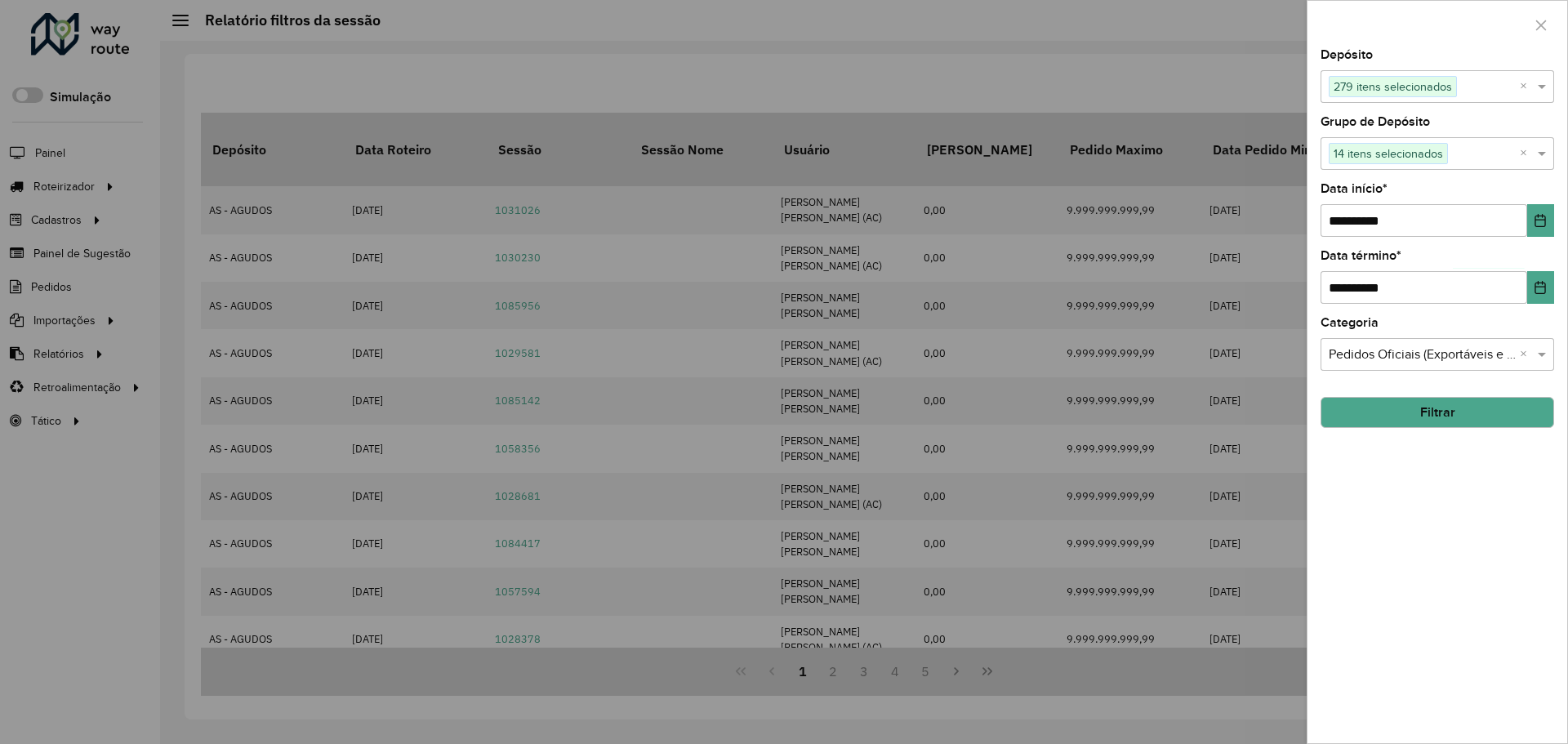
click at [1434, 409] on button "Filtrar" at bounding box center [1438, 412] width 234 height 31
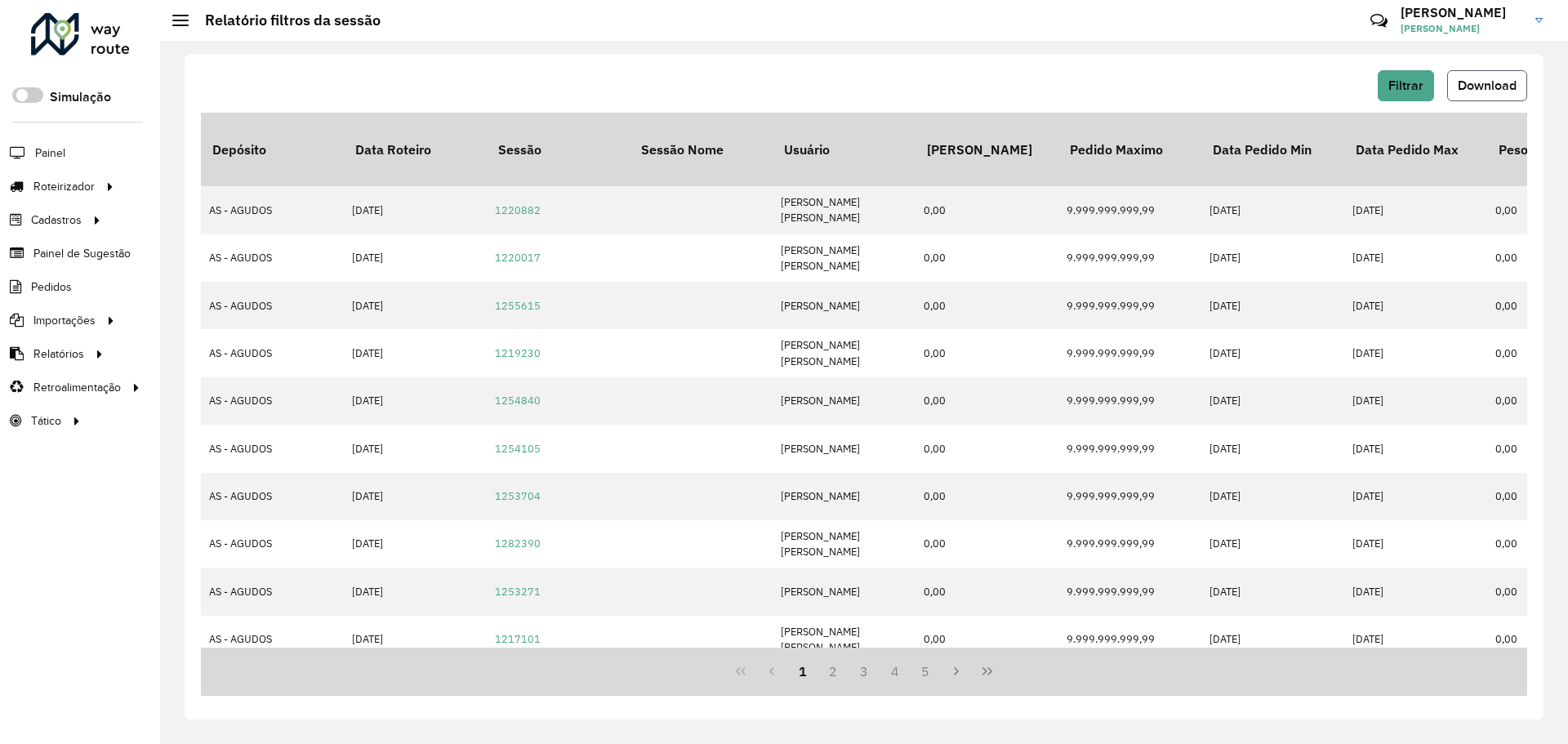
click at [1483, 88] on span "Download" at bounding box center [1487, 85] width 58 height 13
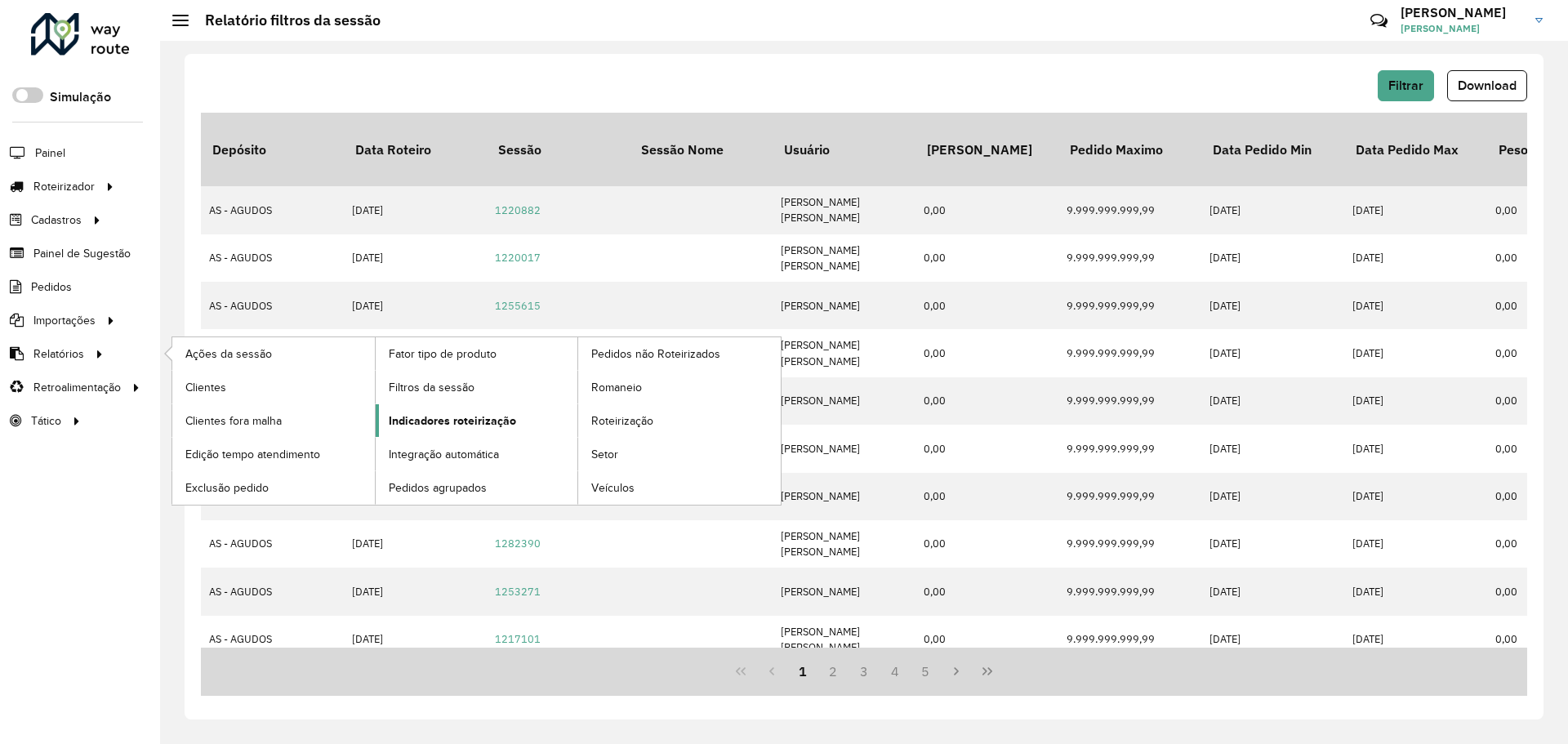
click at [475, 424] on span "Indicadores roteirização" at bounding box center [452, 421] width 128 height 17
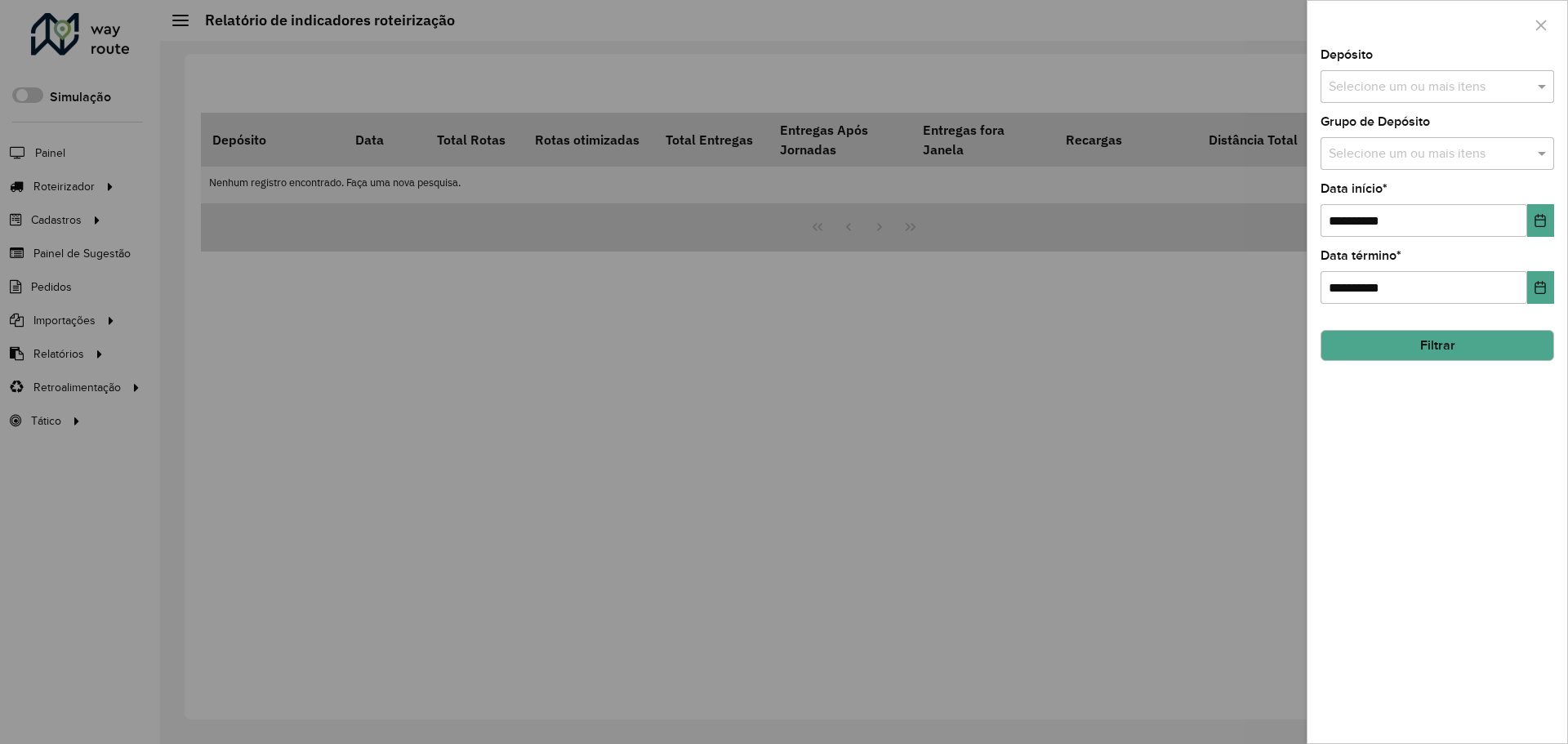
click at [1364, 104] on div "**********" at bounding box center [1438, 396] width 260 height 695
click at [1368, 94] on input "text" at bounding box center [1429, 87] width 209 height 20
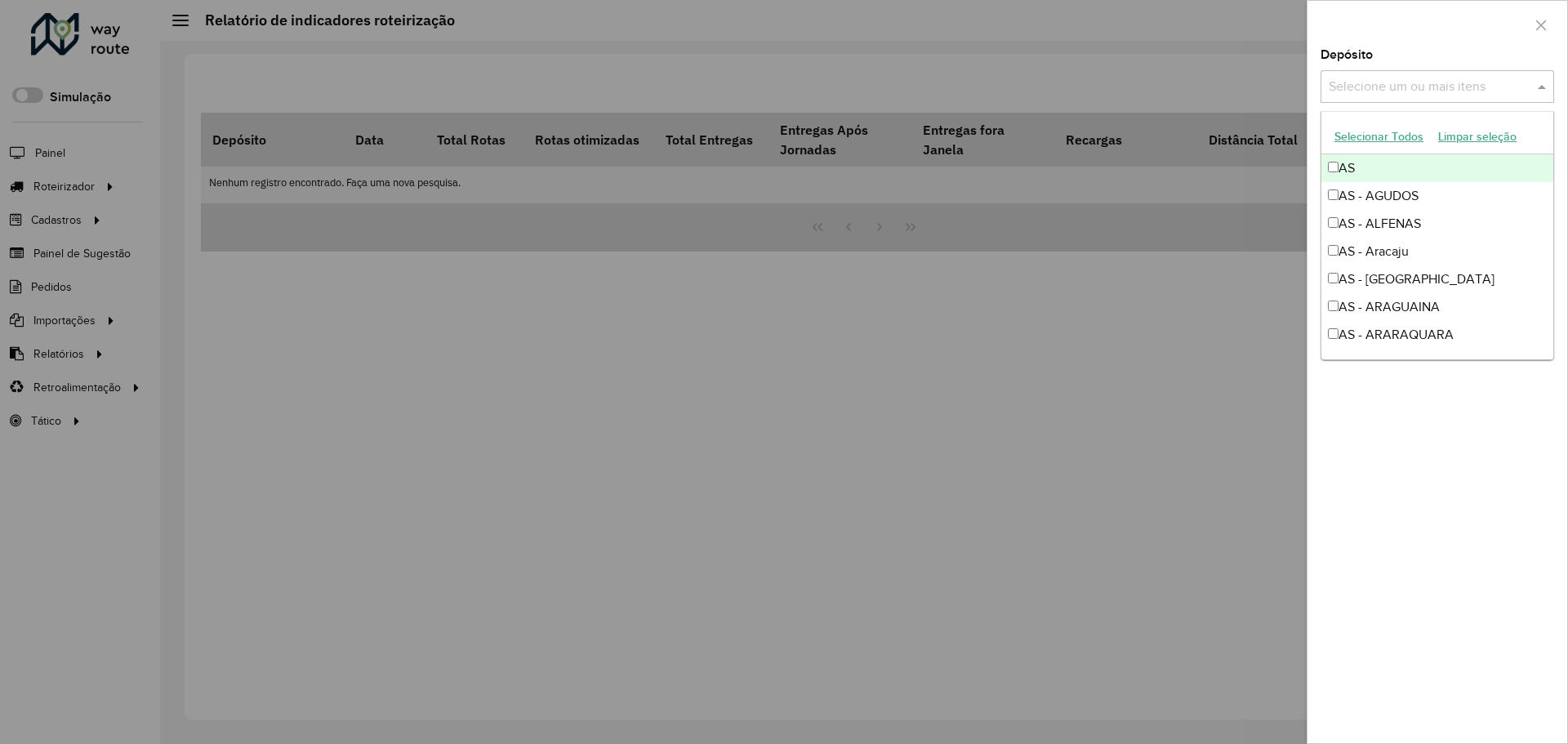
click at [1356, 134] on button "Selecionar Todos" at bounding box center [1379, 137] width 103 height 25
click at [1321, 61] on label "Depósito" at bounding box center [1347, 55] width 52 height 20
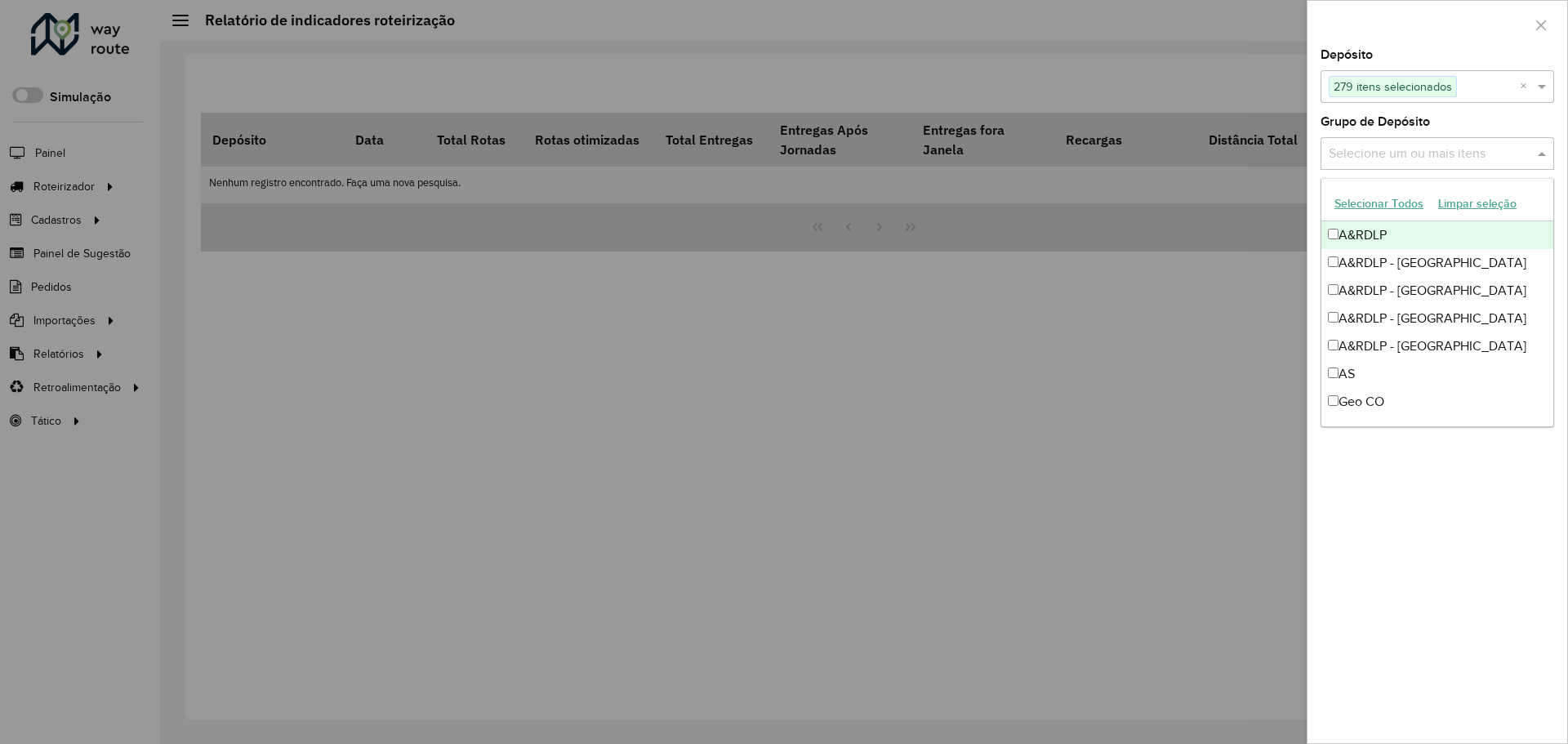
click at [1339, 152] on input "text" at bounding box center [1429, 155] width 209 height 20
click at [1364, 209] on button "Selecionar Todos" at bounding box center [1379, 203] width 103 height 25
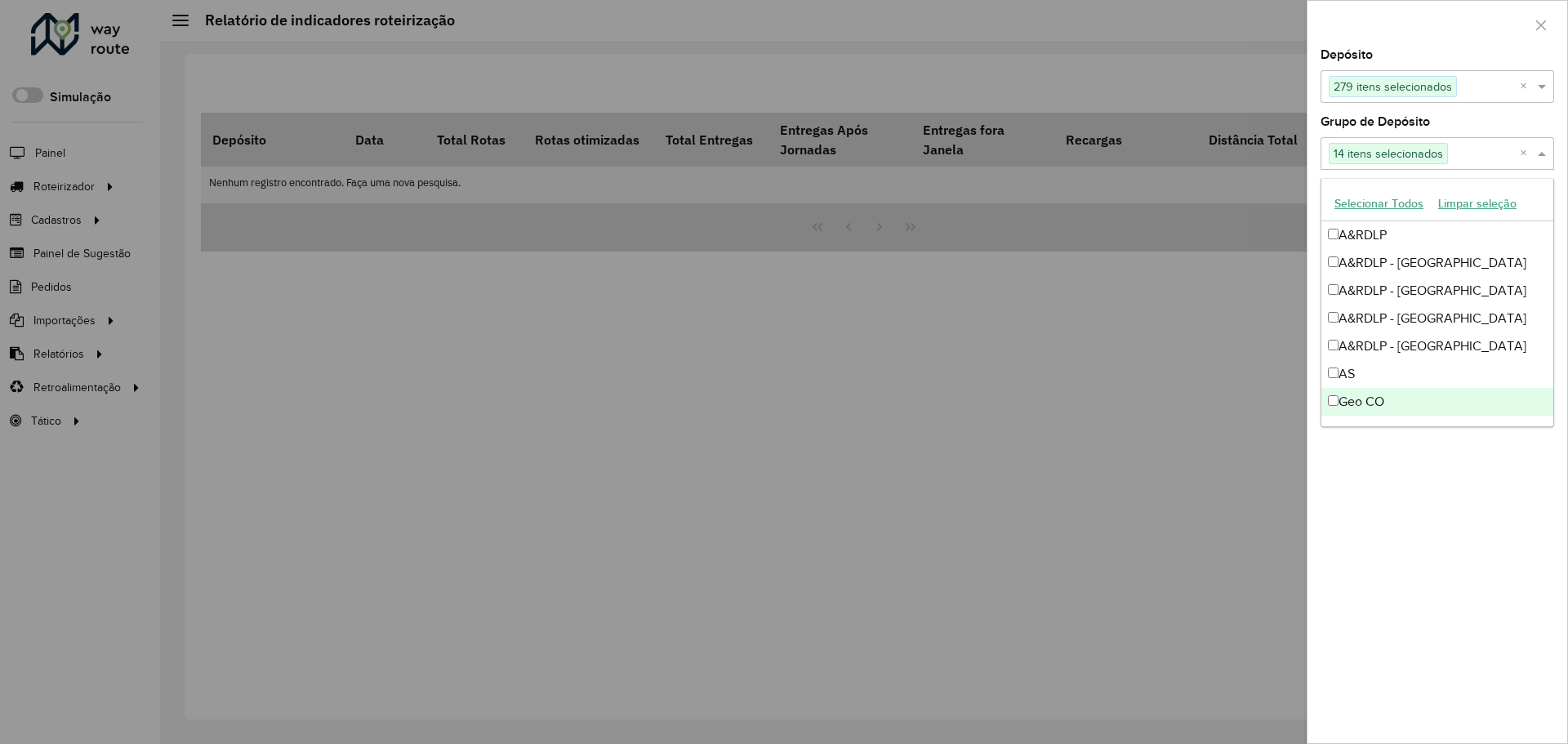
click at [1351, 484] on div "**********" at bounding box center [1438, 396] width 260 height 695
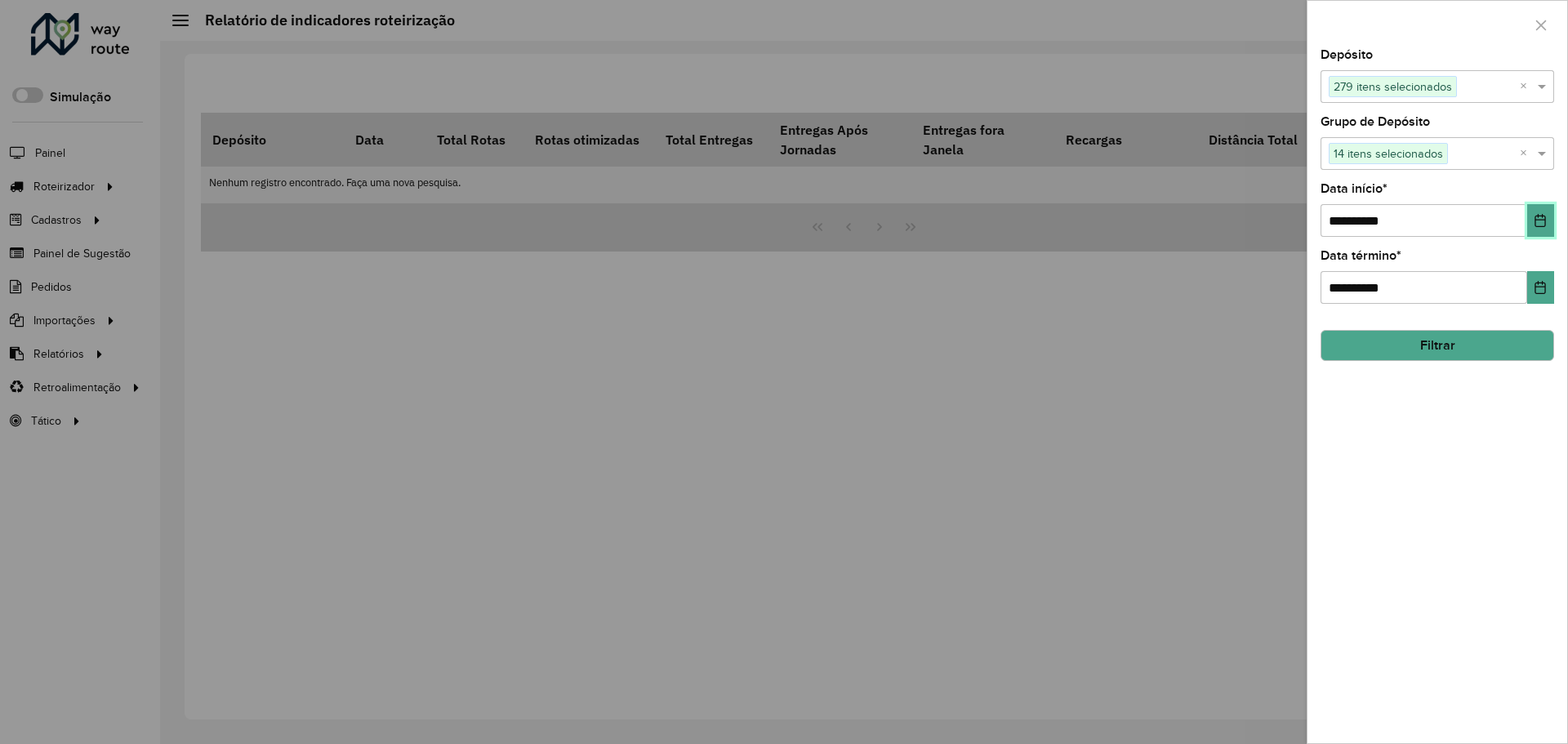
click at [1537, 229] on button "Choose Date" at bounding box center [1541, 220] width 27 height 32
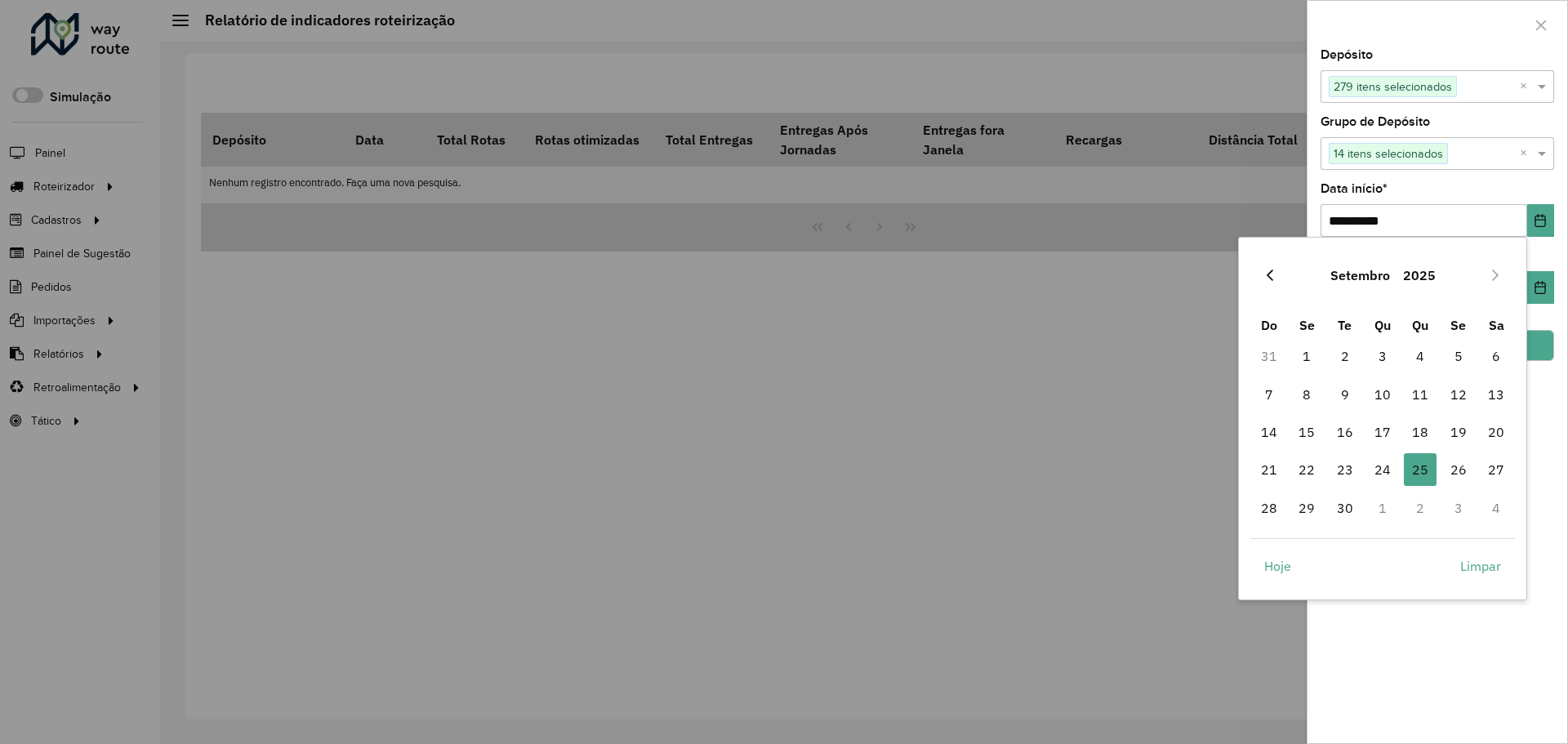
click at [1269, 281] on icon "Previous Month" at bounding box center [1270, 275] width 13 height 13
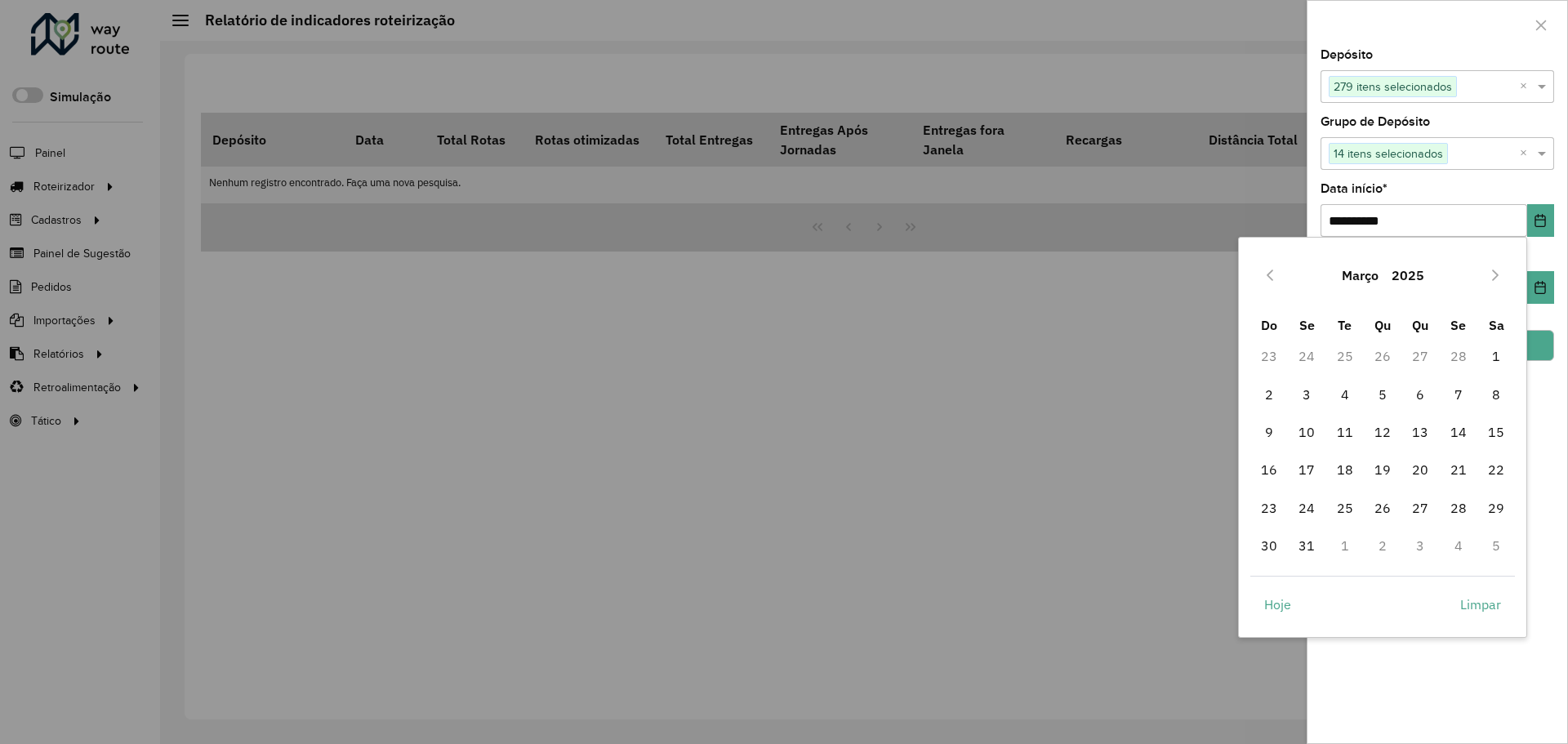
click at [1269, 281] on icon "Previous Month" at bounding box center [1270, 275] width 13 height 13
click at [1377, 361] on span "1" at bounding box center [1383, 356] width 32 height 32
type input "**********"
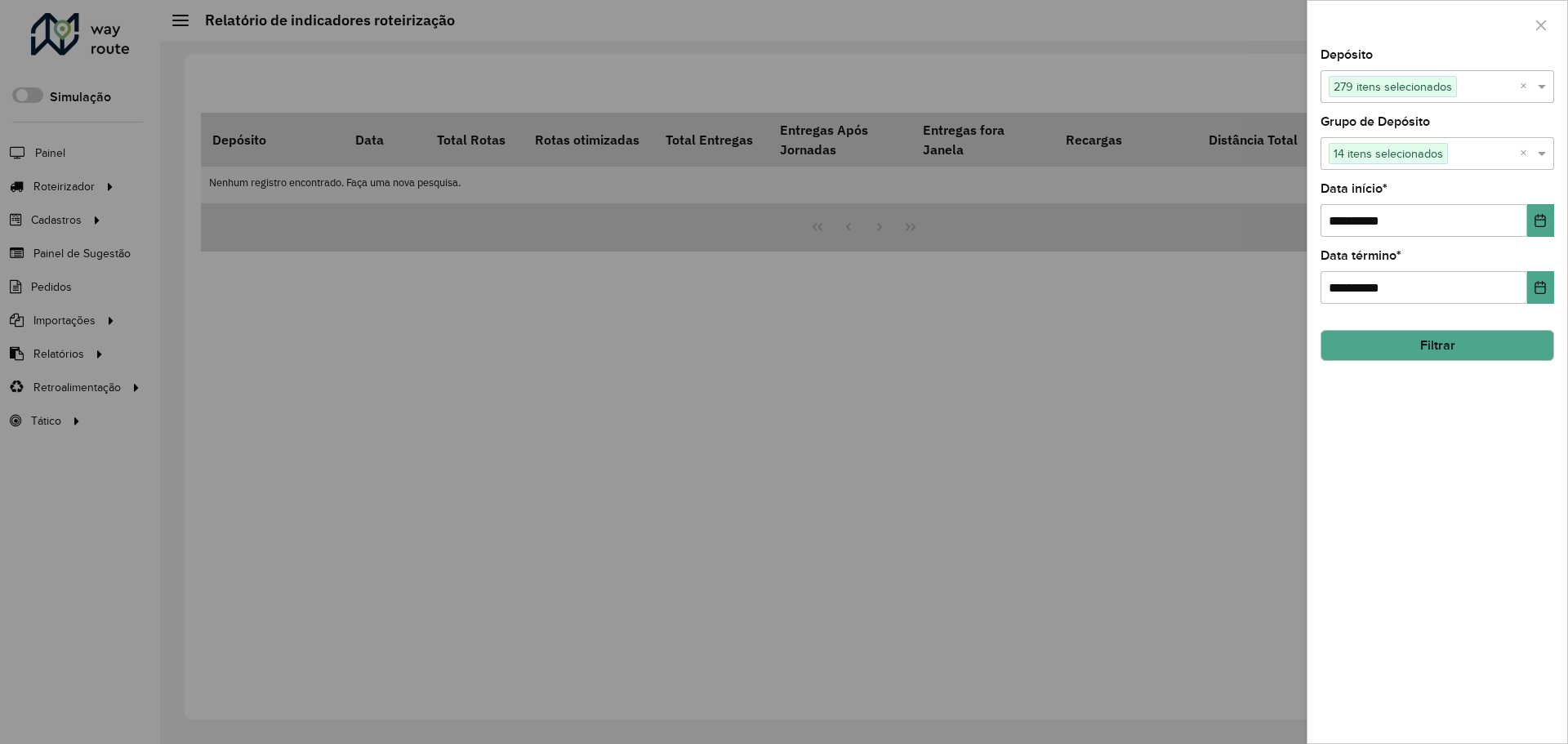
click at [1447, 450] on div "**********" at bounding box center [1438, 396] width 260 height 695
click at [1440, 343] on button "Filtrar" at bounding box center [1438, 345] width 234 height 31
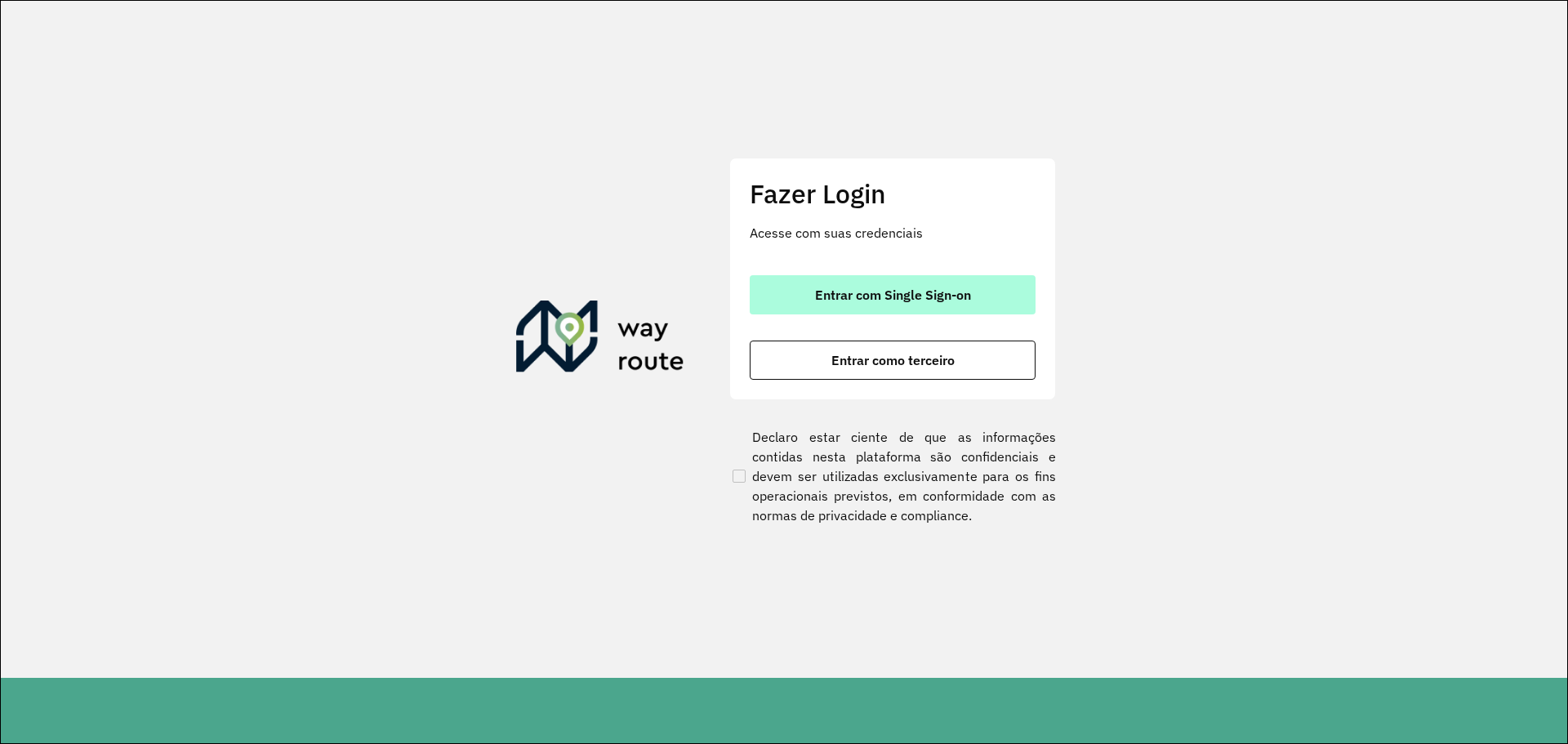
click at [942, 301] on span "Entrar com Single Sign-on" at bounding box center [892, 295] width 156 height 13
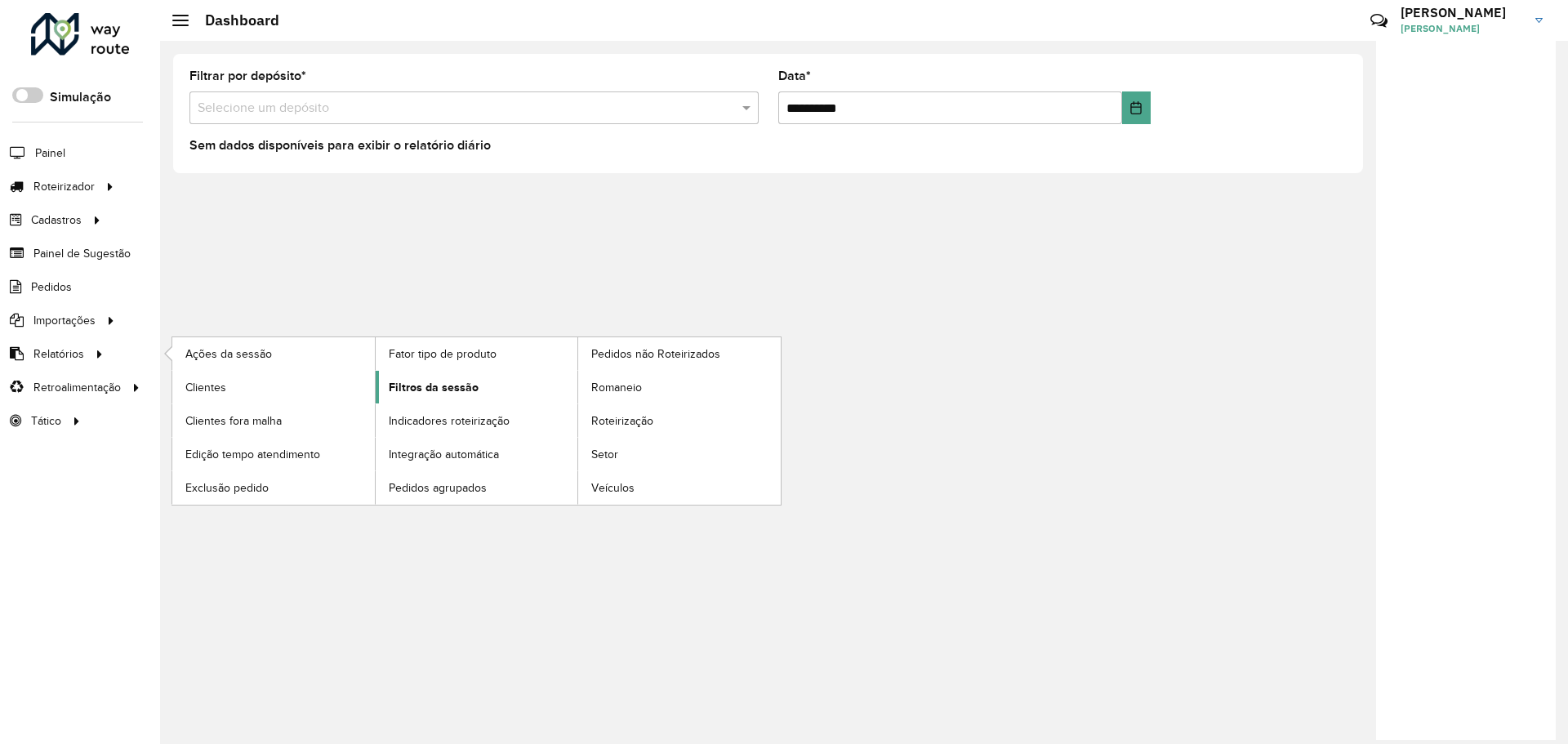
click at [454, 391] on span "Filtros da sessão" at bounding box center [434, 387] width 90 height 17
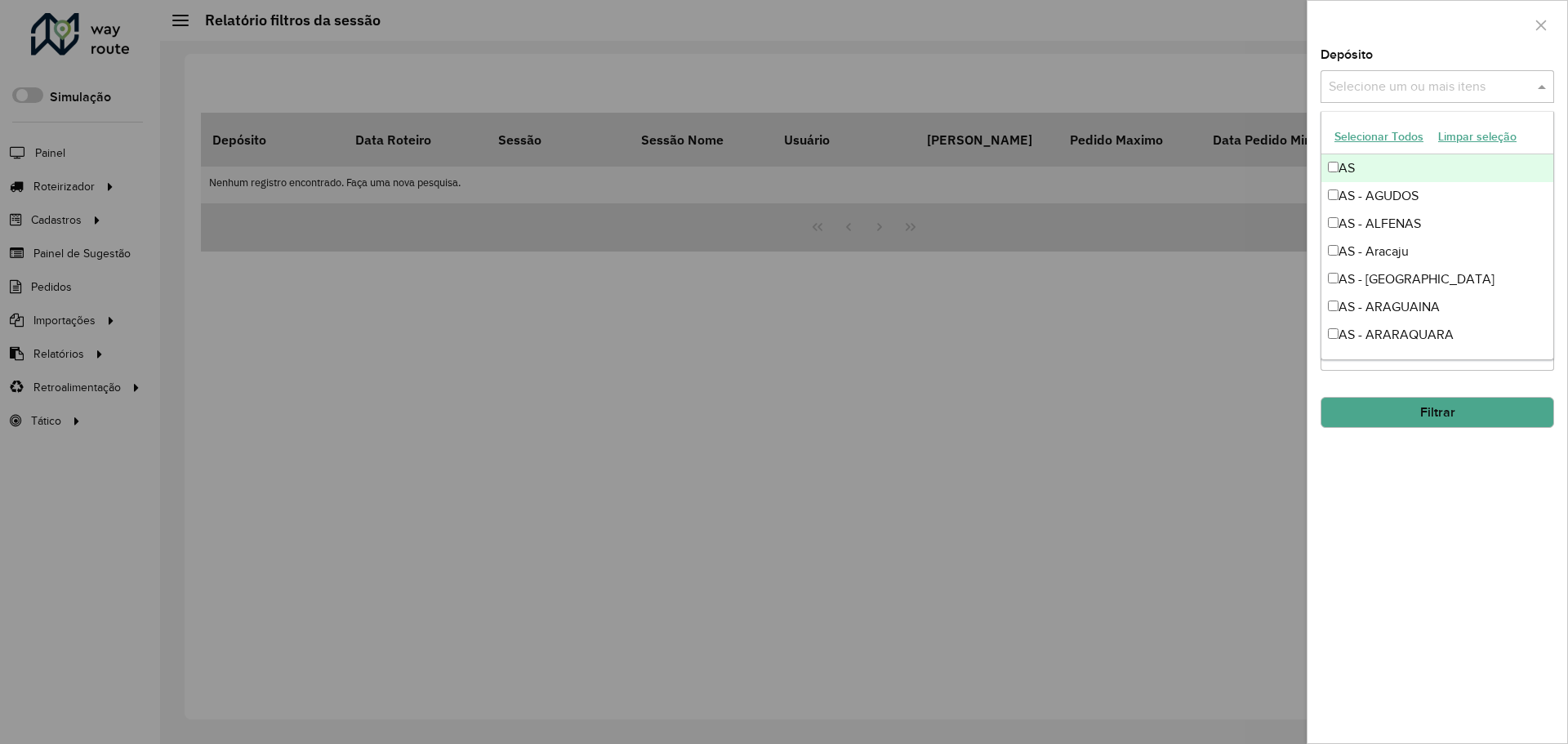
click at [1357, 77] on input "text" at bounding box center [1429, 87] width 209 height 20
click at [1347, 135] on button "Selecionar Todos" at bounding box center [1379, 137] width 103 height 25
click at [1393, 50] on div "Depósito Selecione um ou mais itens 279 itens selecionados ×" at bounding box center [1438, 76] width 234 height 54
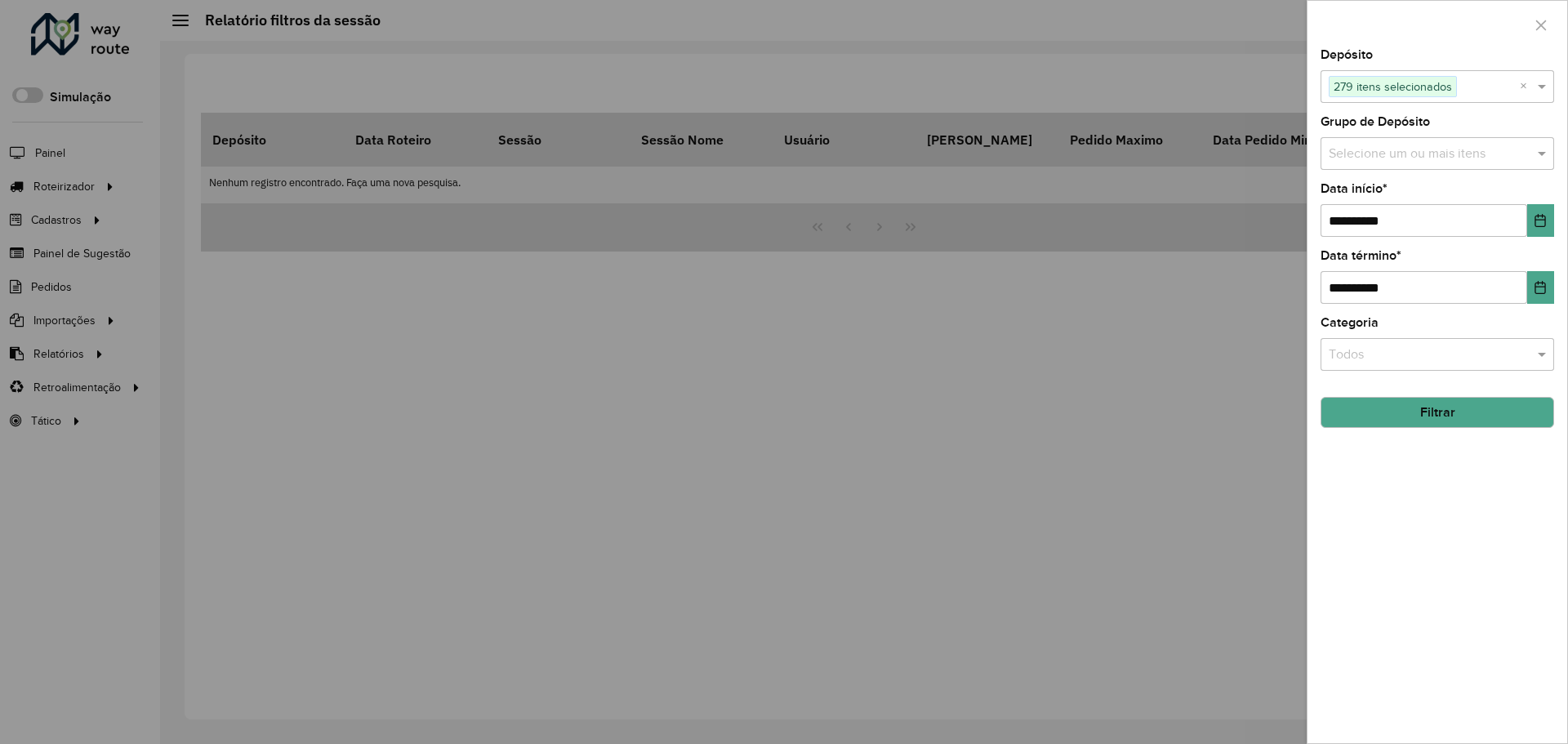
click at [1380, 149] on input "text" at bounding box center [1429, 155] width 209 height 20
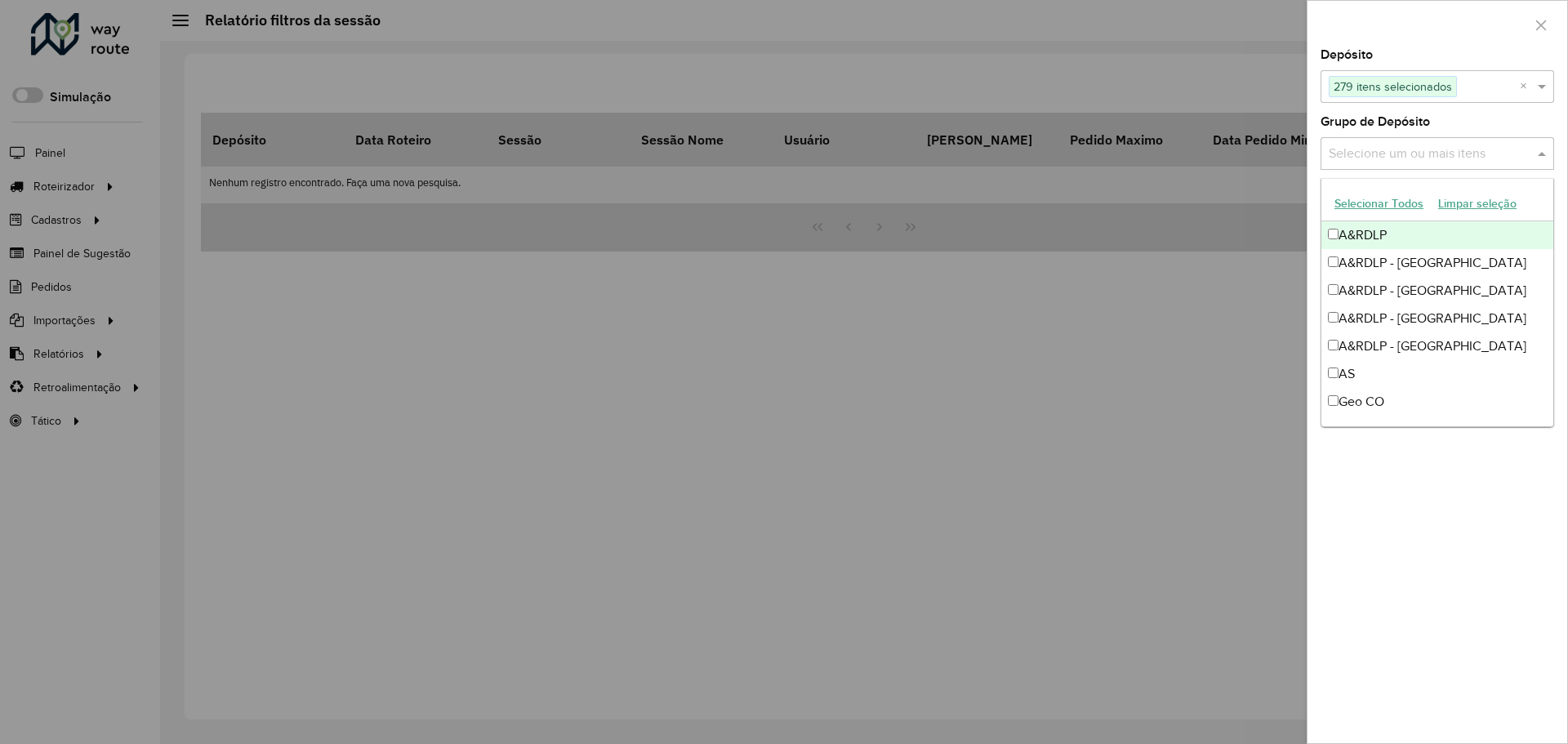
click at [1347, 206] on button "Selecionar Todos" at bounding box center [1379, 203] width 103 height 25
click at [1489, 125] on div "Grupo de Depósito Selecione um ou mais itens 14 itens selecionados ×" at bounding box center [1438, 143] width 234 height 54
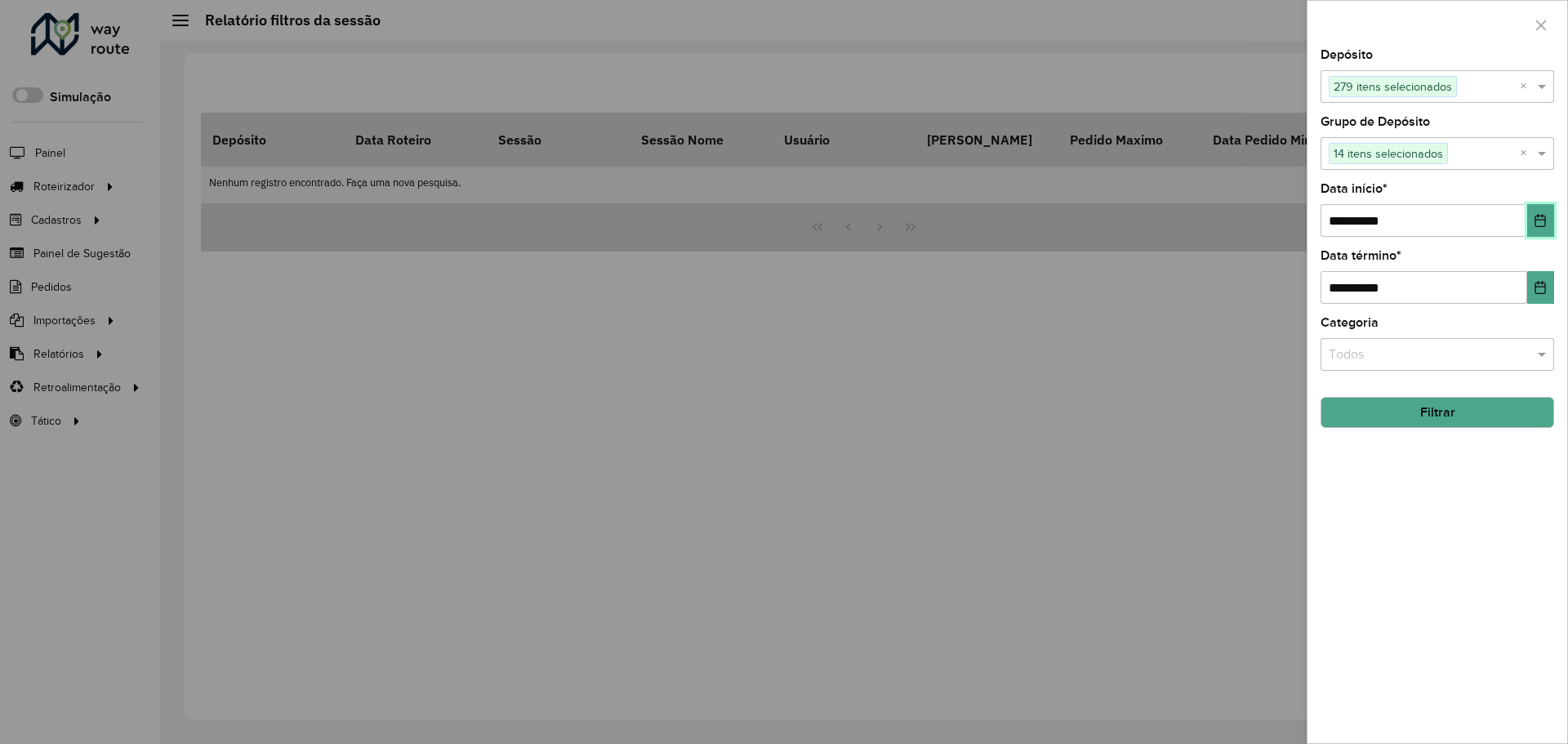
click at [1537, 223] on icon "Choose Date" at bounding box center [1541, 220] width 11 height 13
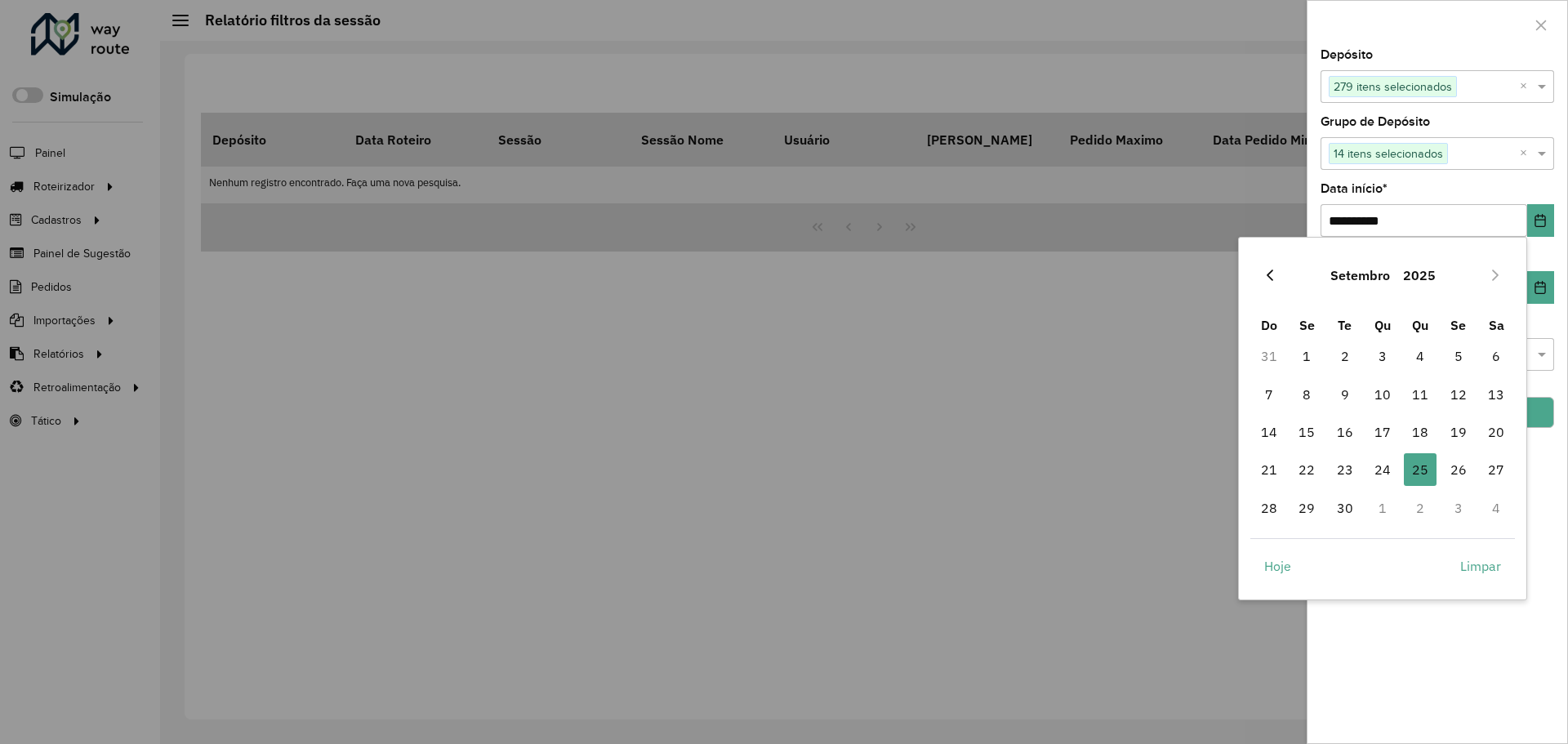
click at [1275, 281] on icon "Previous Month" at bounding box center [1270, 275] width 13 height 13
click at [1340, 351] on span "1" at bounding box center [1345, 356] width 32 height 32
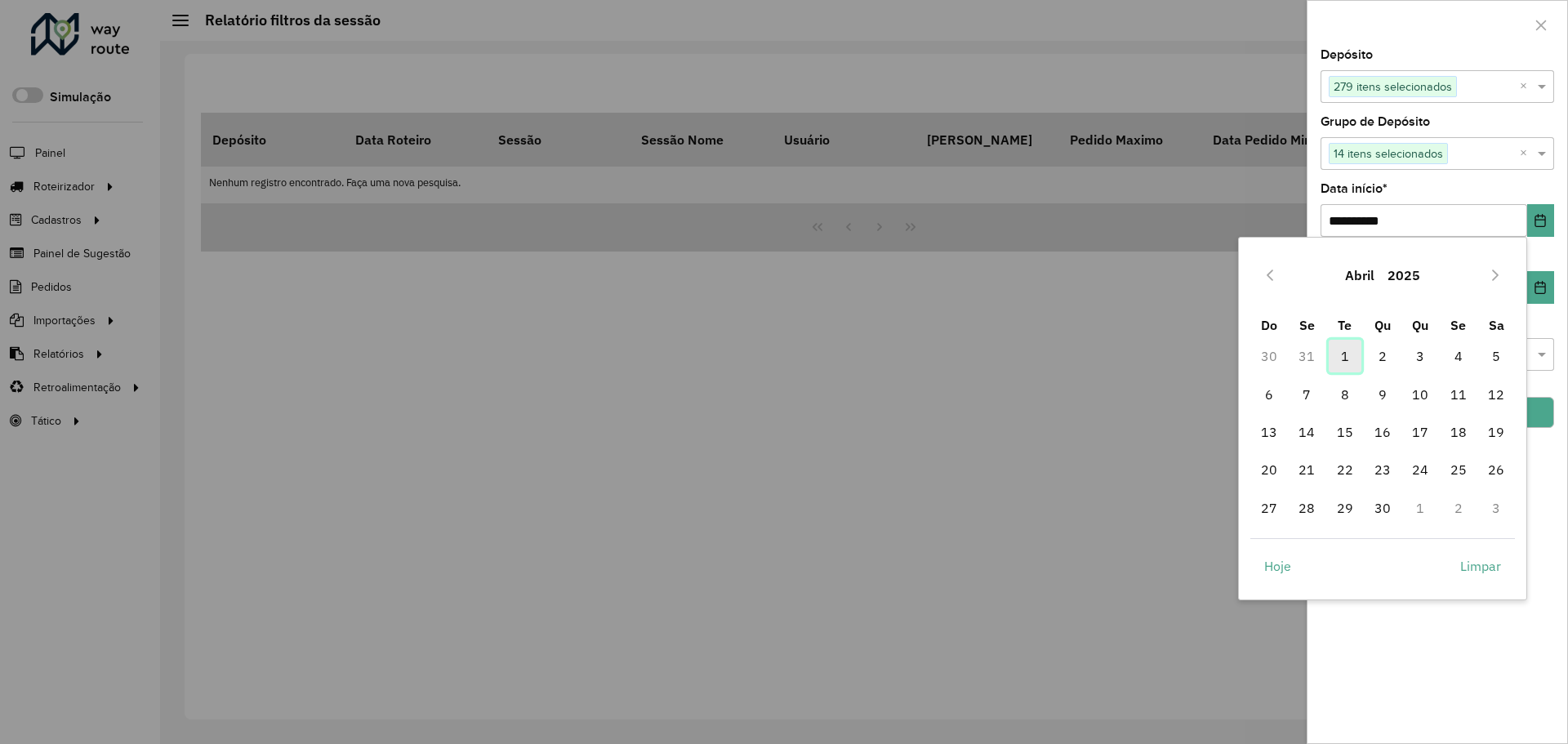
type input "**********"
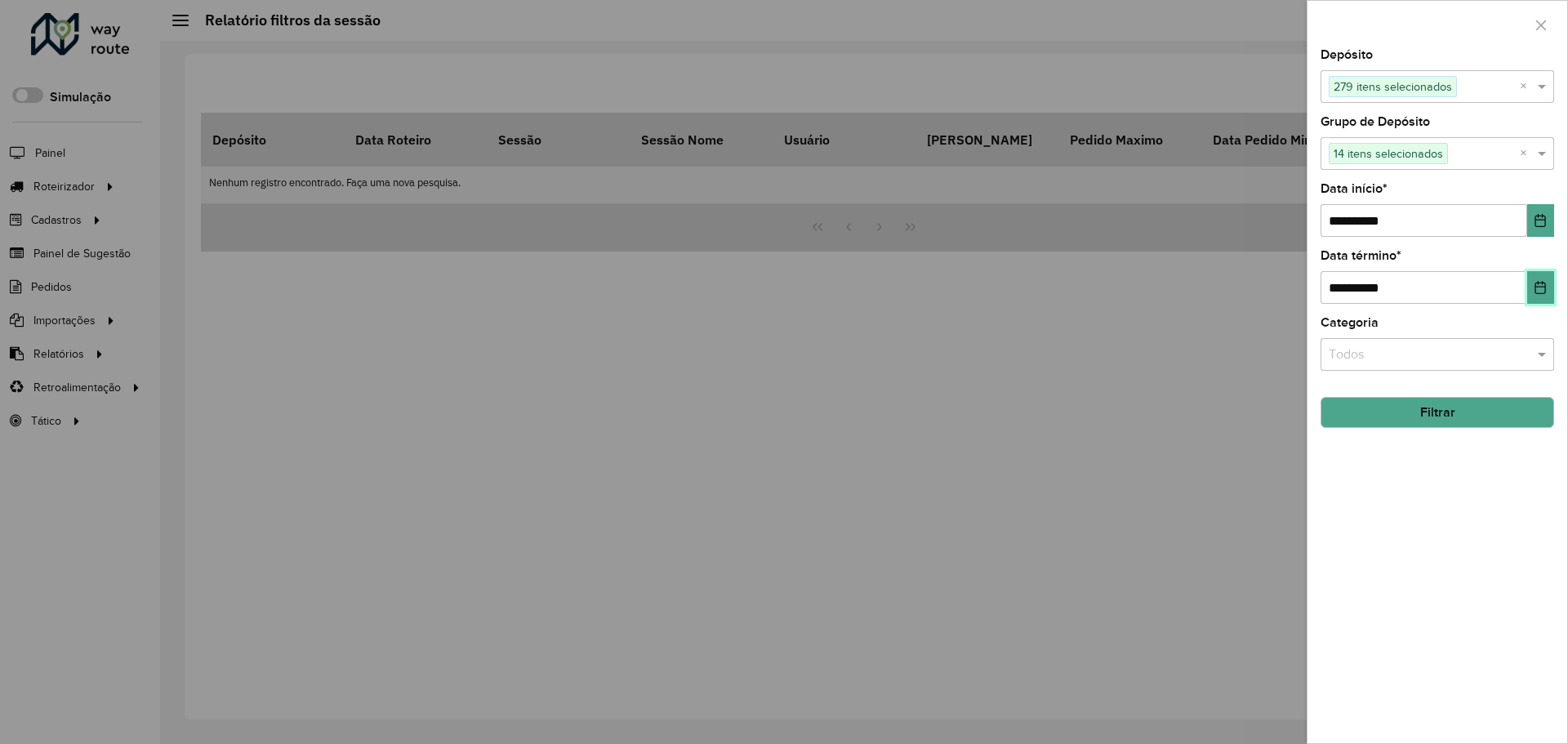
click at [1542, 283] on icon "Choose Date" at bounding box center [1541, 287] width 11 height 13
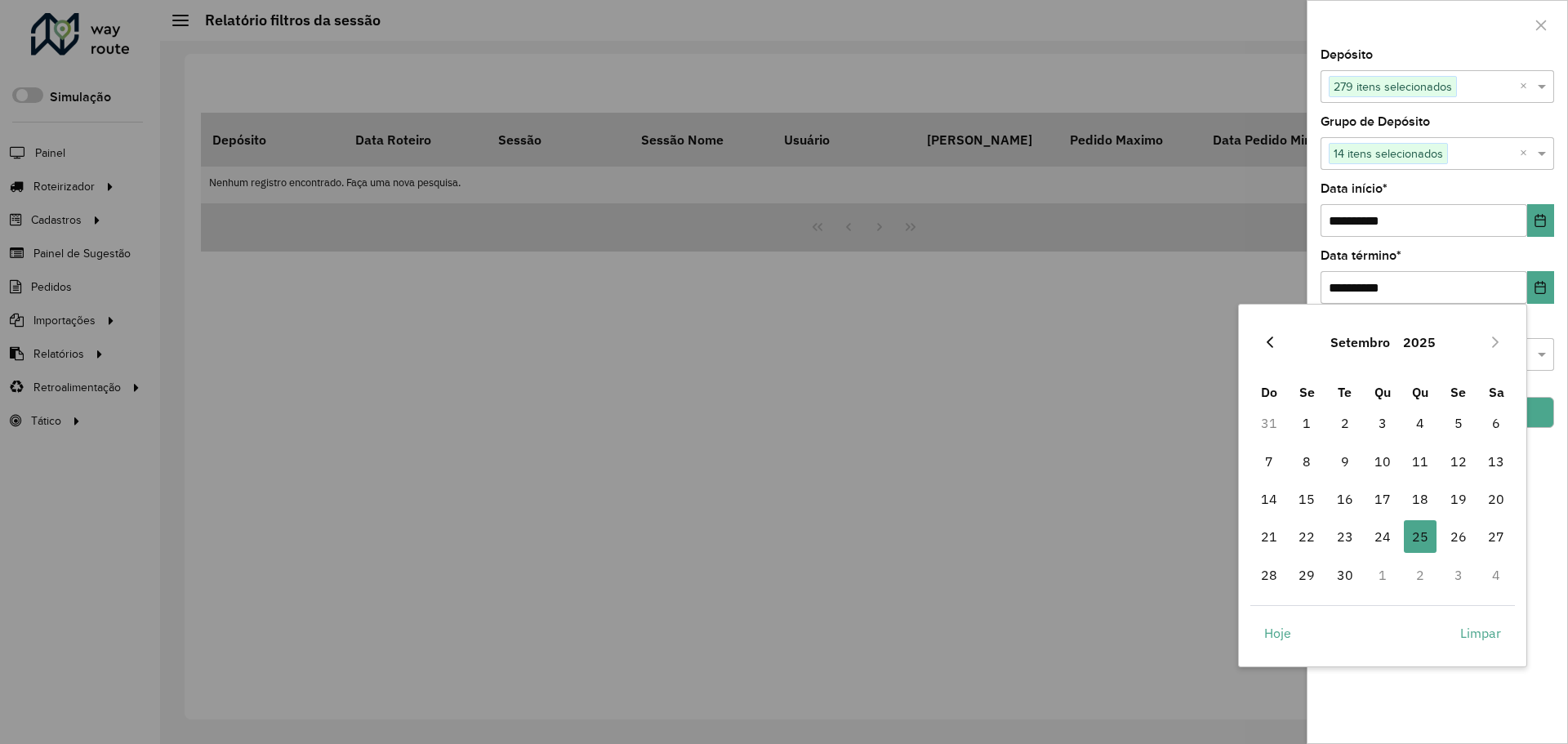
click at [1274, 345] on icon "Previous Month" at bounding box center [1270, 342] width 13 height 13
click at [1304, 591] on span "30" at bounding box center [1307, 575] width 32 height 32
type input "**********"
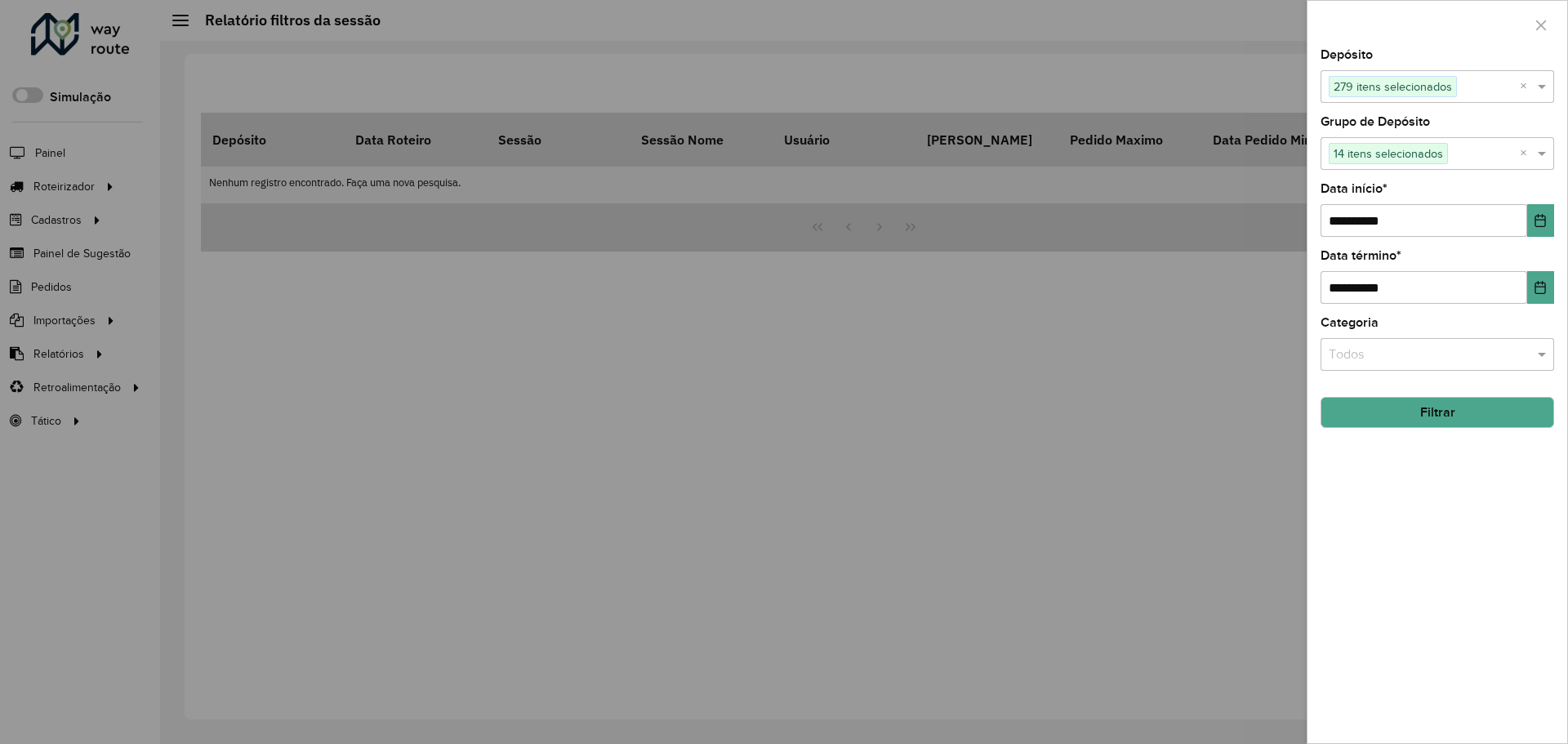
click at [1462, 532] on div "**********" at bounding box center [1438, 396] width 260 height 695
click at [1410, 367] on div "Todos" at bounding box center [1438, 354] width 234 height 32
click at [1420, 407] on span "Pedidos Oficiais (Exportáveis e Liberados)" at bounding box center [1447, 401] width 237 height 13
click at [1422, 410] on button "Filtrar" at bounding box center [1438, 412] width 234 height 31
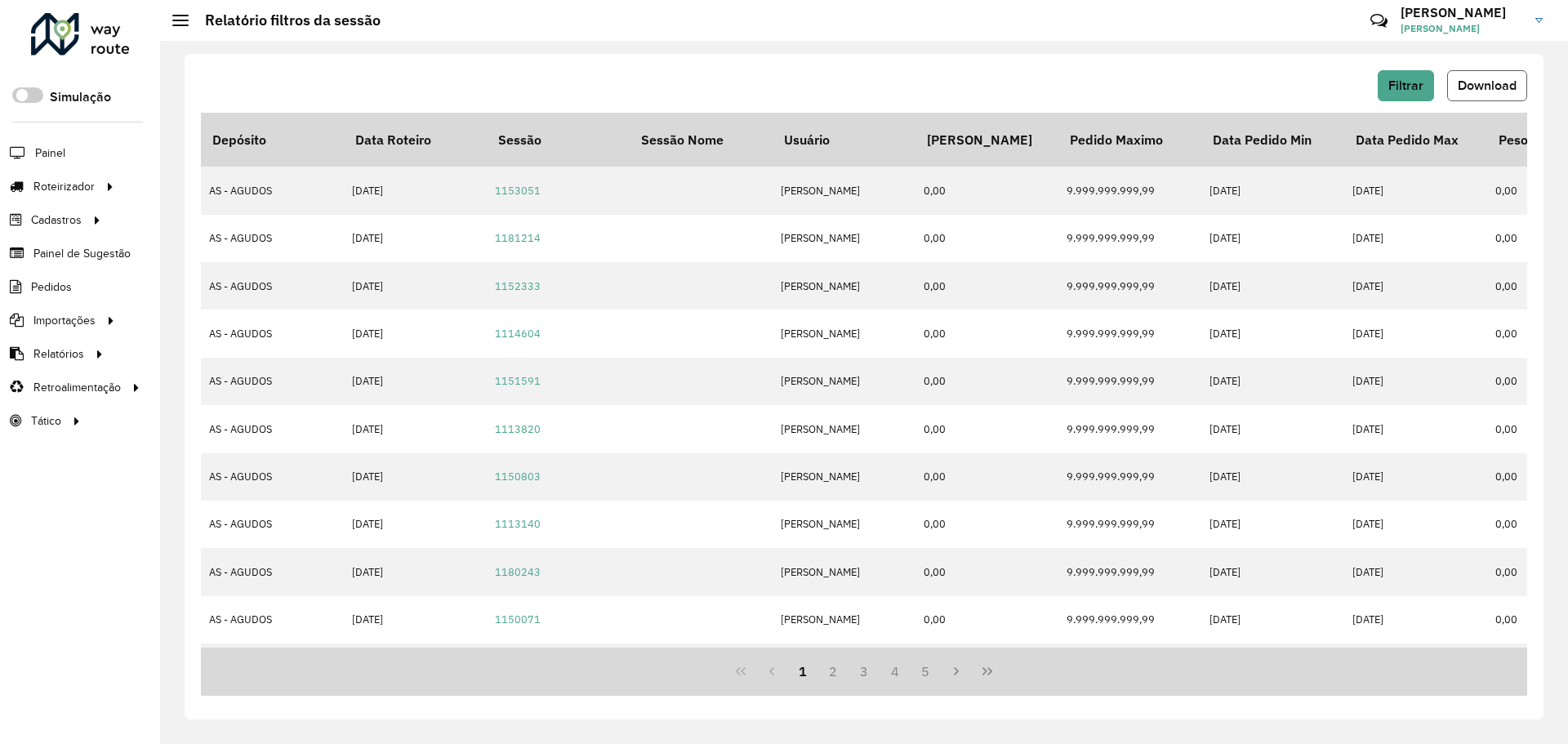
click at [1481, 93] on button "Download" at bounding box center [1487, 85] width 80 height 31
